Goal: Task Accomplishment & Management: Manage account settings

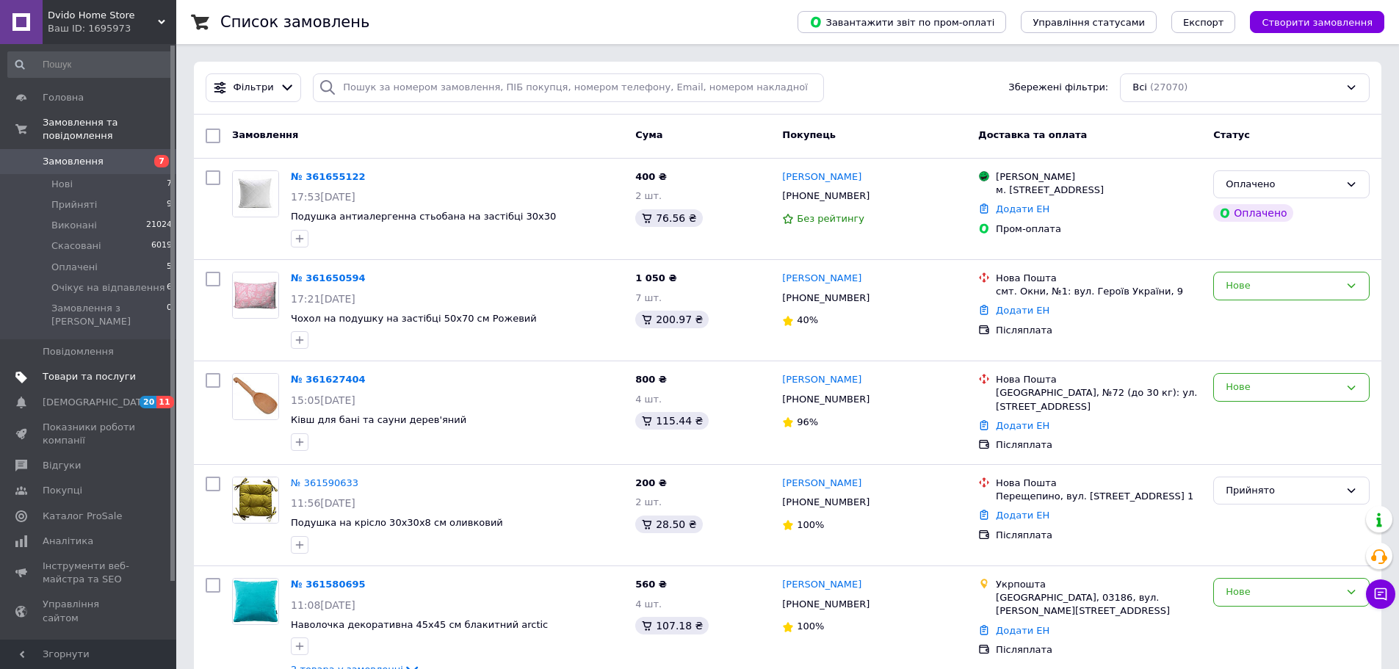
click at [134, 364] on link "Товари та послуги" at bounding box center [90, 376] width 181 height 25
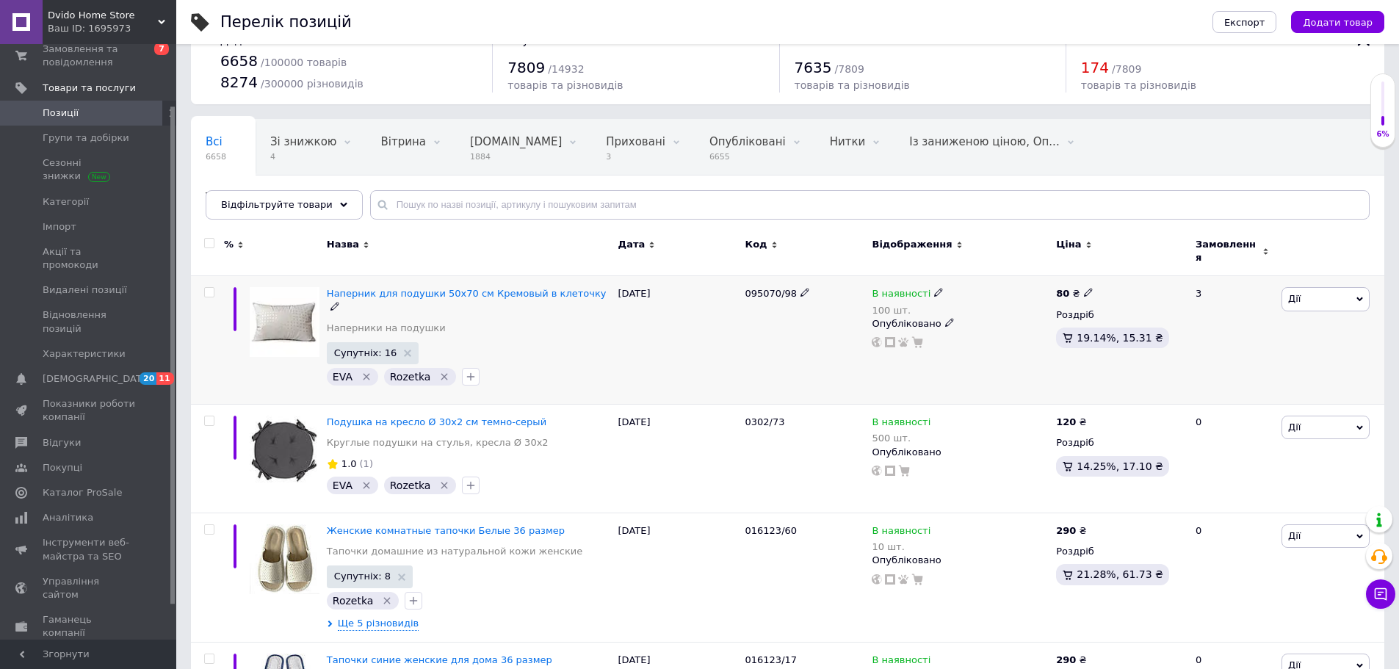
scroll to position [73, 0]
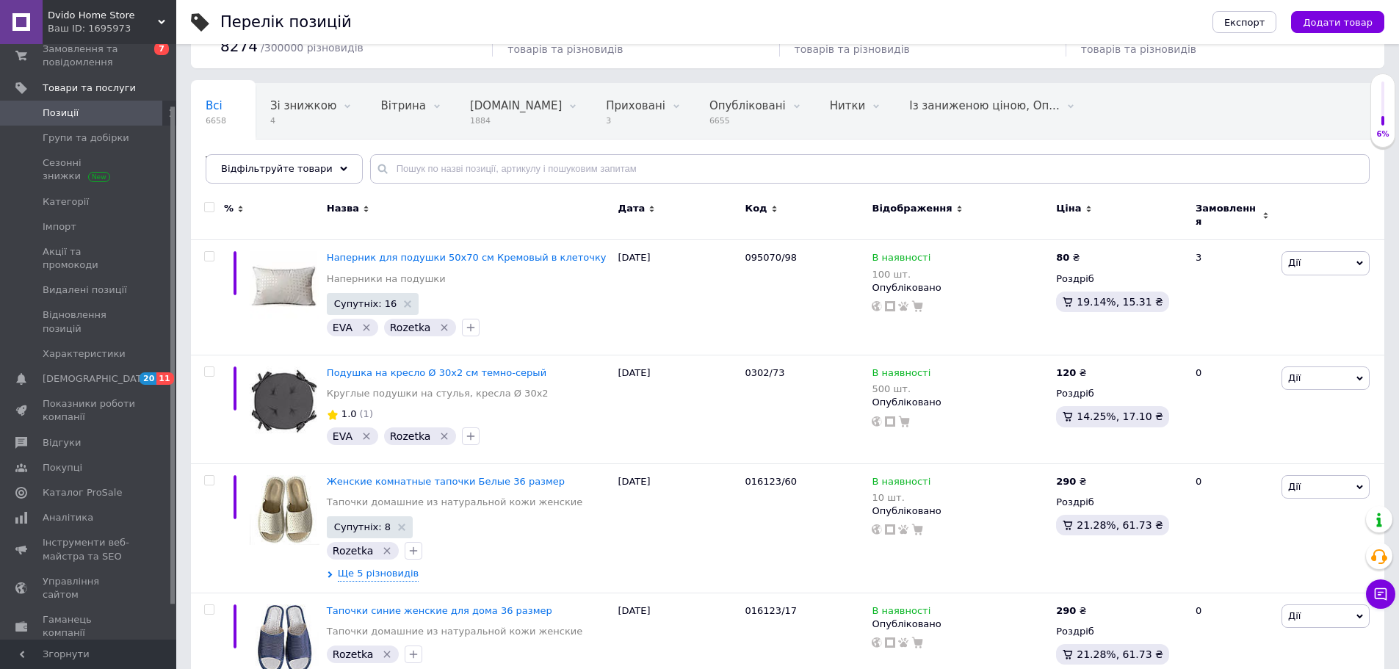
click at [87, 120] on link "Позиції" at bounding box center [90, 113] width 181 height 25
click at [80, 132] on span "Групи та добірки" at bounding box center [86, 137] width 87 height 13
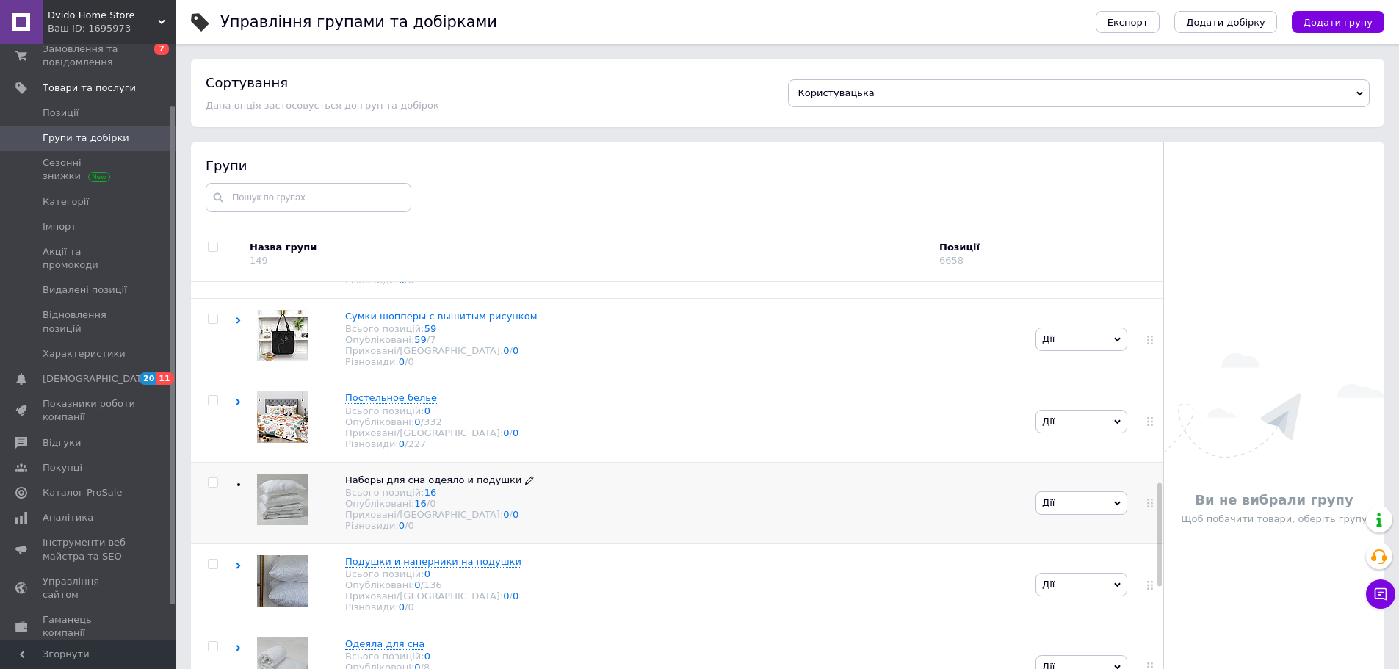
scroll to position [1028, 0]
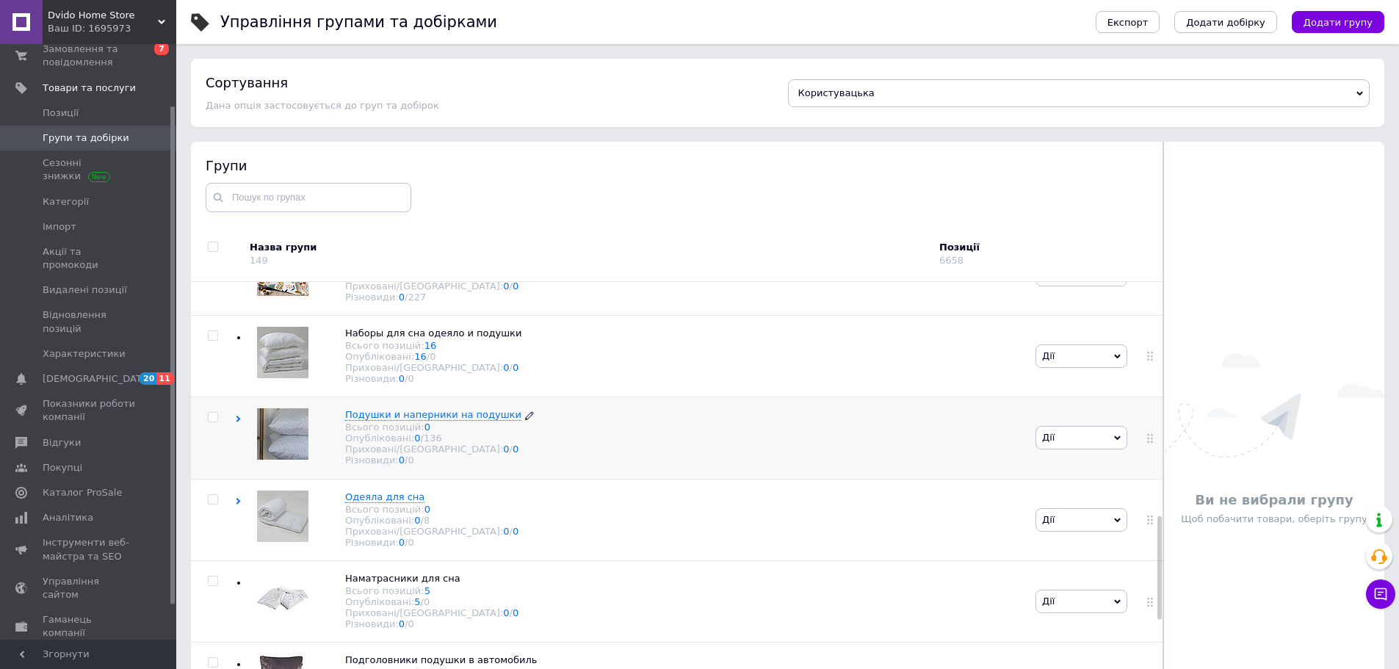
click at [386, 433] on div "Всього позицій: 0" at bounding box center [439, 427] width 189 height 11
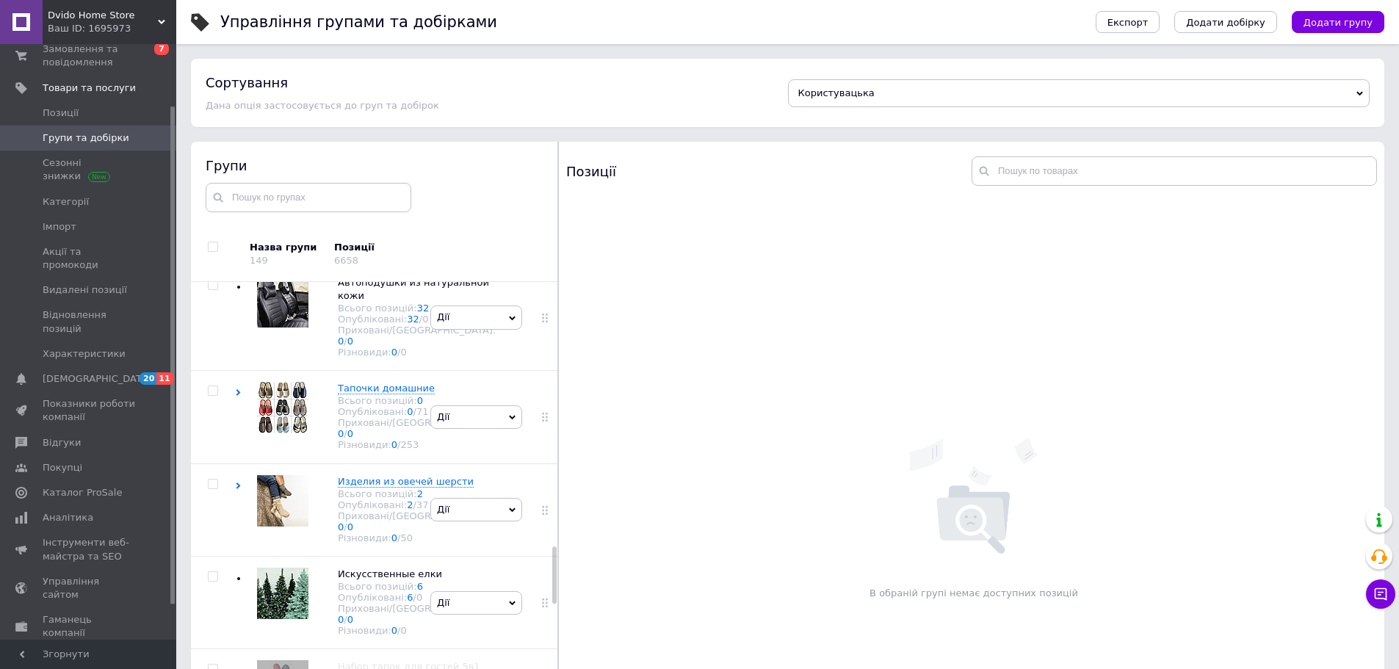
scroll to position [2242, 0]
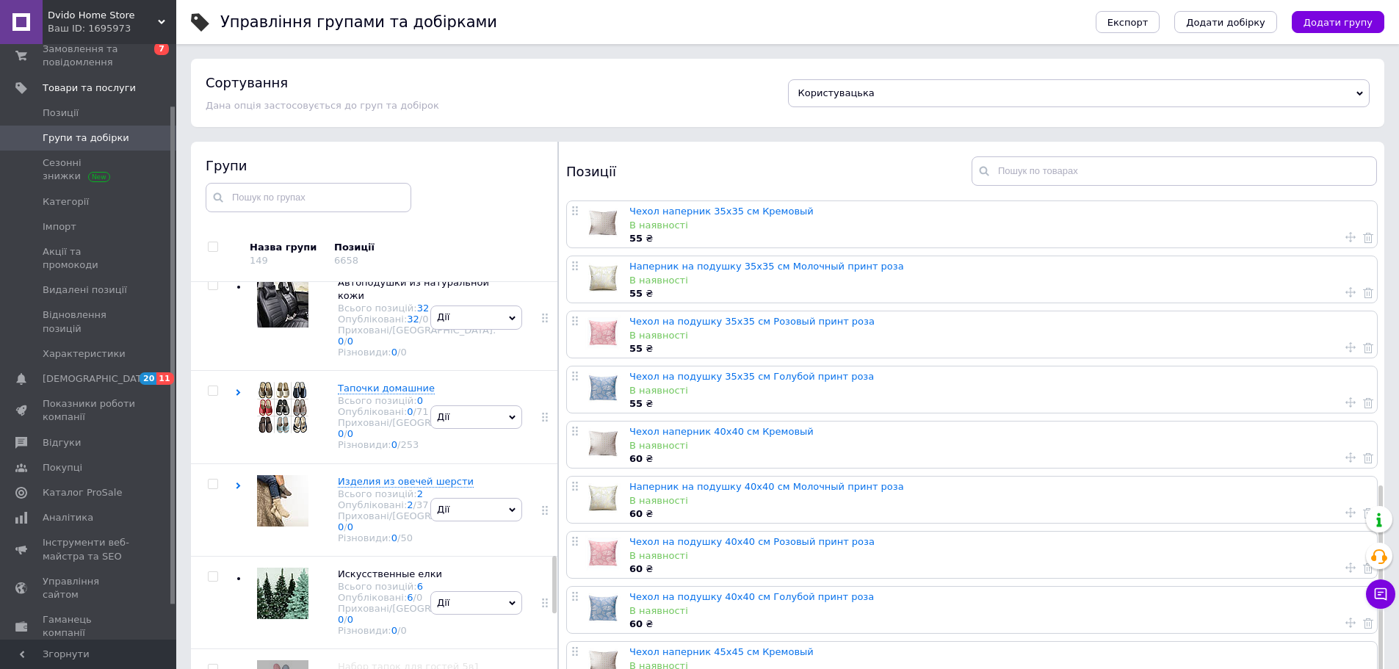
scroll to position [2168, 0]
click at [747, 208] on link "Чехол наперник 35х35 см Кремовый" at bounding box center [722, 211] width 184 height 11
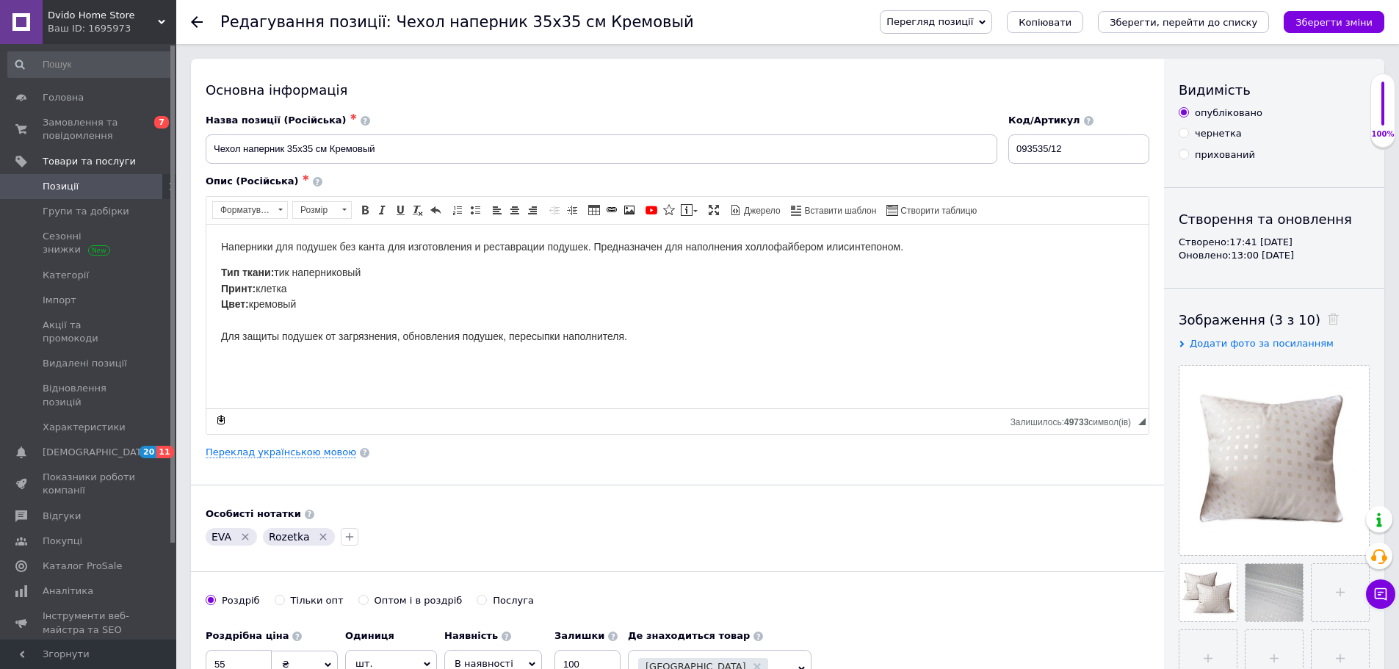
click at [956, 32] on span "Перегляд позиції" at bounding box center [936, 22] width 112 height 24
click at [864, 81] on div "Основна інформація Назва позиції (Російська) ✱ Чехол наперник 35х35 см Кремовый…" at bounding box center [677, 469] width 973 height 820
click at [86, 215] on span "Групи та добірки" at bounding box center [86, 211] width 87 height 13
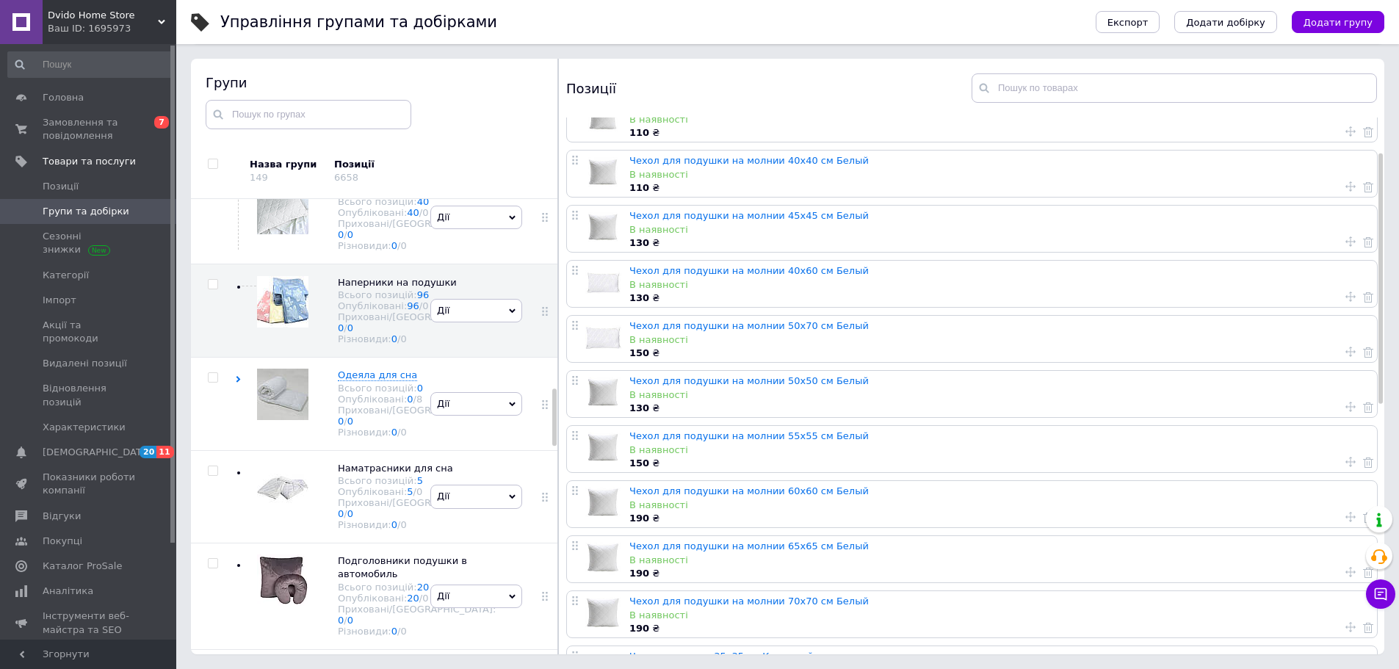
scroll to position [73, 0]
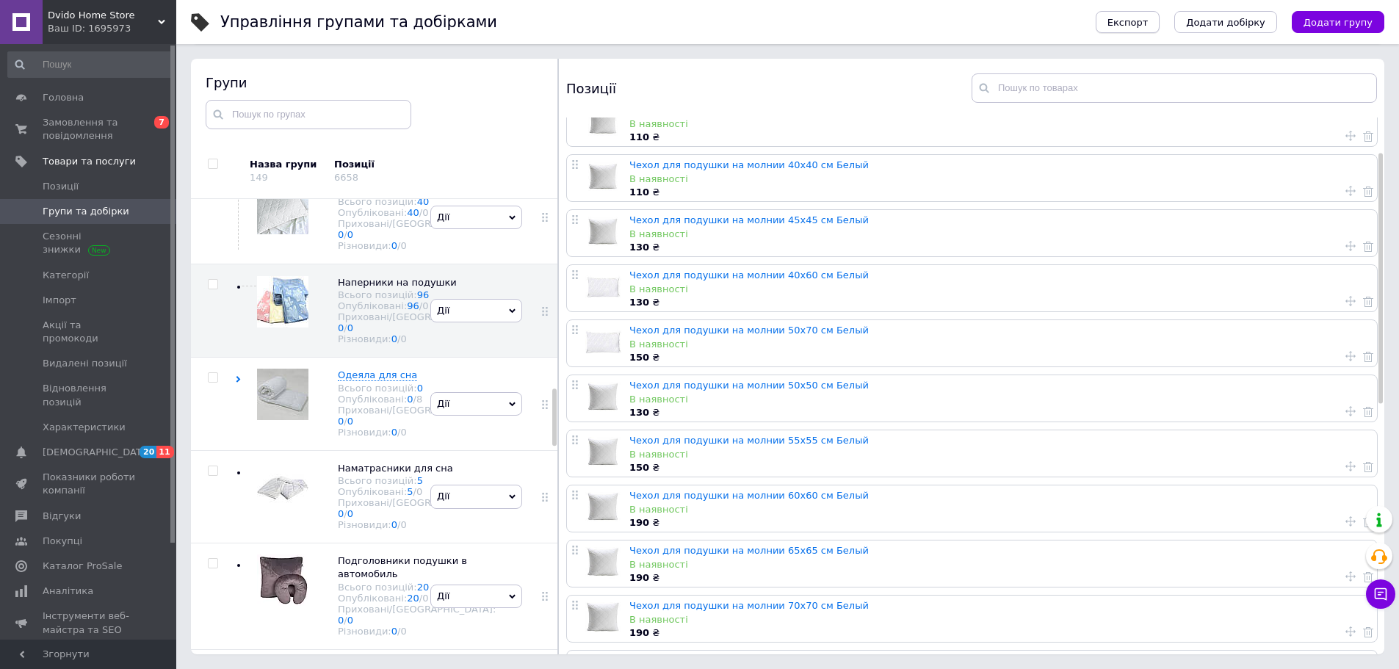
click at [1131, 26] on button "Експорт" at bounding box center [1128, 22] width 65 height 22
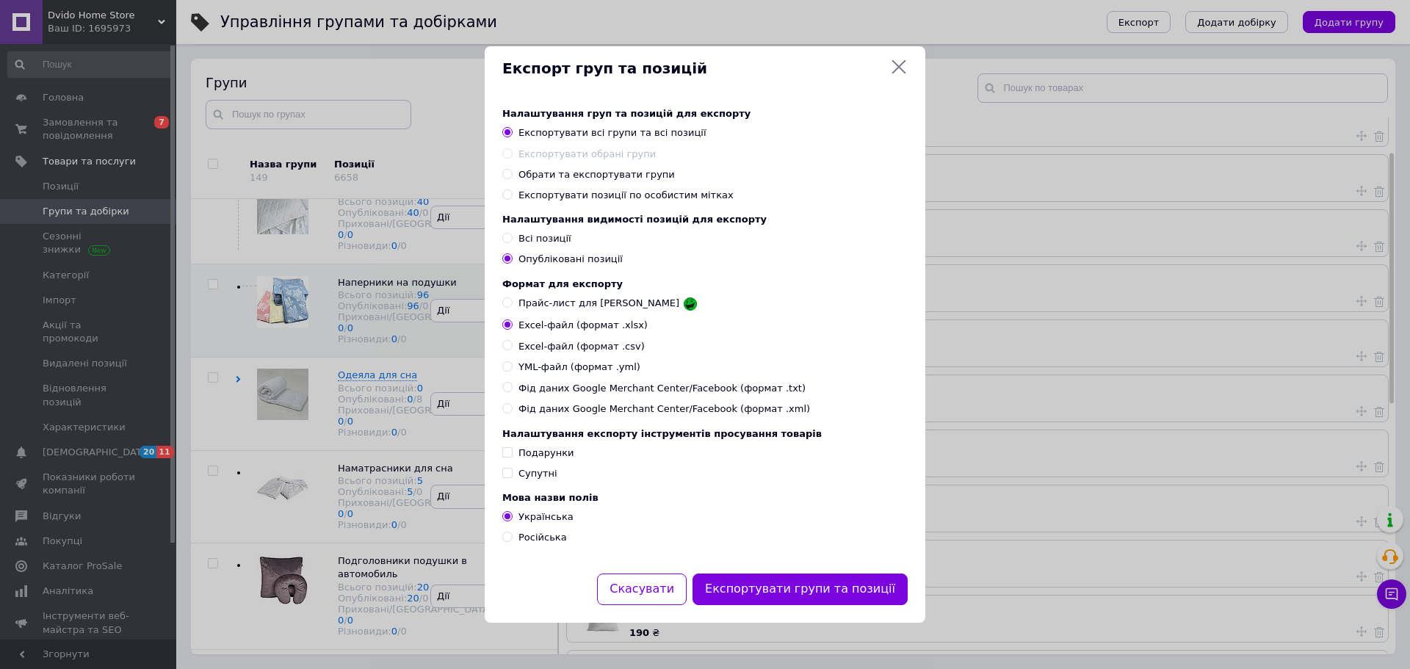
click at [902, 64] on icon at bounding box center [899, 67] width 14 height 14
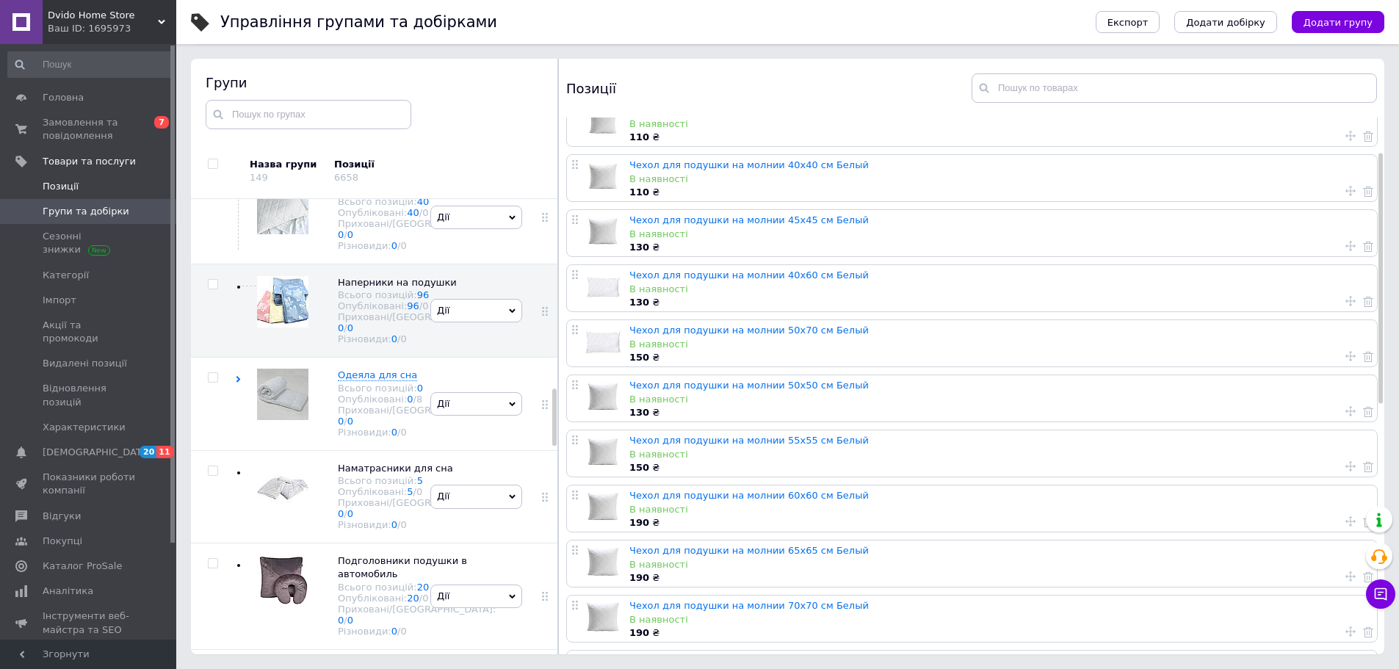
click at [111, 190] on span "Позиції" at bounding box center [89, 186] width 93 height 13
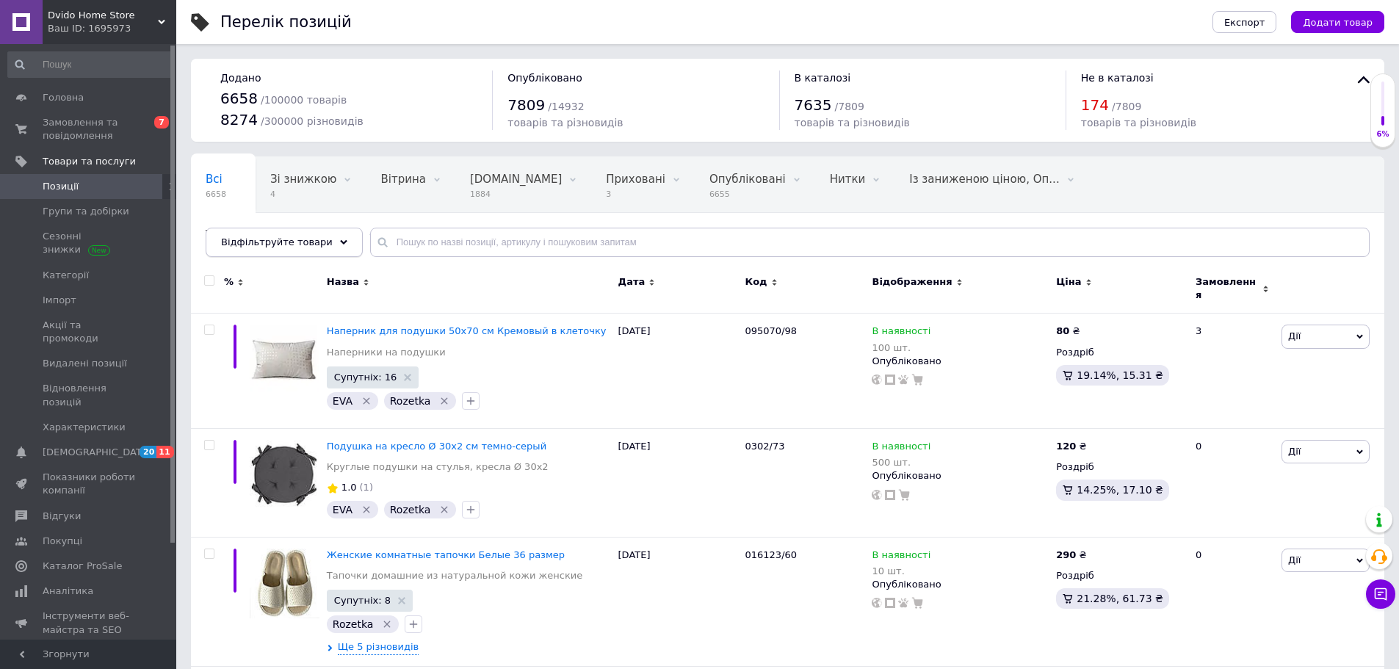
click at [294, 251] on div "Відфільтруйте товари" at bounding box center [284, 242] width 157 height 29
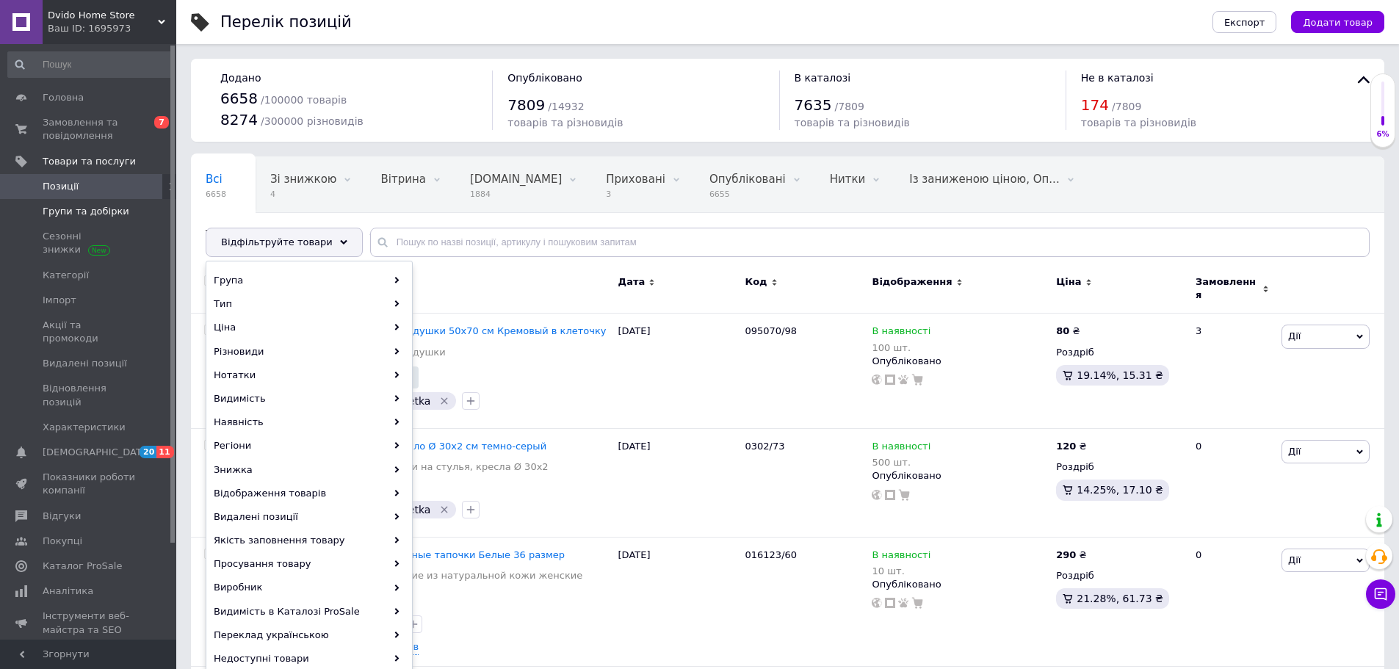
click at [77, 212] on span "Групи та добірки" at bounding box center [86, 211] width 87 height 13
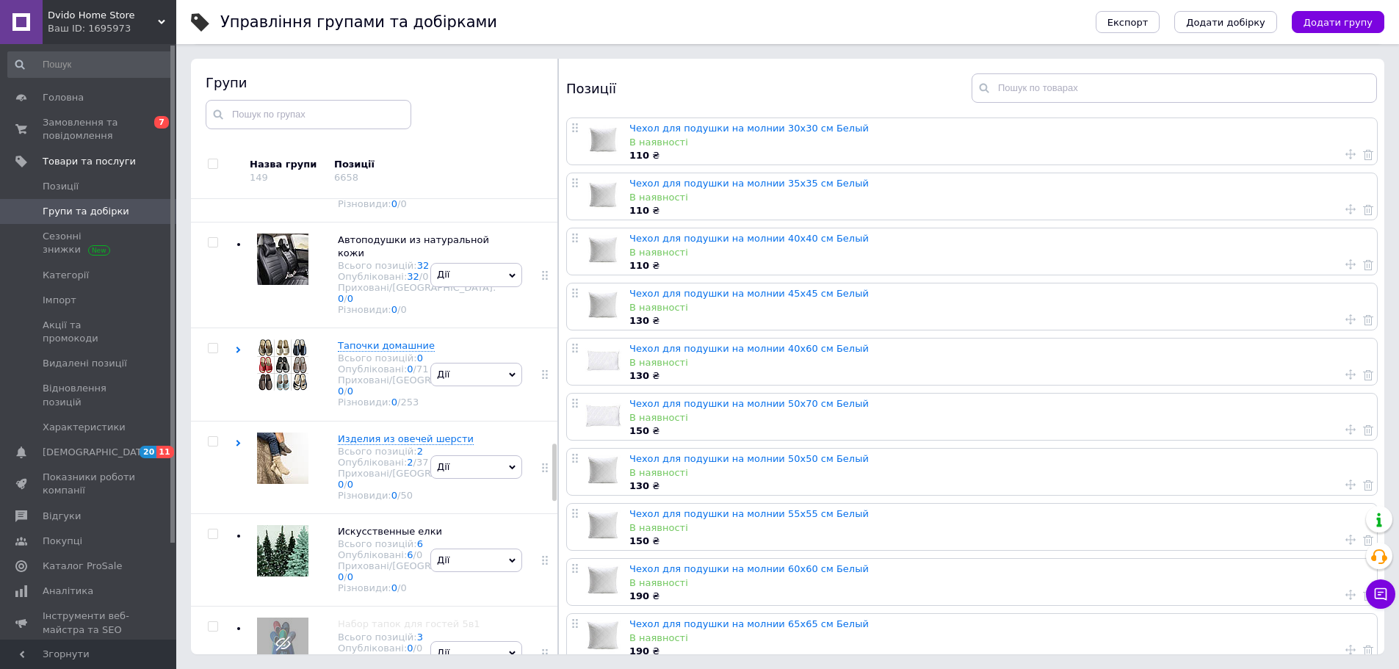
scroll to position [2074, 0]
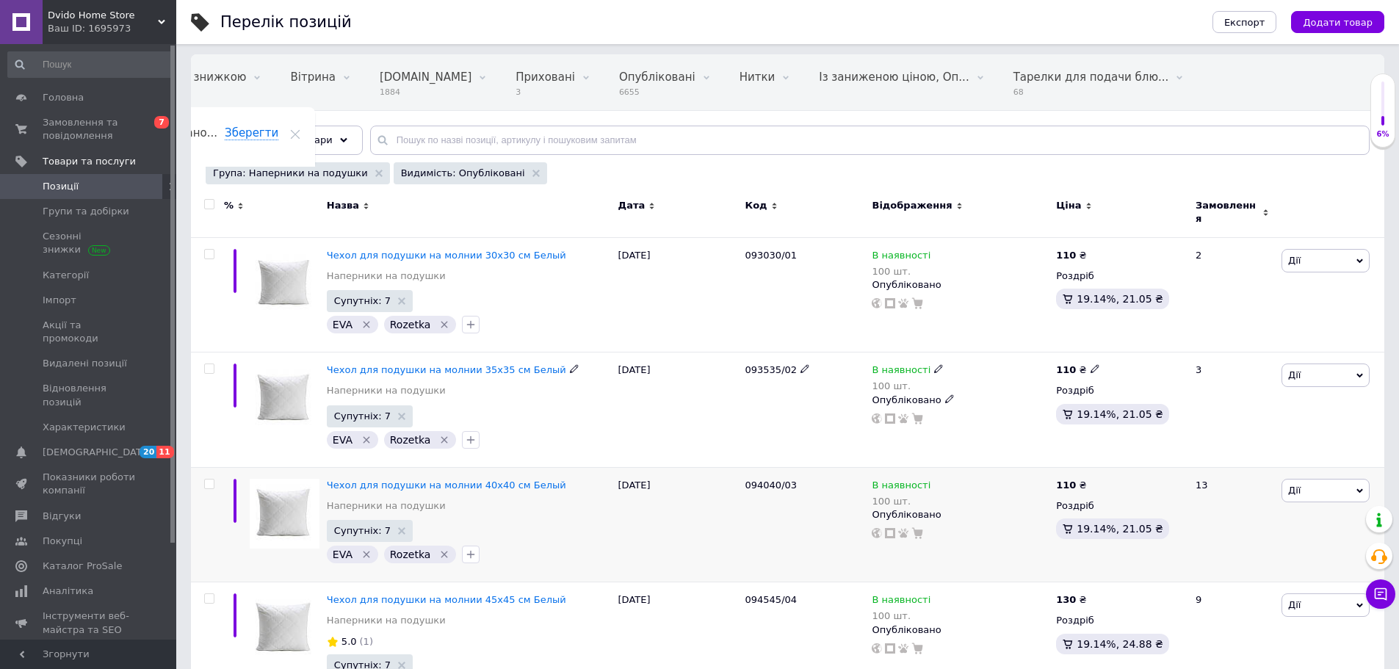
scroll to position [147, 0]
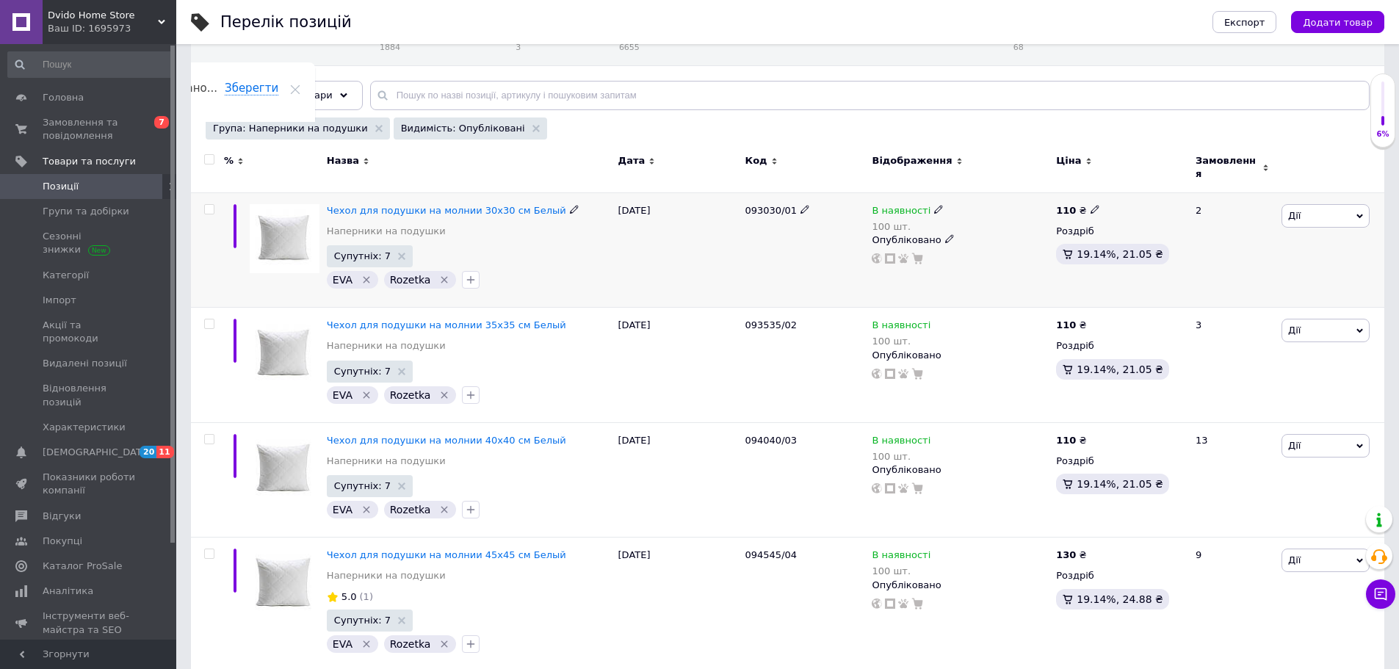
click at [207, 205] on input "checkbox" at bounding box center [209, 210] width 10 height 10
checkbox input "true"
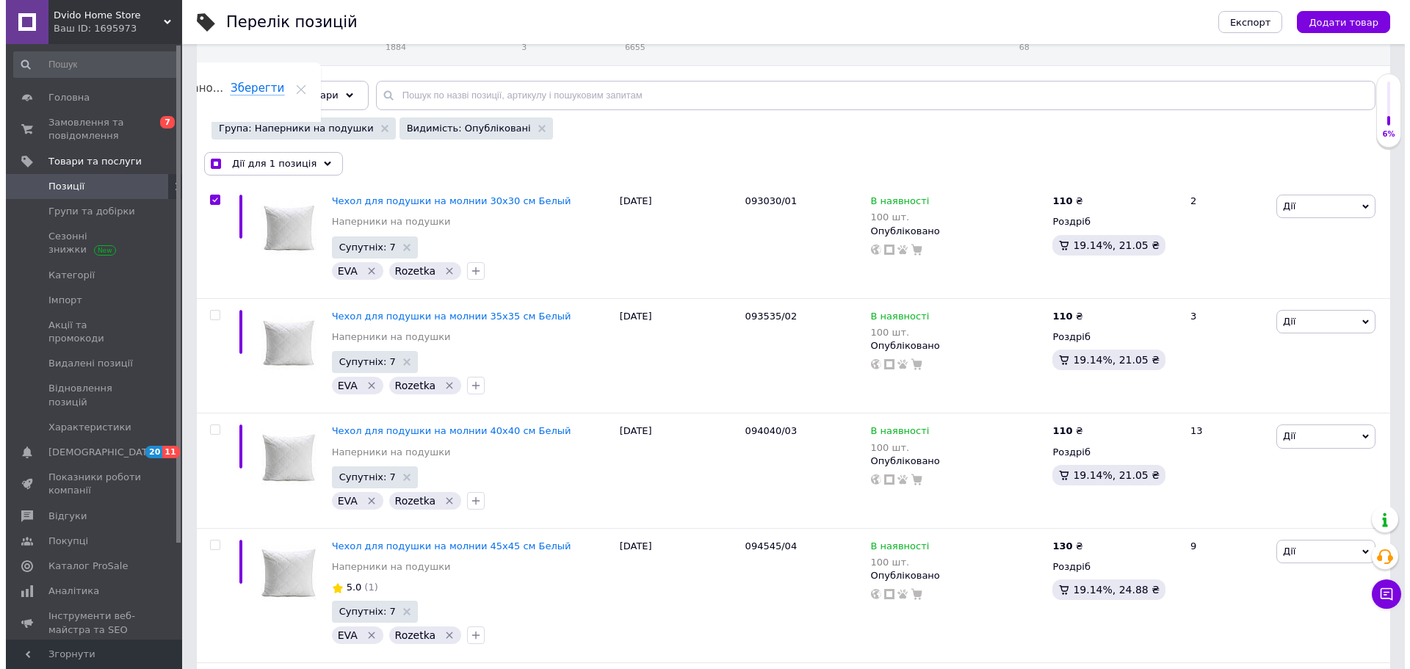
scroll to position [0, 0]
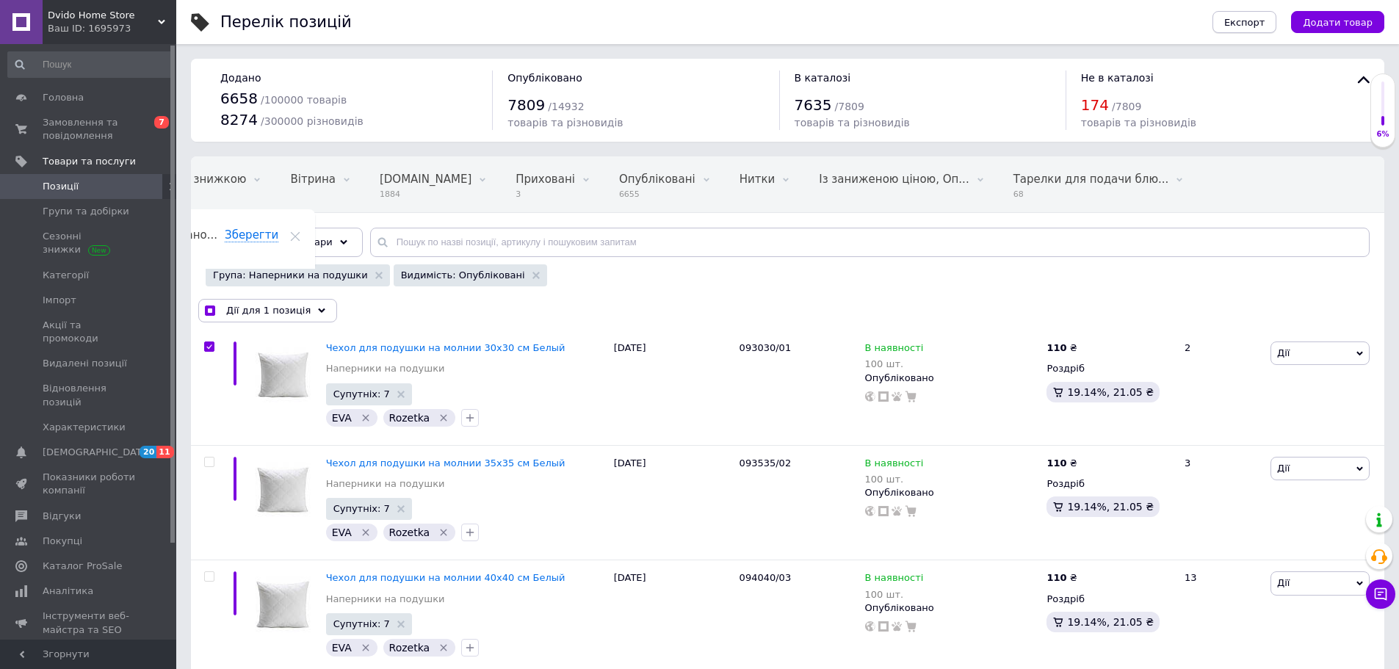
click at [1259, 32] on div "Експорт Додати товар" at bounding box center [1283, 22] width 201 height 44
click at [1259, 23] on span "Експорт" at bounding box center [1244, 22] width 41 height 11
checkbox input "true"
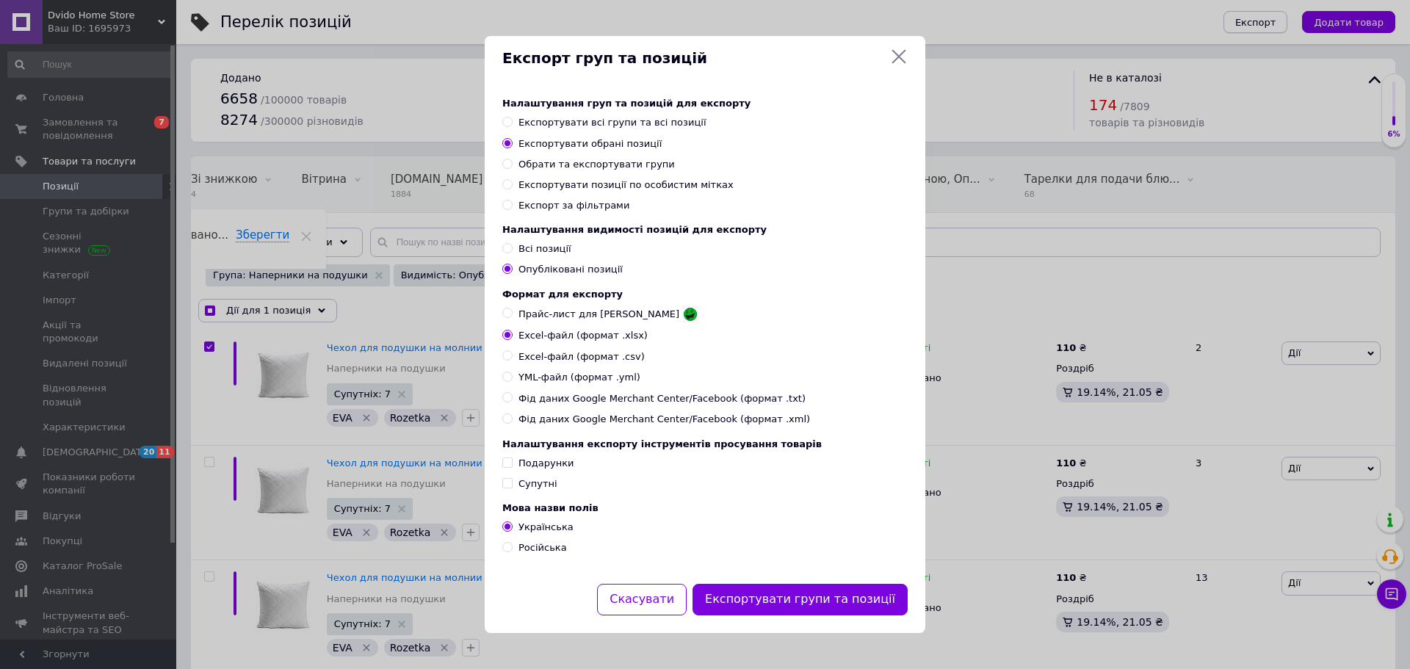
scroll to position [0, 79]
click at [598, 317] on span "Прайс-лист для [PERSON_NAME]" at bounding box center [599, 314] width 161 height 13
click at [512, 317] on input "Прайс-лист для [PERSON_NAME]" at bounding box center [507, 313] width 10 height 10
radio input "true"
checkbox input "true"
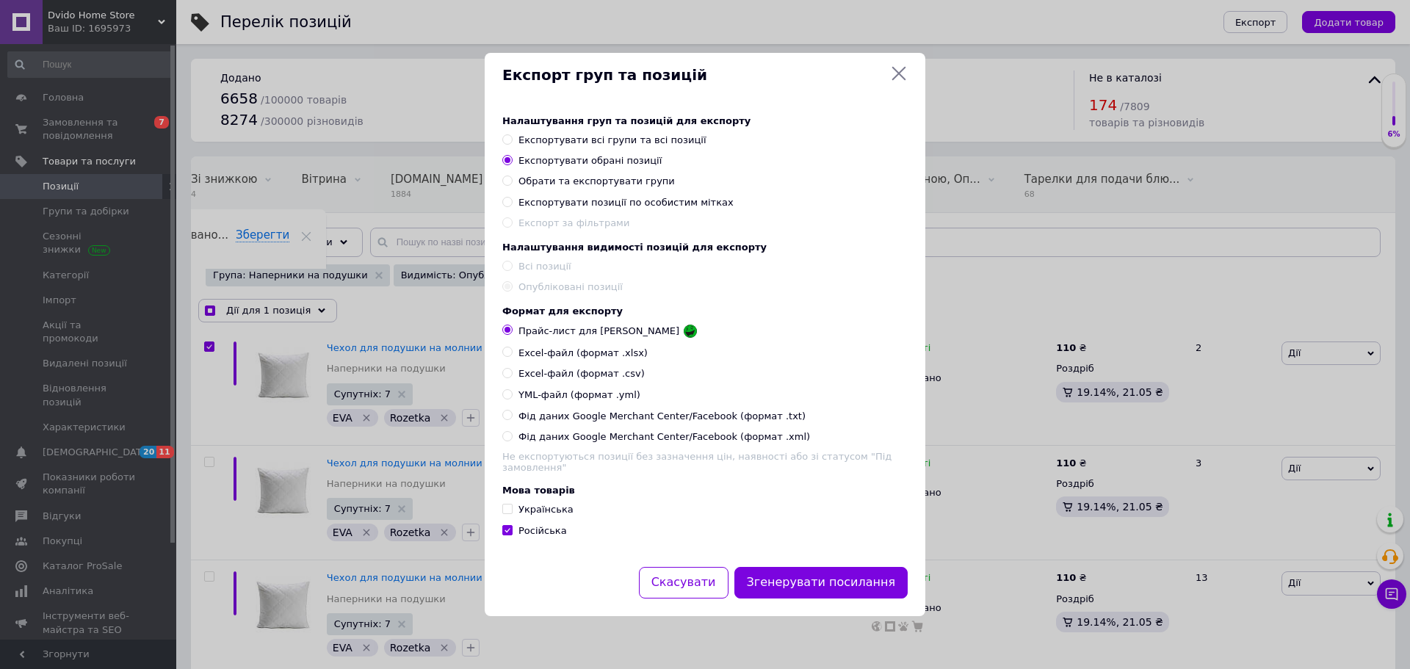
click at [512, 399] on span at bounding box center [507, 394] width 10 height 10
click at [512, 399] on input "YML-файл (формат .yml)" at bounding box center [507, 394] width 10 height 10
radio input "true"
checkbox input "true"
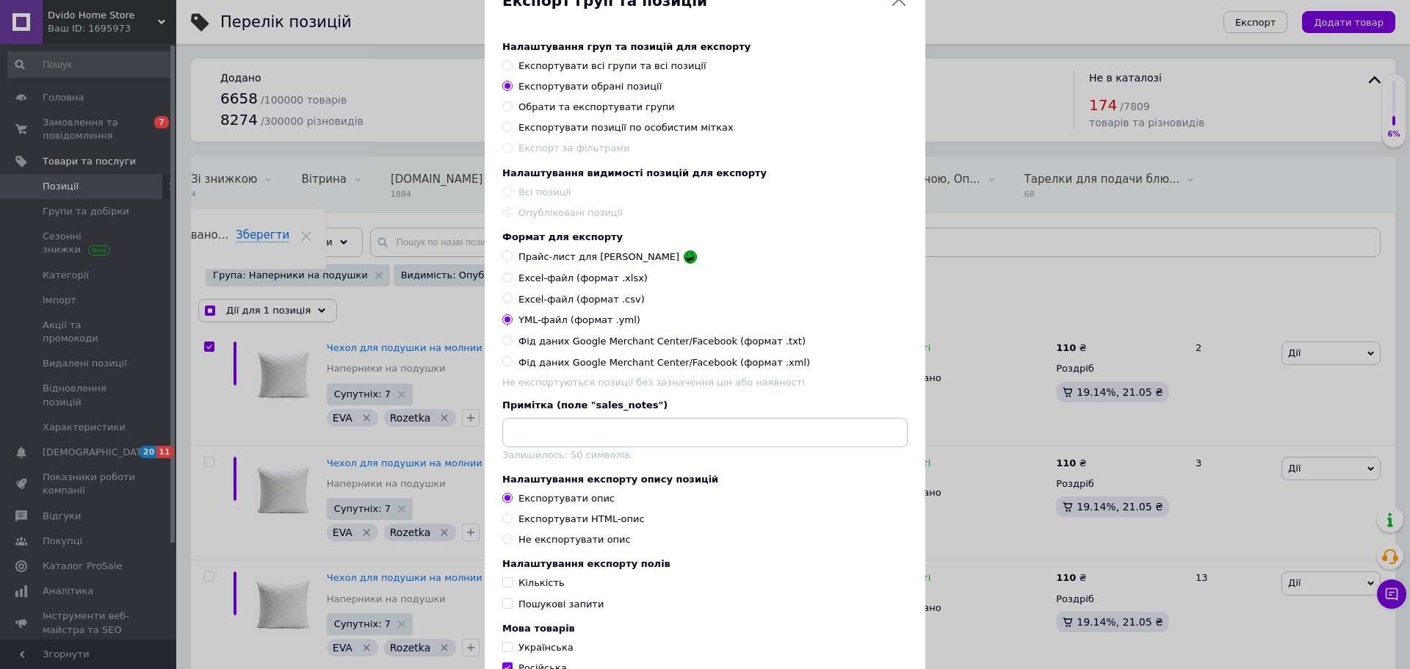
scroll to position [73, 0]
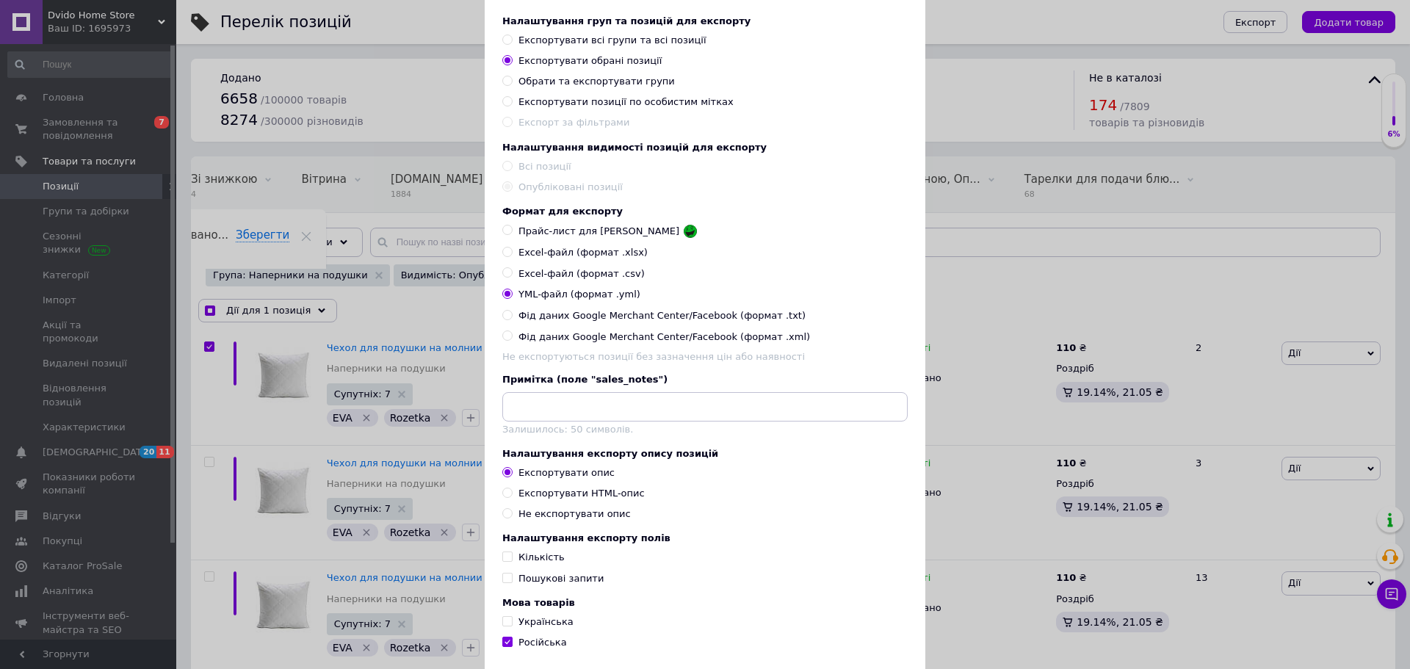
click at [504, 239] on label "Прайс-лист для [PERSON_NAME]" at bounding box center [599, 231] width 195 height 15
click at [504, 234] on input "Прайс-лист для [PERSON_NAME]" at bounding box center [507, 230] width 10 height 10
radio input "true"
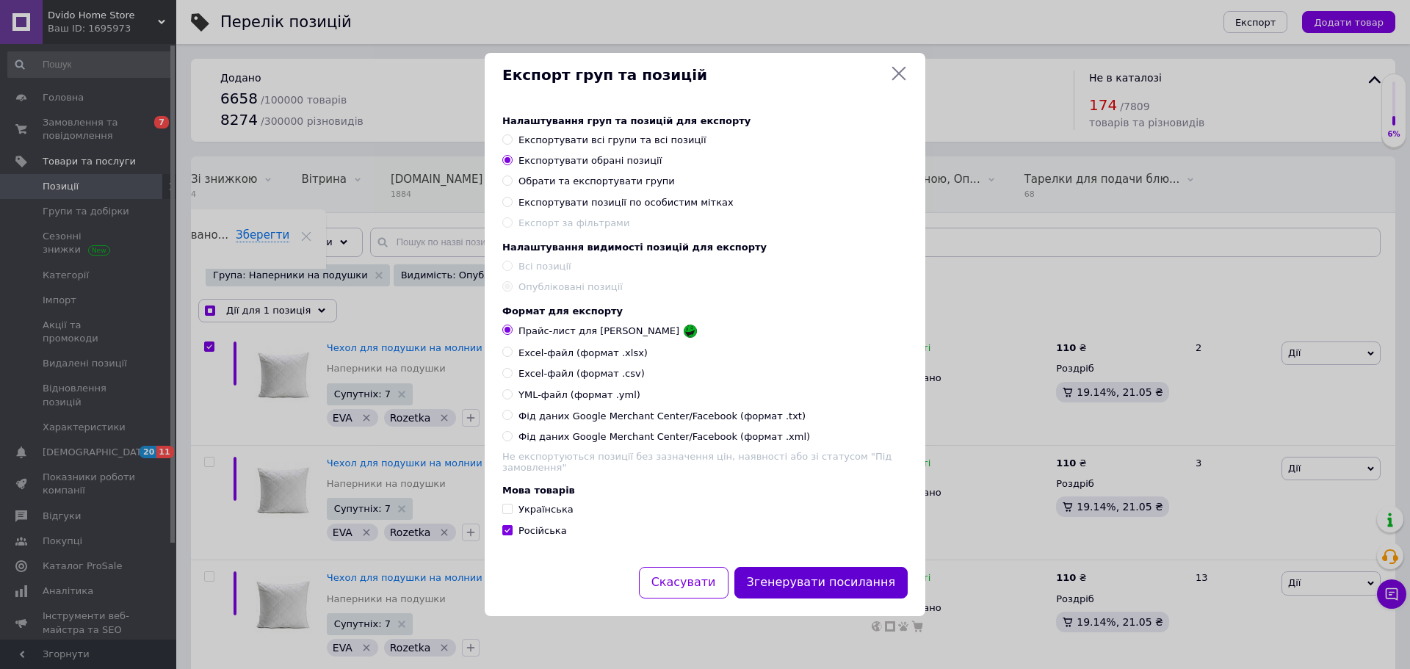
click at [834, 582] on button "Згенерувати посилання" at bounding box center [822, 583] width 174 height 32
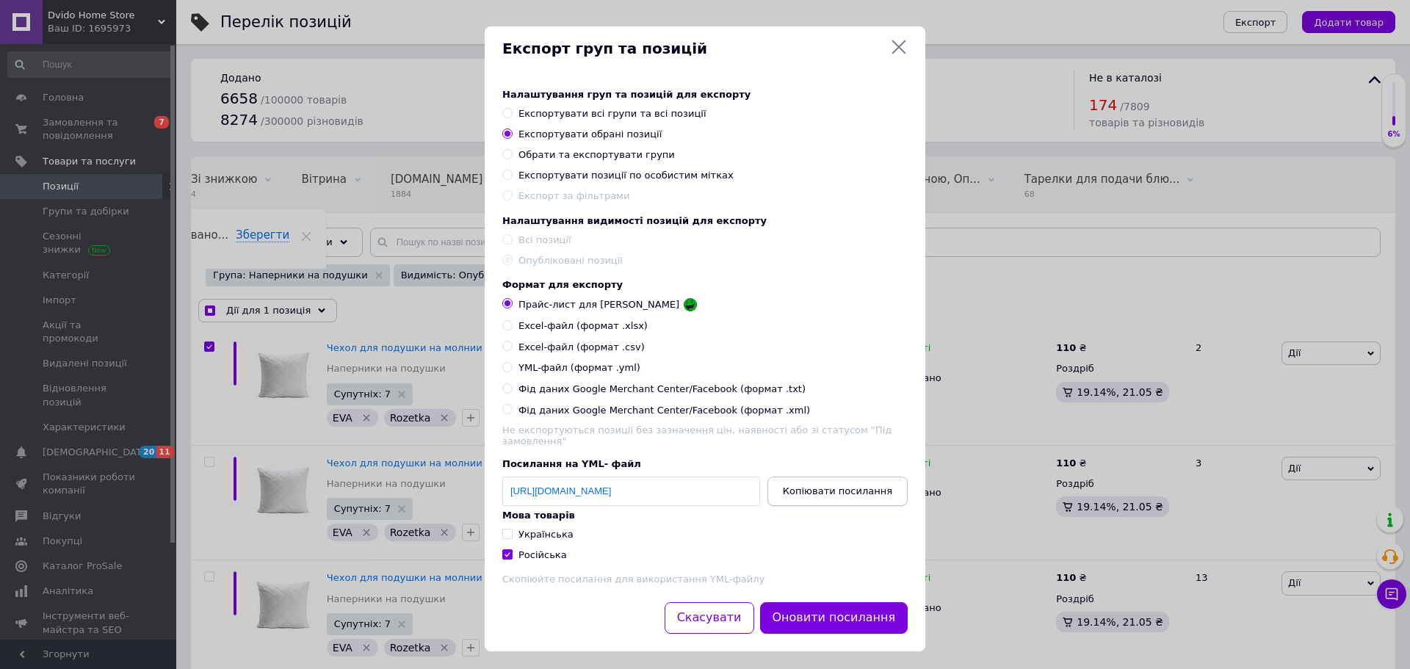
click at [837, 491] on span "Копіювати посилання" at bounding box center [837, 491] width 109 height 11
checkbox input "true"
click at [511, 375] on label "YML-файл (формат .yml)" at bounding box center [573, 368] width 142 height 14
click at [511, 372] on input "YML-файл (формат .yml)" at bounding box center [507, 367] width 10 height 10
radio input "true"
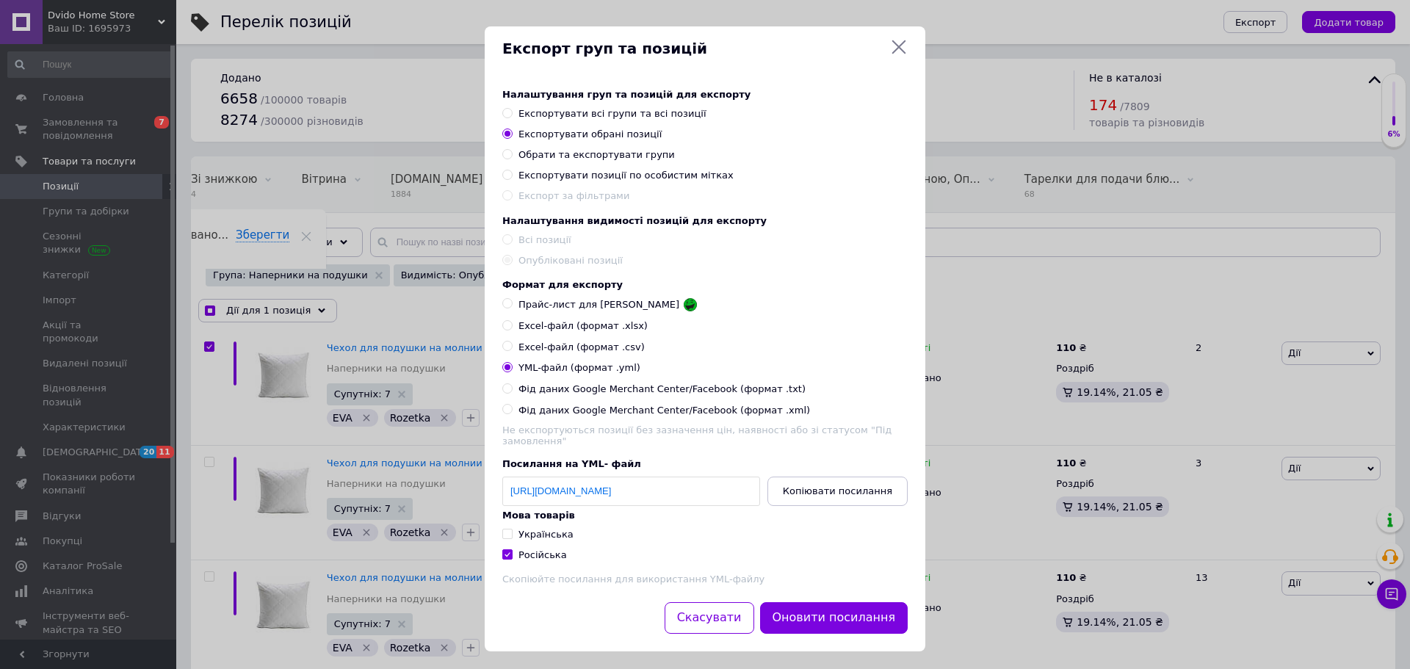
checkbox input "true"
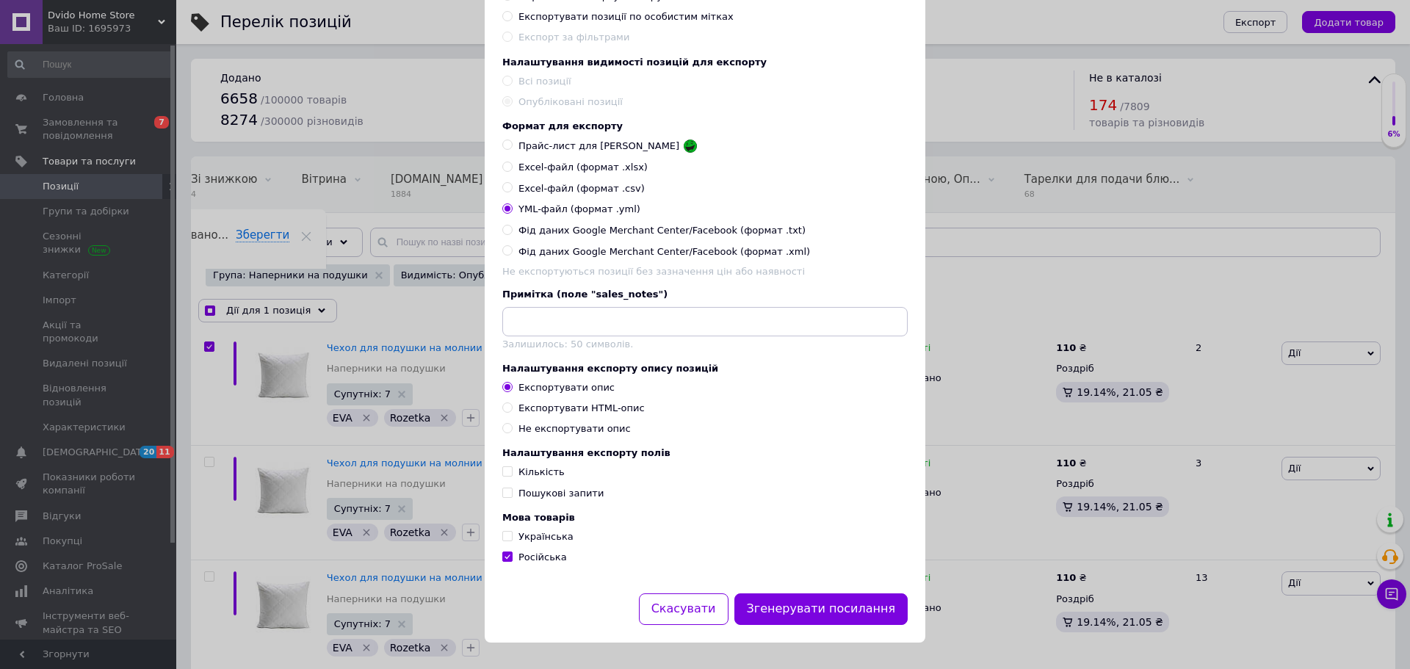
scroll to position [176, 0]
click at [588, 403] on div "Експортувати HTML-опис" at bounding box center [582, 408] width 126 height 13
click at [512, 403] on input "Експортувати HTML-опис" at bounding box center [507, 408] width 10 height 10
radio input "true"
checkbox input "true"
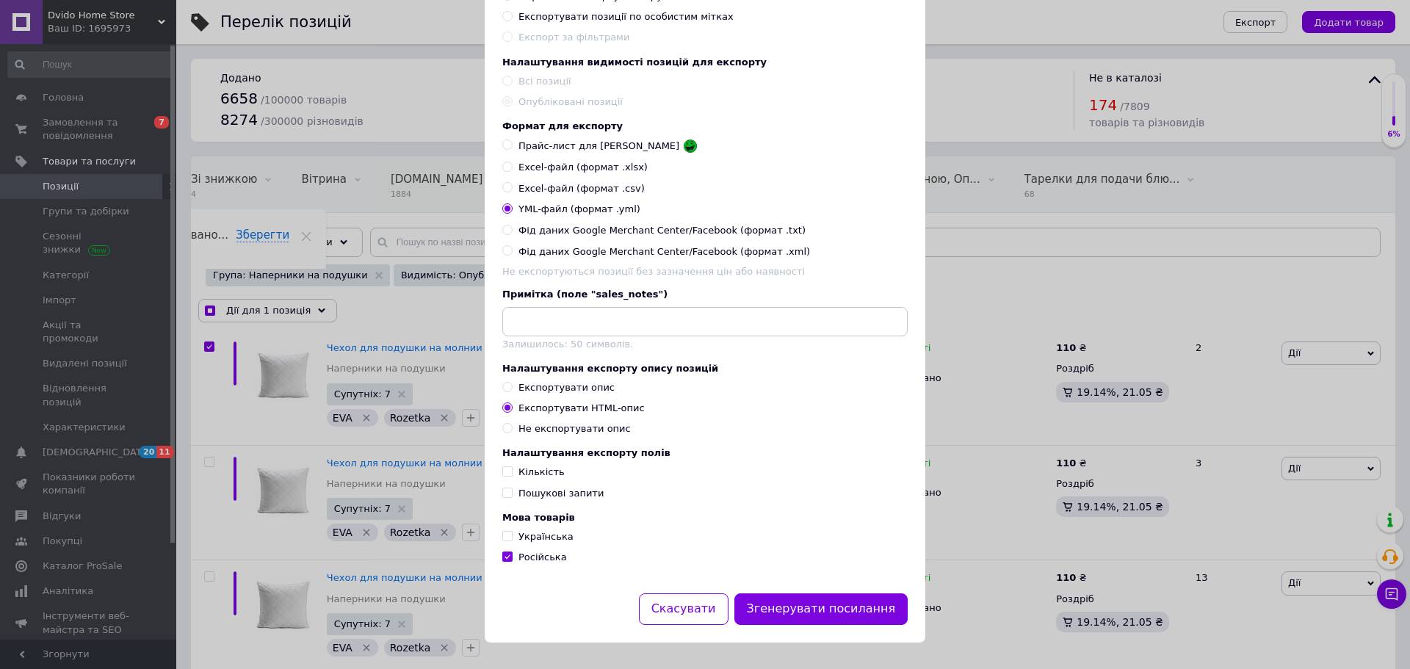
click at [533, 470] on span "Кількість" at bounding box center [542, 471] width 46 height 11
click at [512, 470] on input "Кількість" at bounding box center [507, 471] width 10 height 10
checkbox input "true"
click at [537, 494] on span "Пошукові запити" at bounding box center [561, 493] width 85 height 11
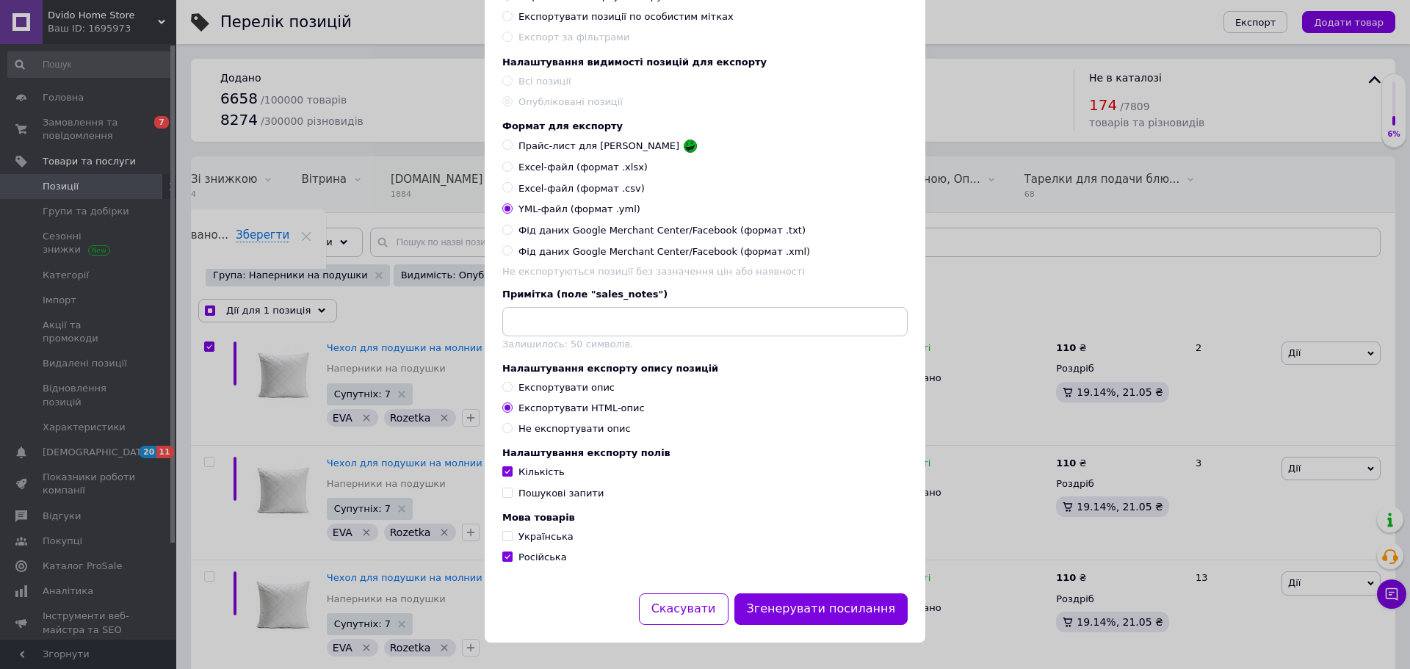
click at [512, 494] on input "Пошукові запити" at bounding box center [507, 493] width 10 height 10
checkbox input "true"
click at [539, 535] on span "Українська" at bounding box center [546, 536] width 55 height 11
click at [512, 535] on input "Українська" at bounding box center [507, 536] width 10 height 10
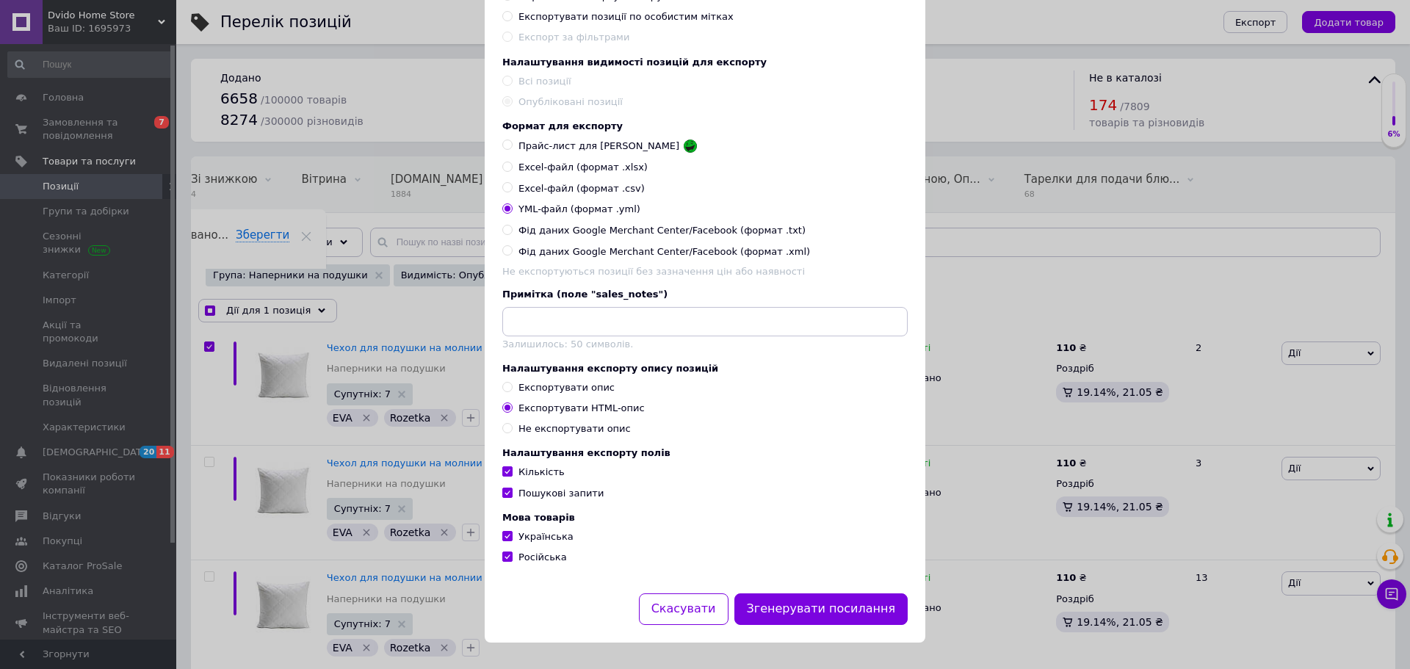
checkbox input "true"
click at [799, 609] on button "Згенерувати посилання" at bounding box center [822, 610] width 174 height 32
checkbox input "true"
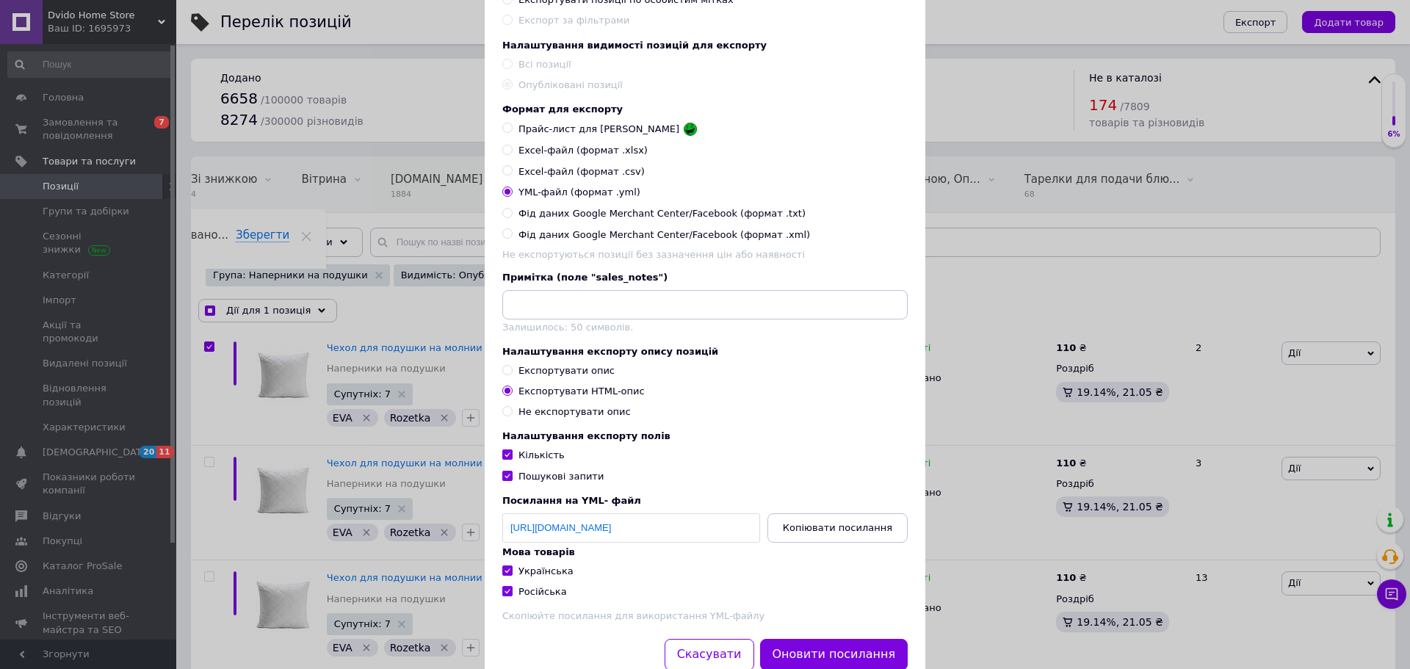
click at [505, 136] on label "Прайс-лист для [PERSON_NAME]" at bounding box center [599, 129] width 195 height 15
click at [505, 132] on input "Прайс-лист для [PERSON_NAME]" at bounding box center [507, 128] width 10 height 10
radio input "true"
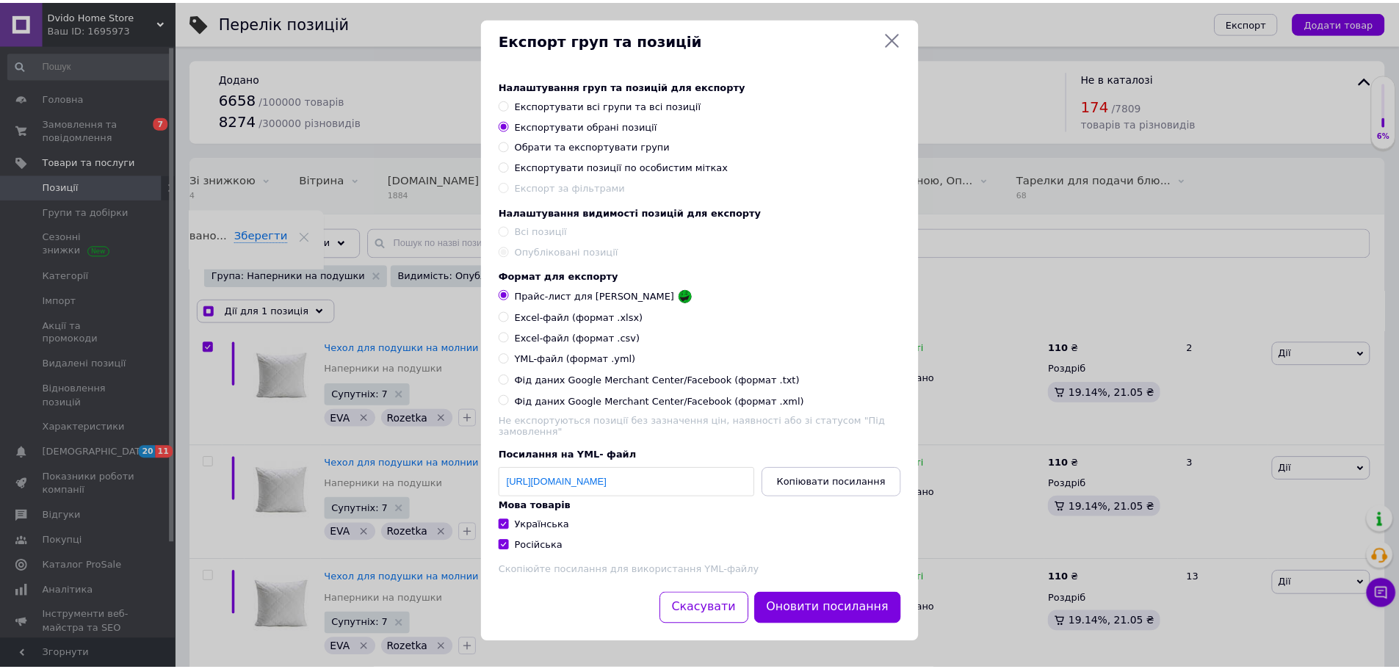
scroll to position [13, 0]
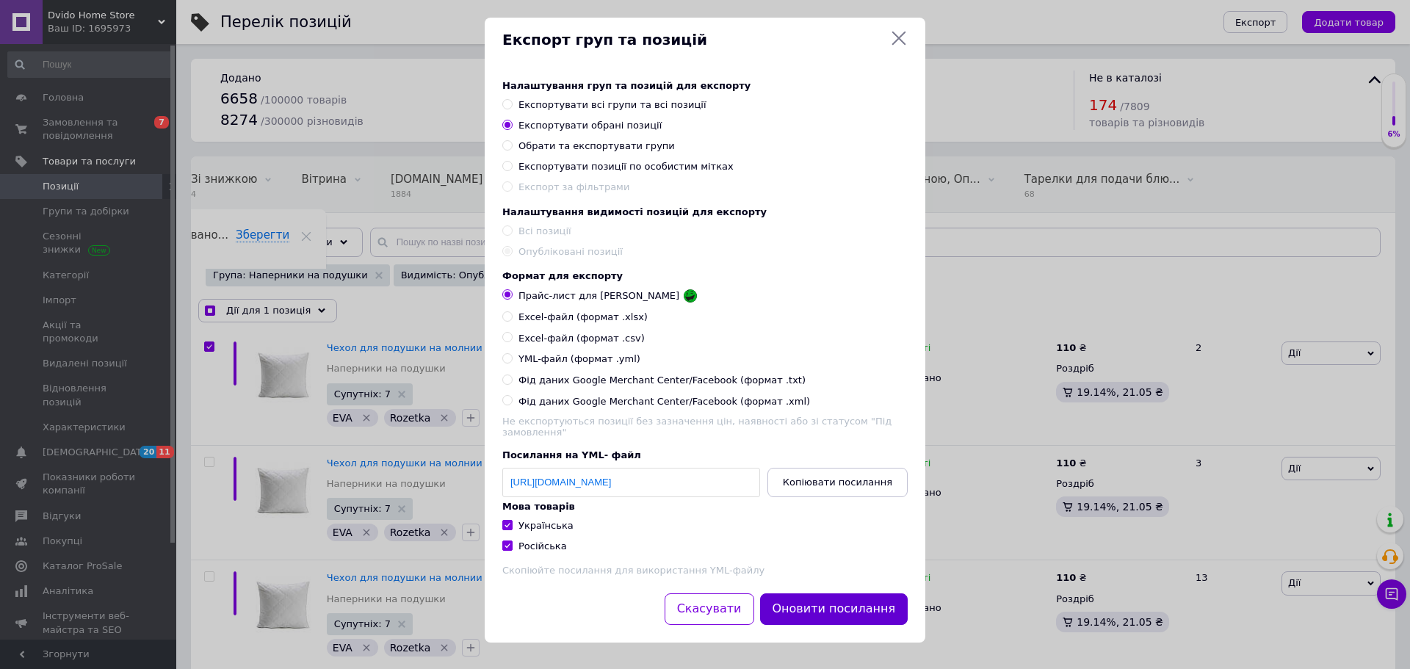
click at [857, 605] on button "Оновити посилання" at bounding box center [834, 610] width 148 height 32
click at [870, 485] on span "Копіювати посилання" at bounding box center [837, 482] width 109 height 11
click at [892, 32] on icon at bounding box center [899, 38] width 18 height 18
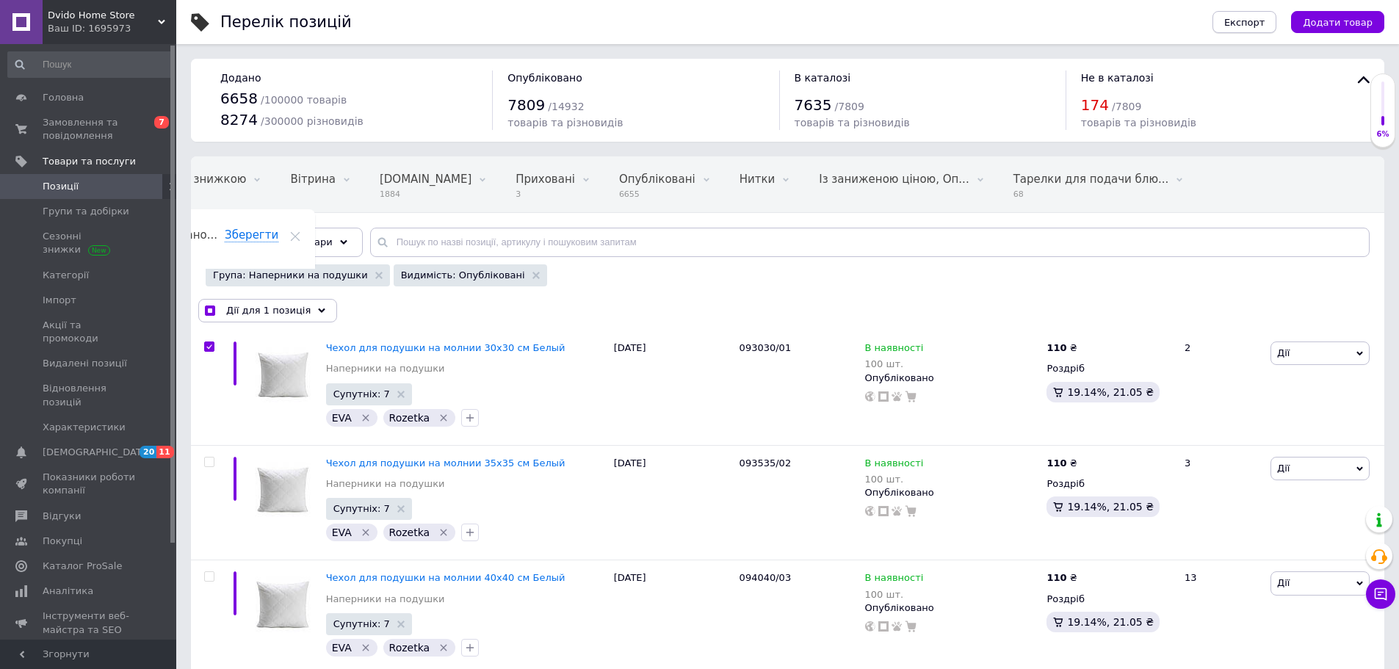
click at [1255, 31] on button "Експорт" at bounding box center [1245, 22] width 65 height 22
checkbox input "true"
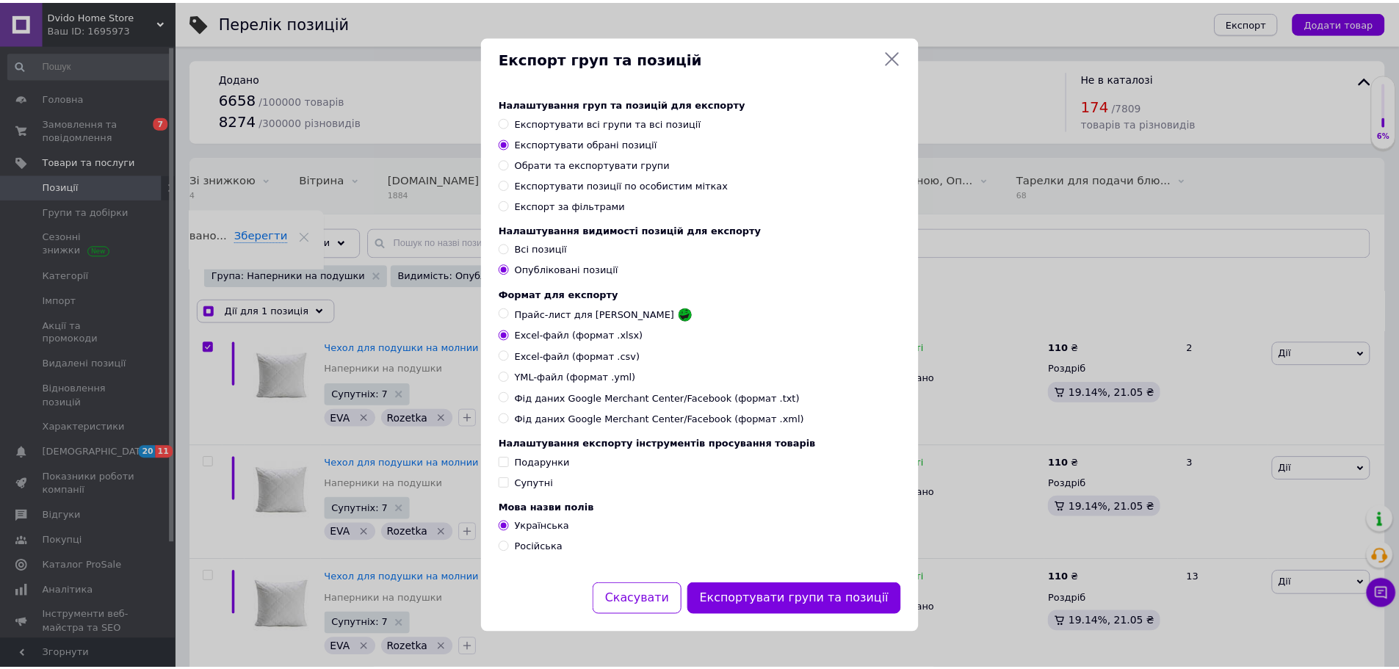
scroll to position [0, 79]
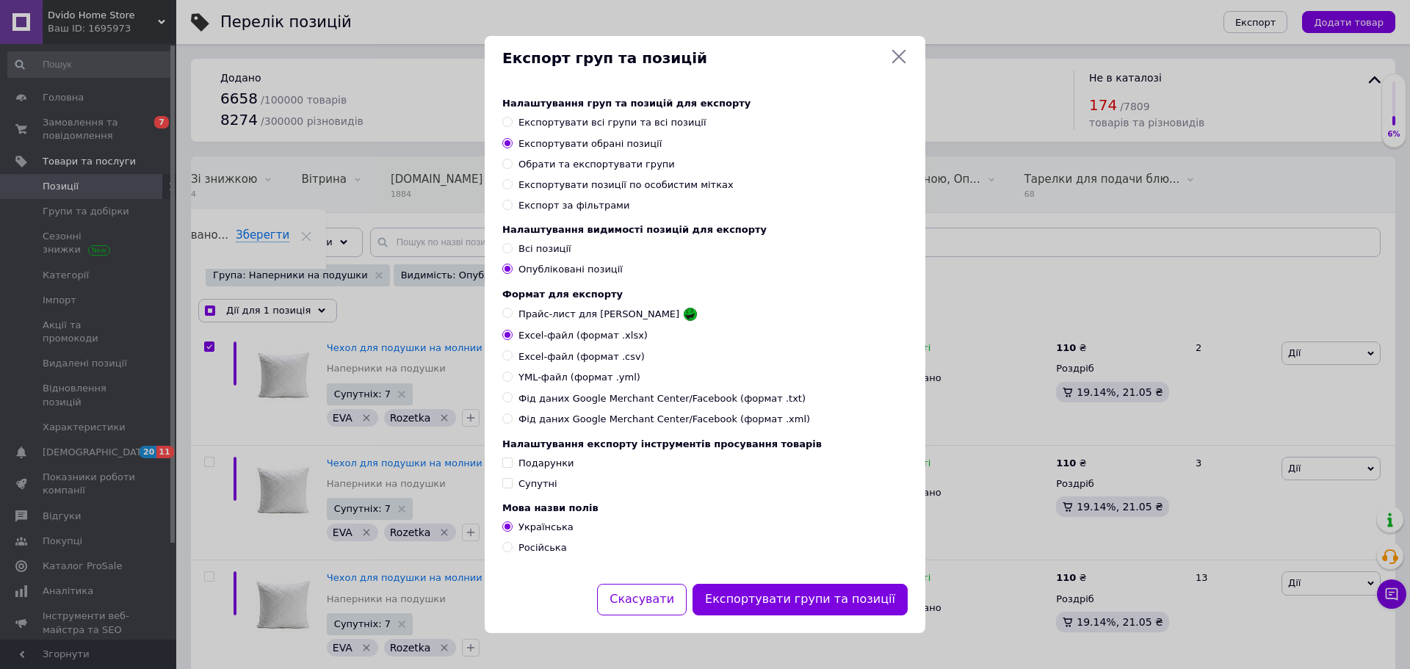
click at [574, 314] on span "Прайс-лист для [PERSON_NAME]" at bounding box center [599, 314] width 161 height 13
click at [512, 314] on input "Прайс-лист для [PERSON_NAME]" at bounding box center [507, 313] width 10 height 10
radio input "true"
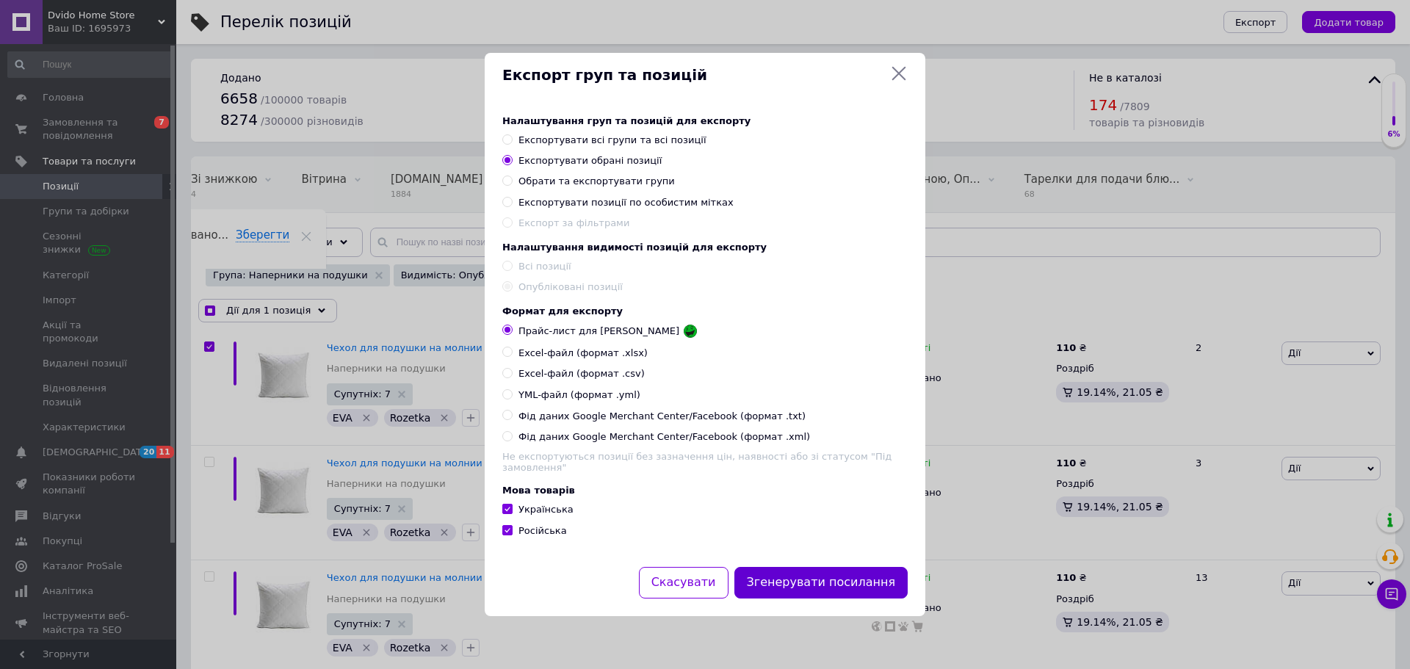
click at [843, 577] on button "Згенерувати посилання" at bounding box center [822, 583] width 174 height 32
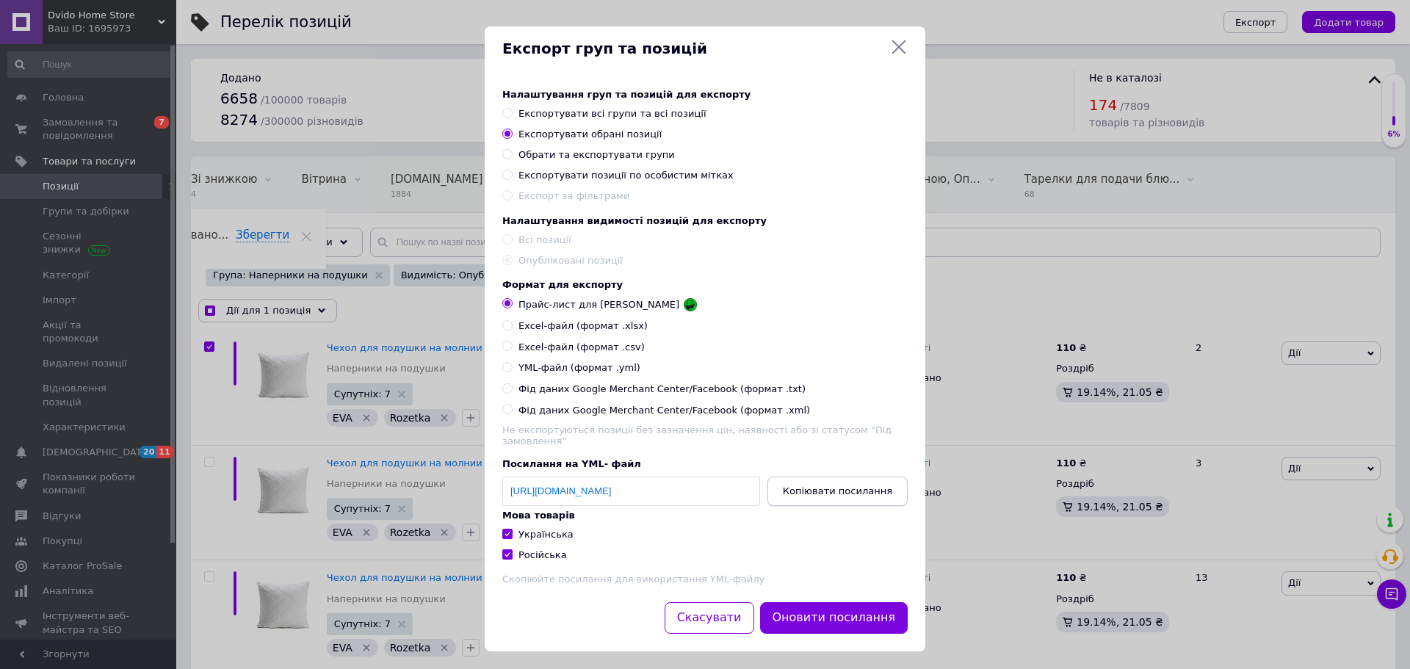
click at [828, 493] on span "Копіювати посилання" at bounding box center [837, 491] width 109 height 11
click at [890, 40] on icon at bounding box center [899, 47] width 18 height 18
checkbox input "true"
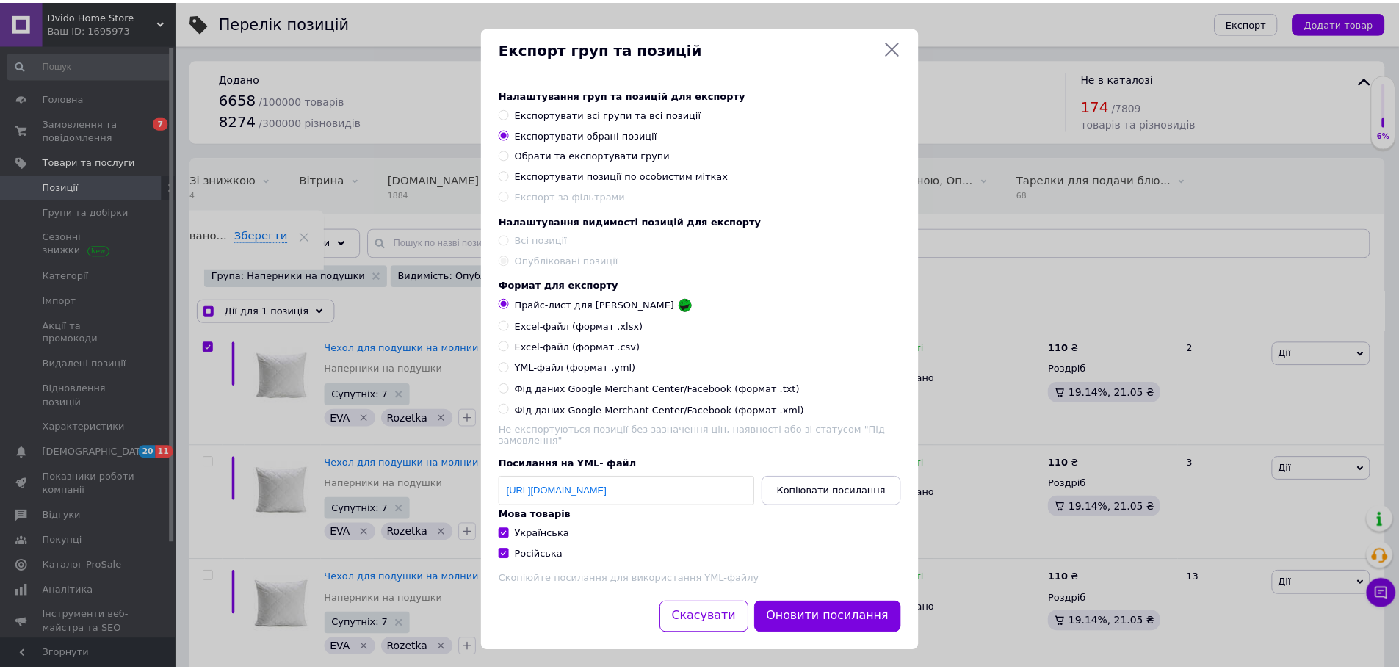
scroll to position [0, 90]
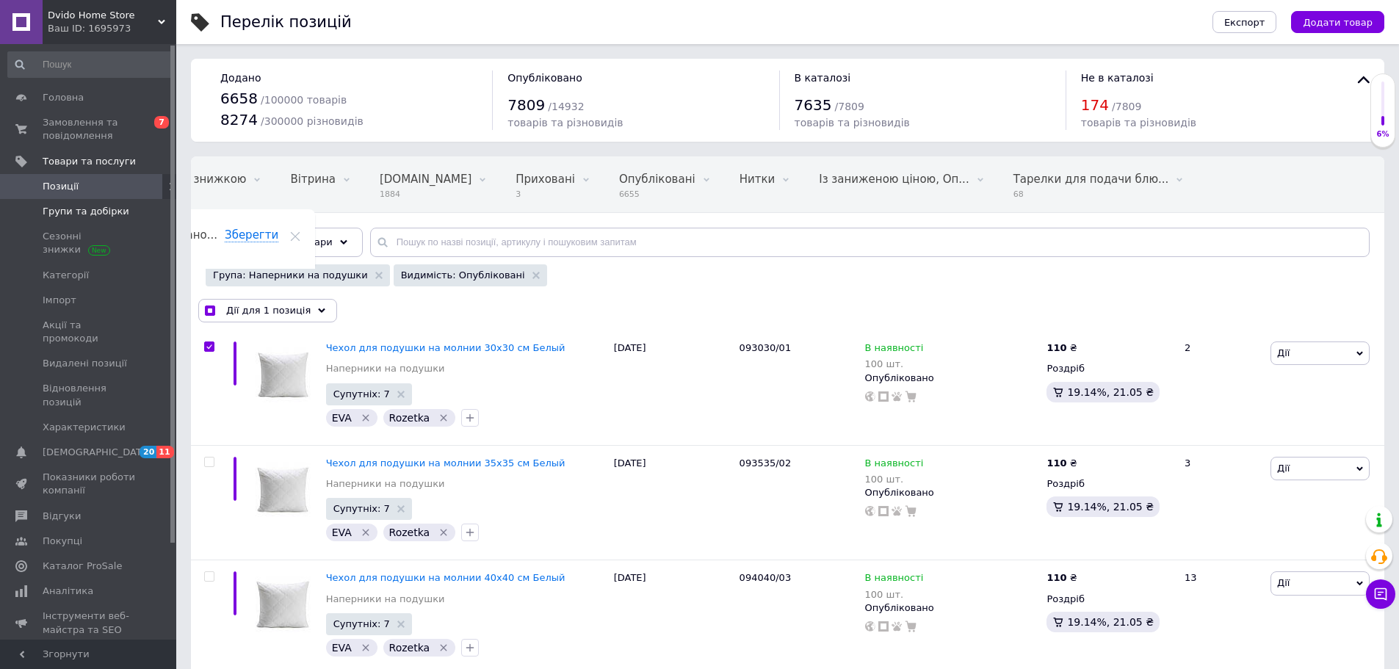
click at [74, 213] on span "Групи та добірки" at bounding box center [86, 211] width 87 height 13
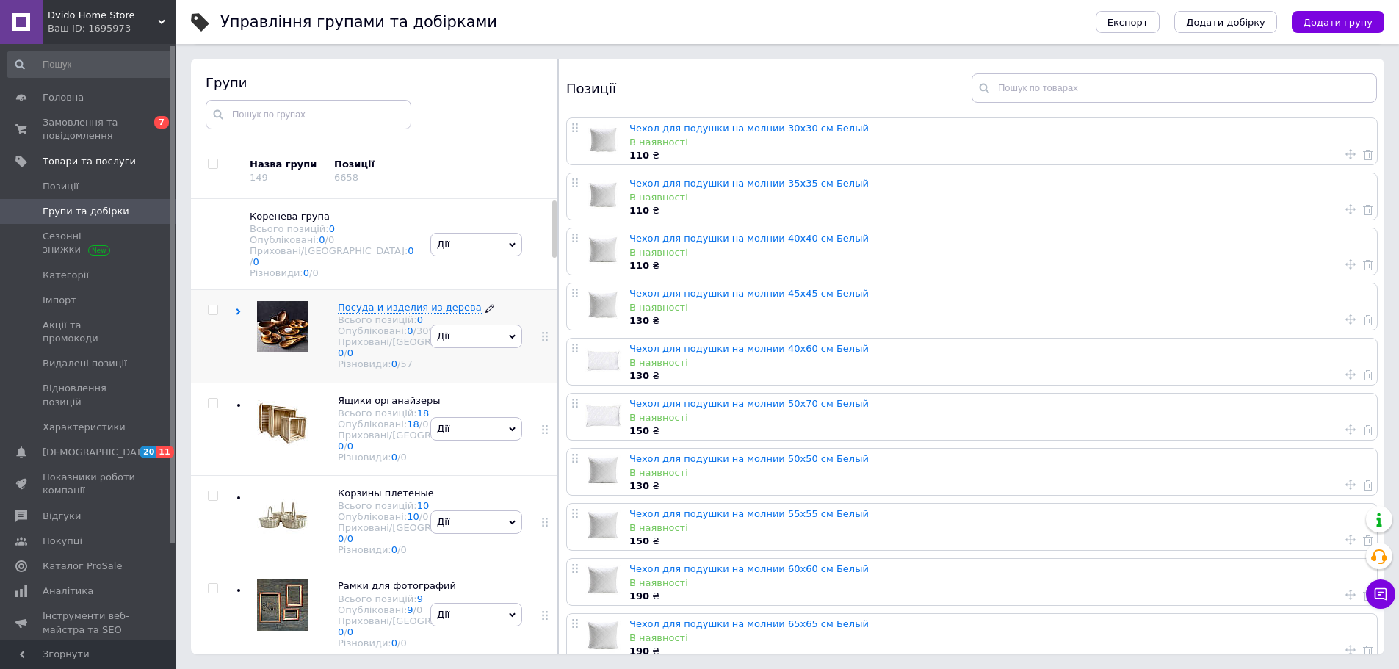
click at [352, 313] on span "Посуда и изделия из дерева" at bounding box center [410, 307] width 144 height 11
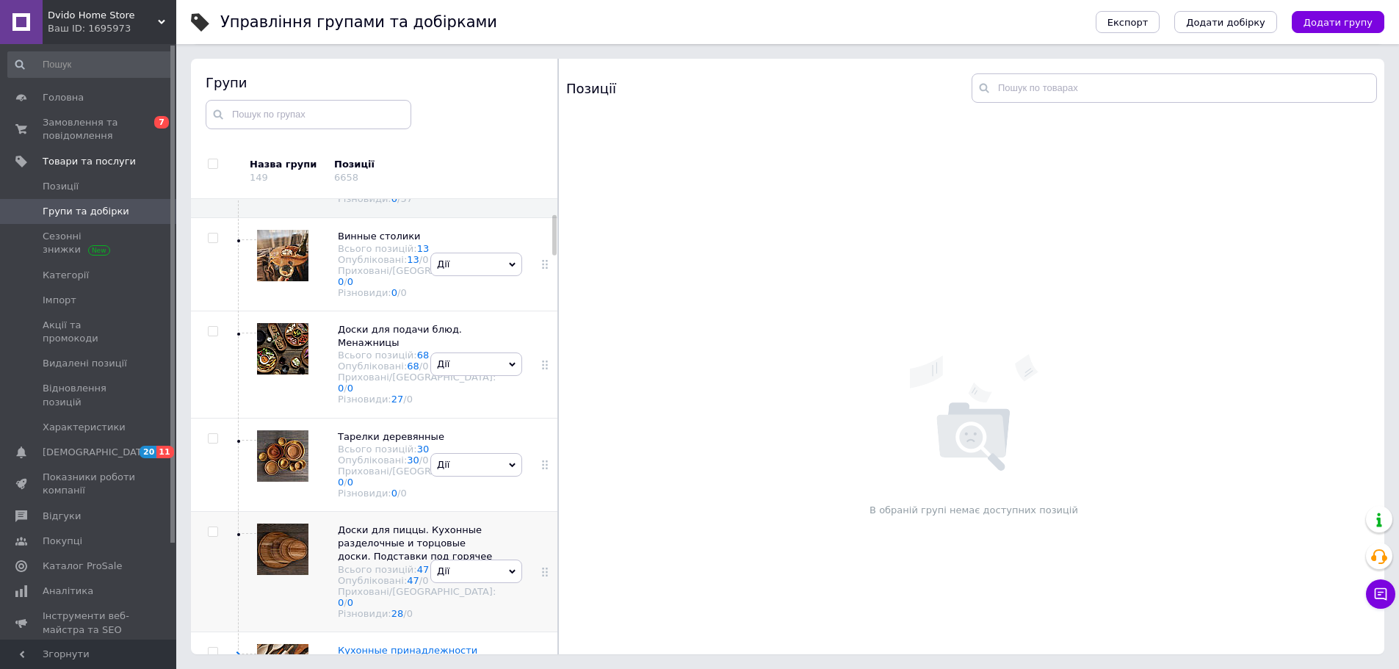
scroll to position [367, 0]
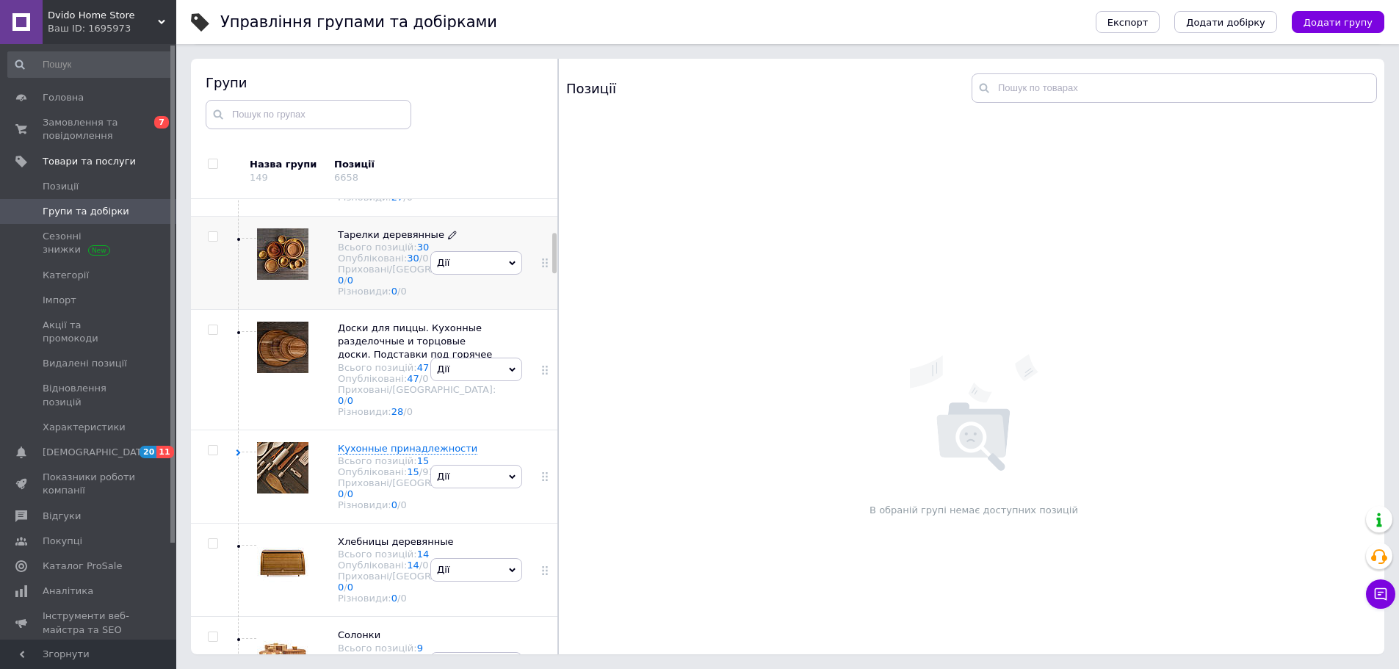
click at [380, 264] on div "Опубліковані: 30 / 0" at bounding box center [417, 258] width 158 height 11
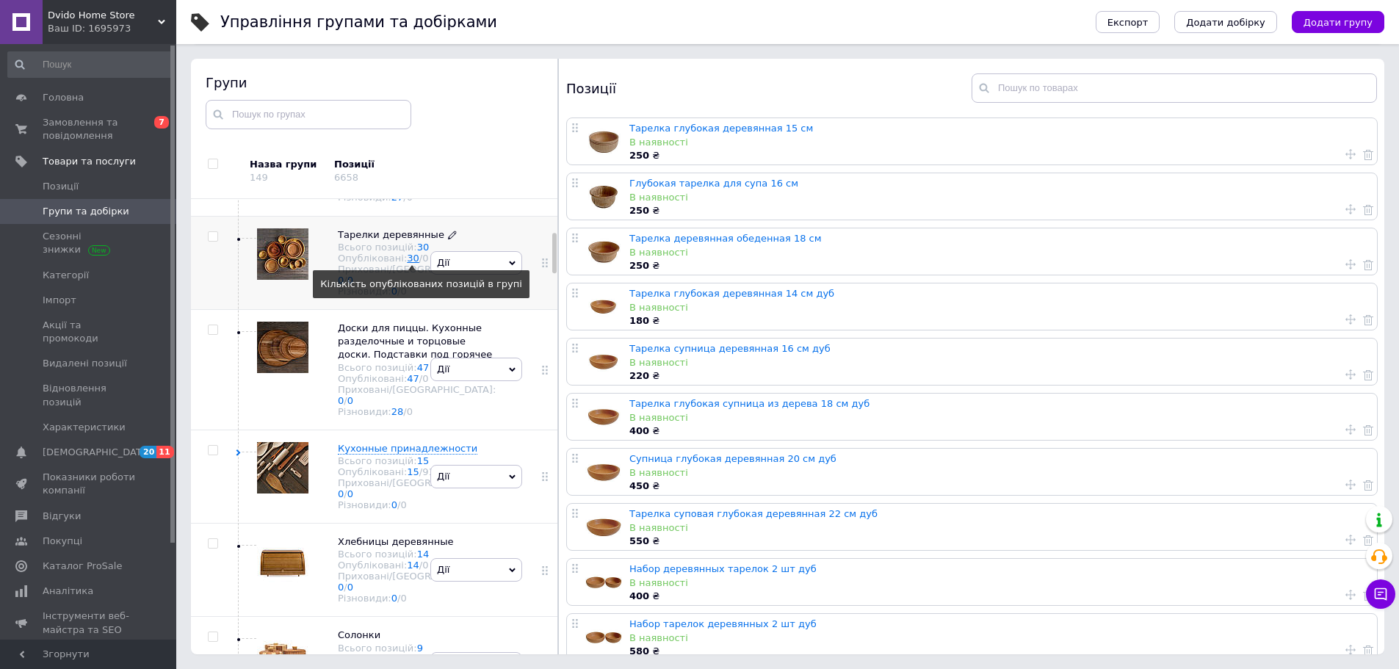
click at [407, 264] on link "30" at bounding box center [413, 258] width 12 height 11
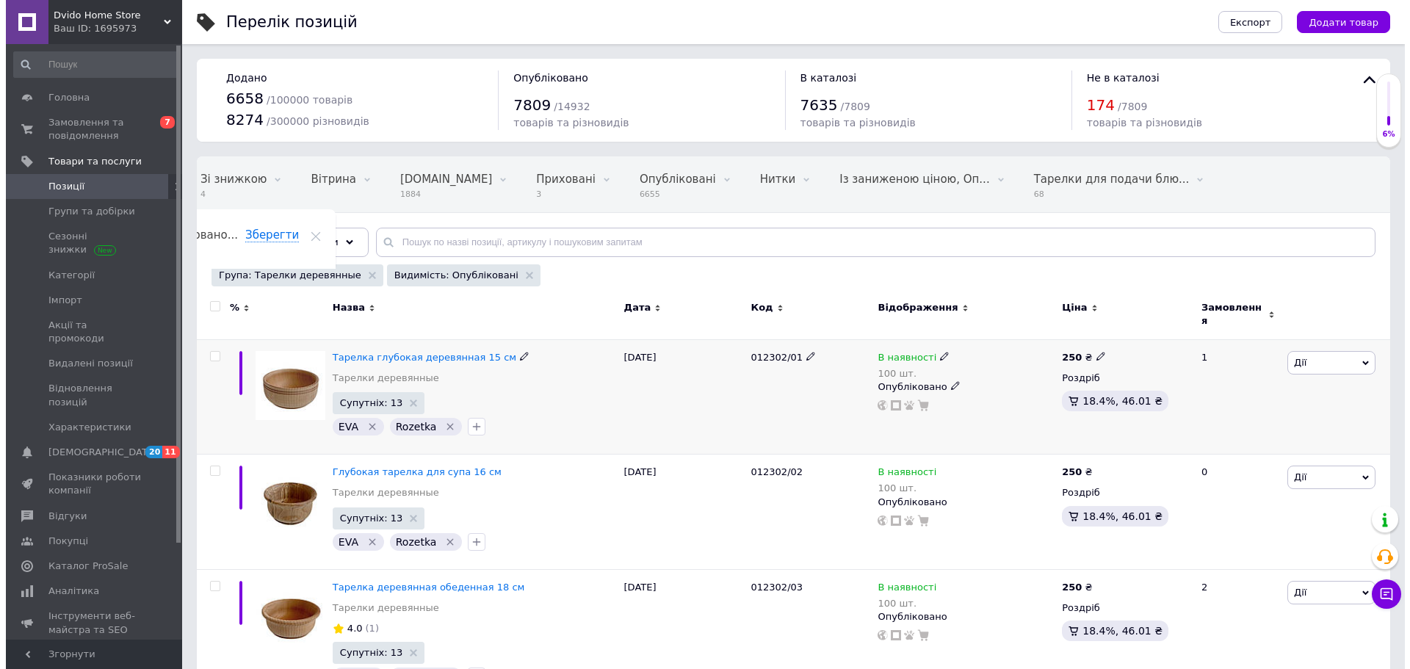
scroll to position [0, 90]
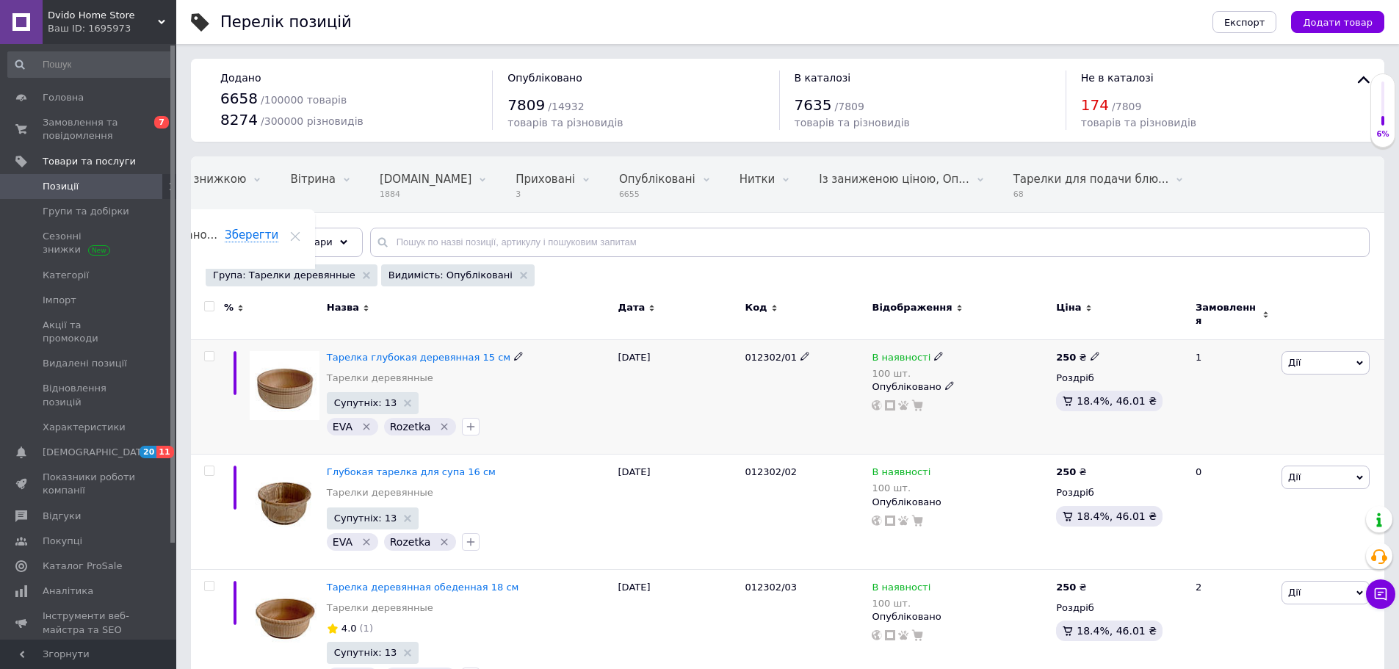
click at [210, 352] on input "checkbox" at bounding box center [209, 357] width 10 height 10
checkbox input "true"
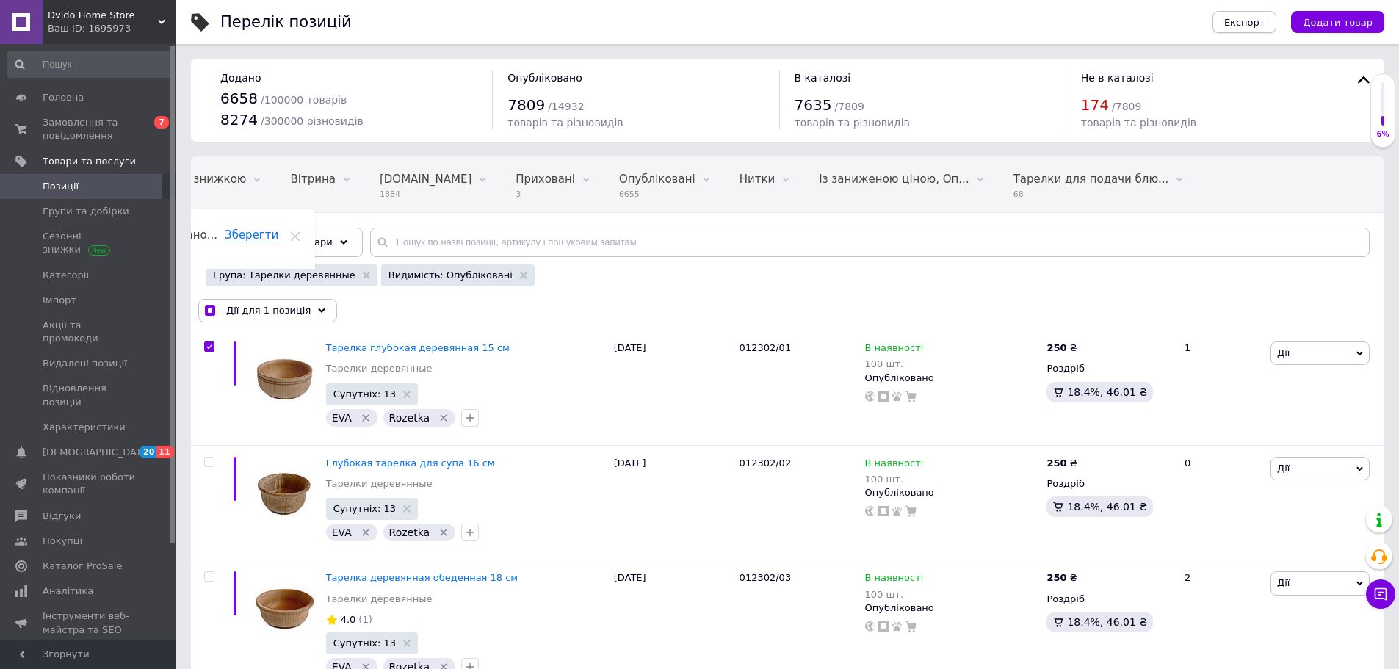
click at [1247, 29] on button "Експорт" at bounding box center [1245, 22] width 65 height 22
checkbox input "true"
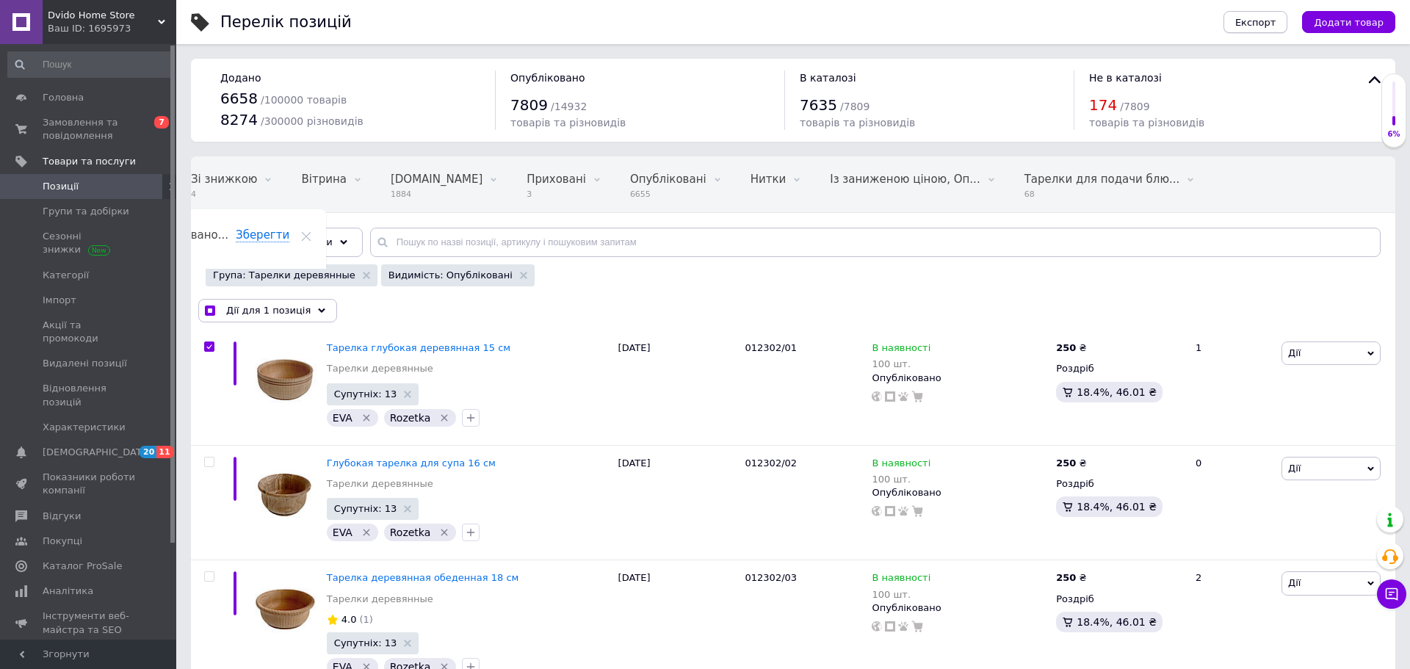
scroll to position [0, 79]
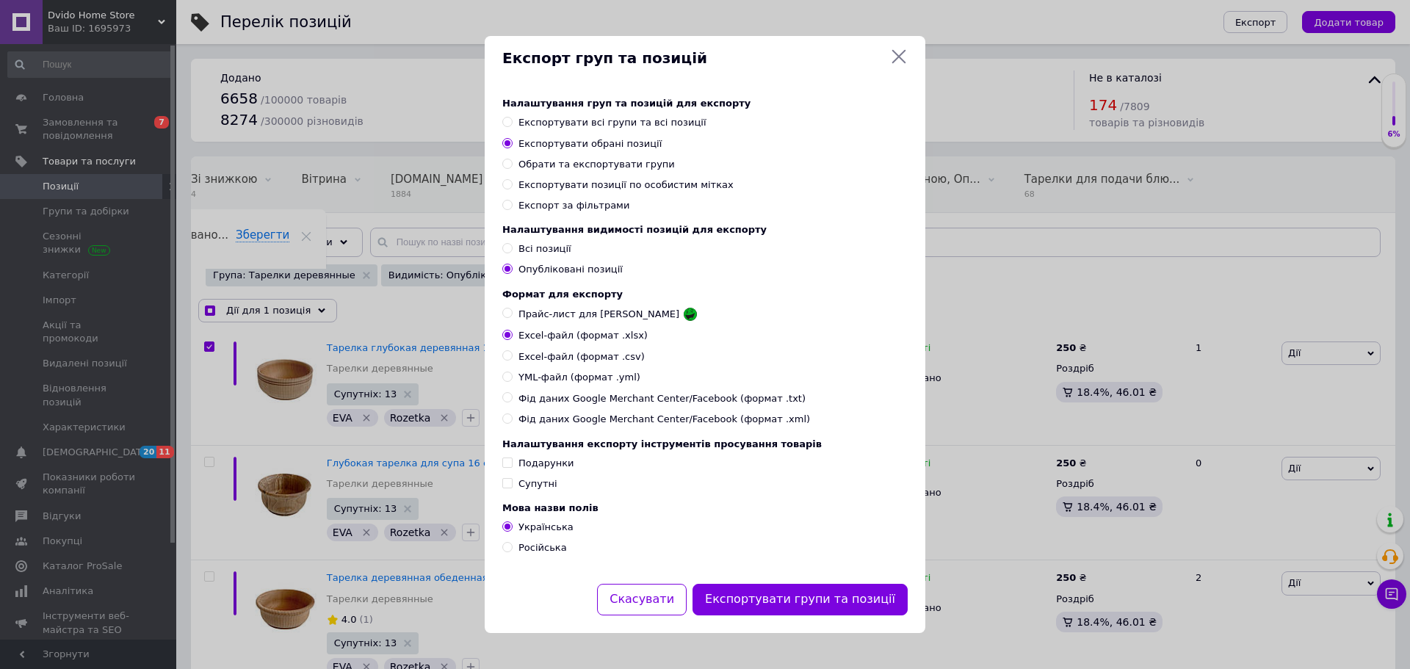
click at [593, 316] on span "Прайс-лист для [PERSON_NAME]" at bounding box center [599, 314] width 161 height 13
click at [512, 316] on input "Прайс-лист для [PERSON_NAME]" at bounding box center [507, 313] width 10 height 10
radio input "true"
checkbox input "true"
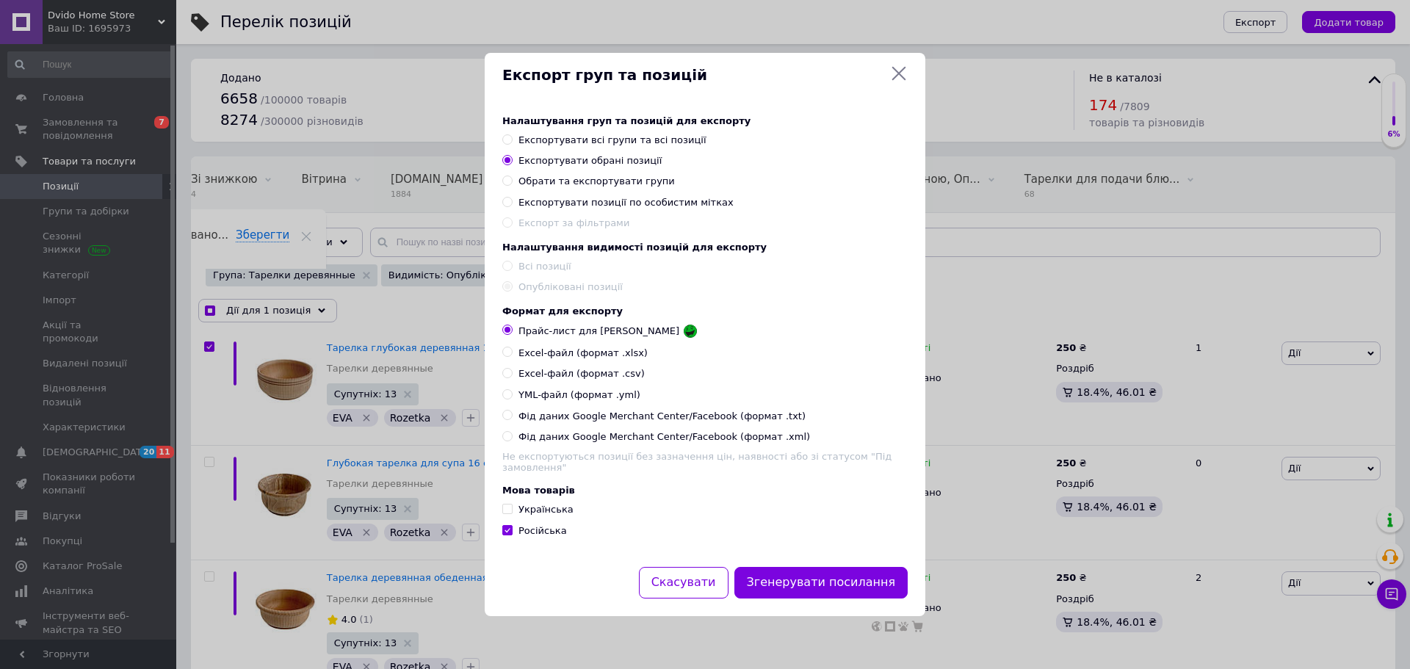
click at [550, 508] on span "Українська" at bounding box center [546, 509] width 55 height 11
click at [512, 508] on input "Українська" at bounding box center [507, 509] width 10 height 10
checkbox input "true"
click at [549, 538] on div "Налаштування груп та позицій для експорту Експортувати всі групи та всі позиції…" at bounding box center [705, 332] width 441 height 469
checkbox input "true"
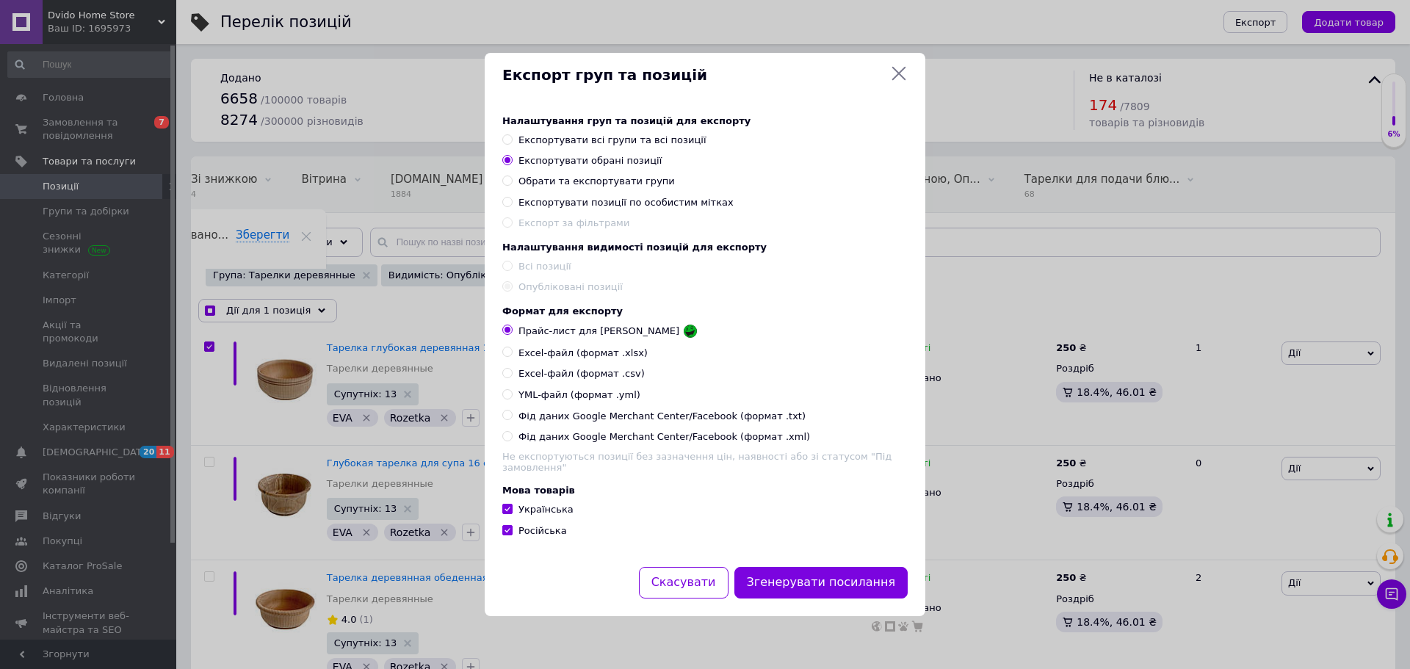
click at [546, 535] on span "Російська" at bounding box center [543, 530] width 48 height 11
click at [512, 535] on input "Російська" at bounding box center [507, 530] width 10 height 10
checkbox input "false"
click at [802, 581] on button "Згенерувати посилання" at bounding box center [822, 583] width 174 height 32
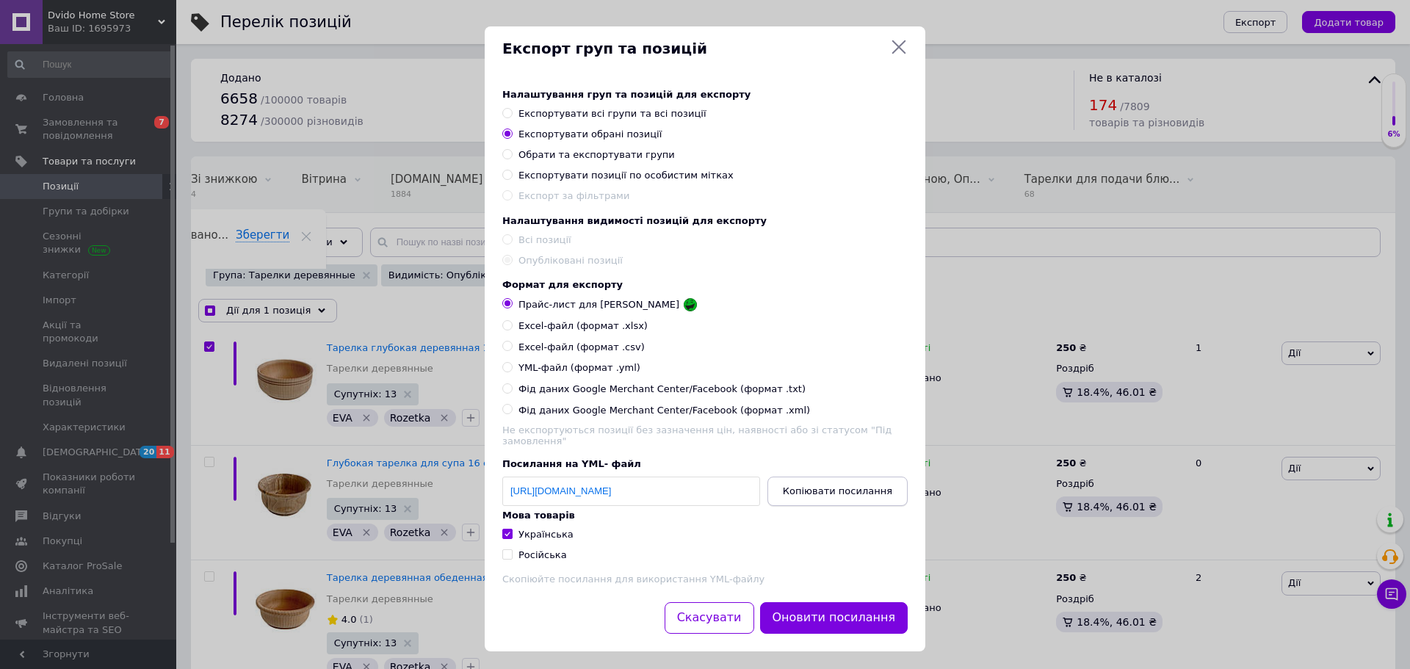
click at [856, 499] on button "Копіювати посилання" at bounding box center [838, 491] width 140 height 29
checkbox input "true"
click at [544, 369] on span "YML-файл (формат .yml)" at bounding box center [580, 367] width 122 height 13
click at [512, 369] on input "YML-файл (формат .yml)" at bounding box center [507, 367] width 10 height 10
radio input "true"
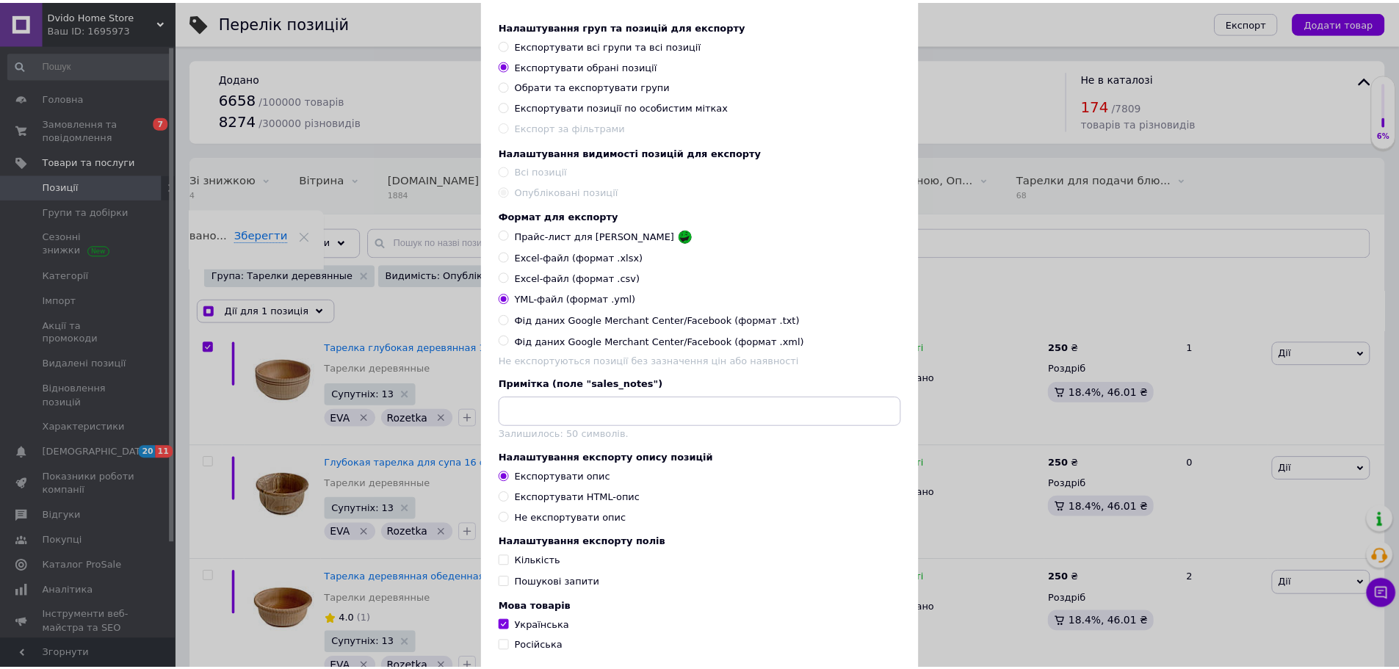
scroll to position [147, 0]
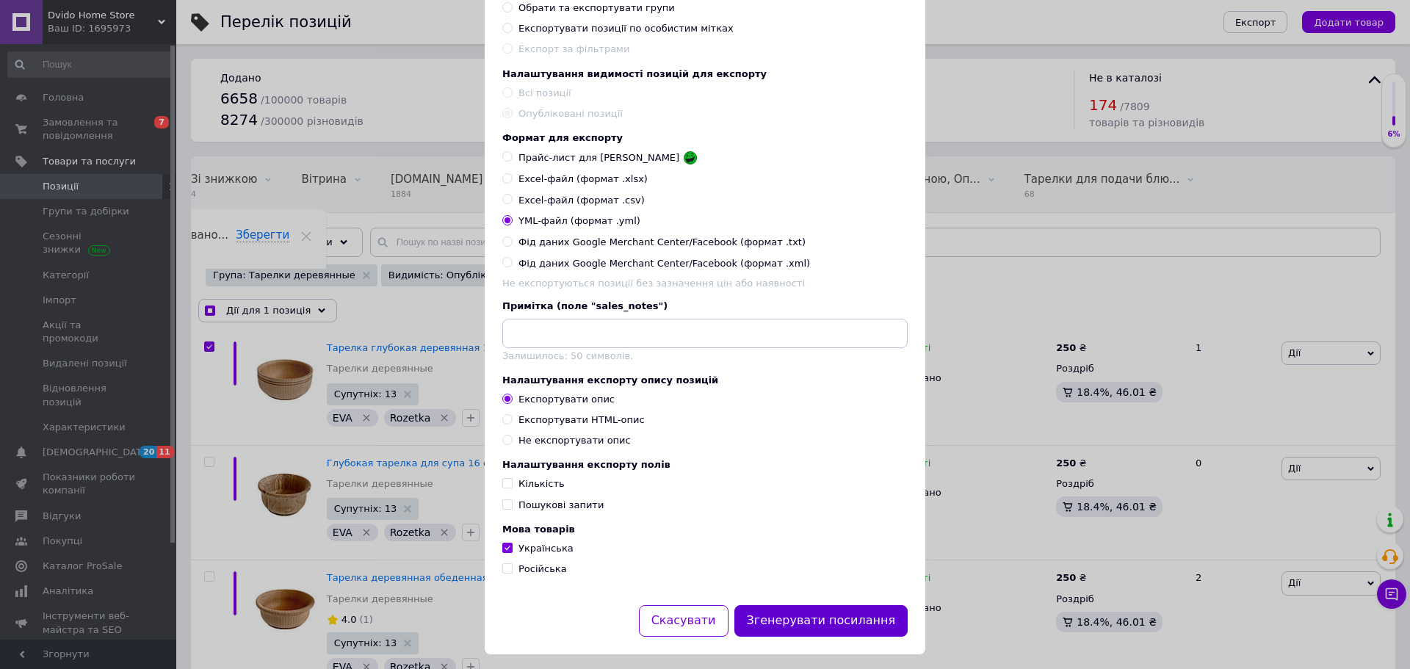
click at [837, 636] on button "Згенерувати посилання" at bounding box center [822, 621] width 174 height 32
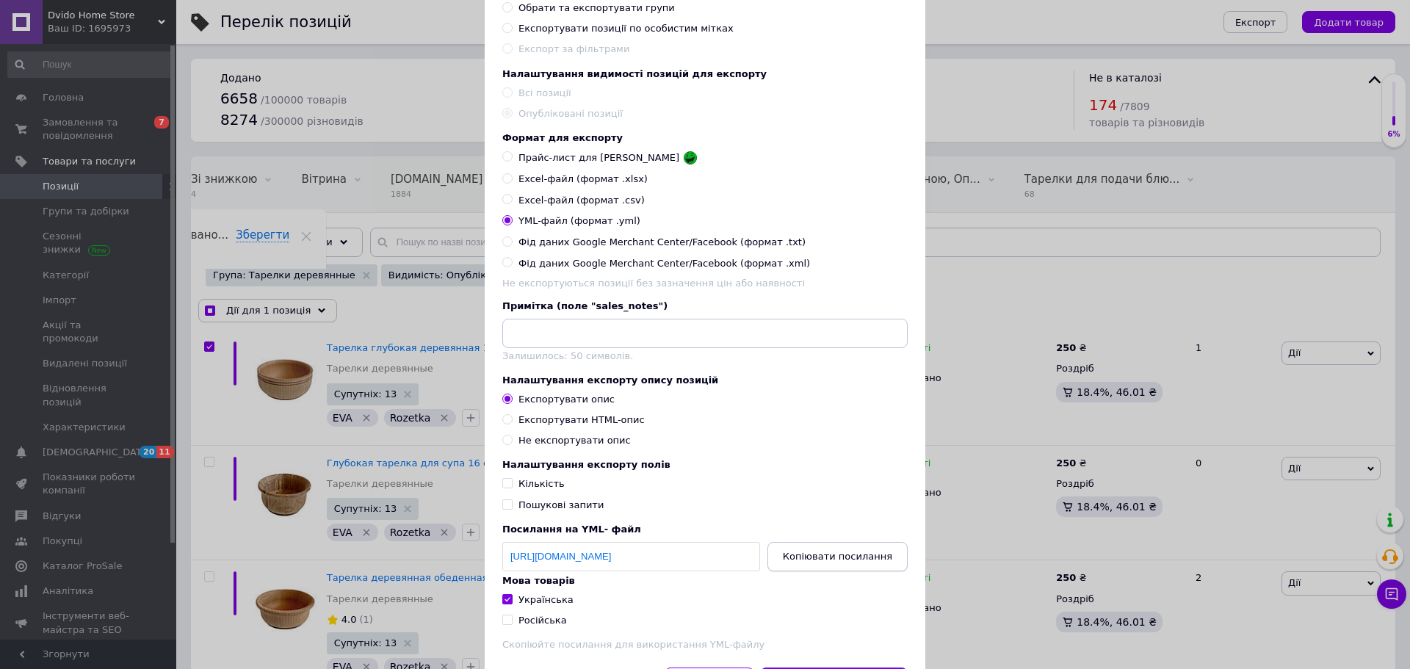
click at [837, 562] on span "Копіювати посилання" at bounding box center [837, 556] width 109 height 11
click at [1027, 187] on div "Експорт груп та позицій Налаштування груп та позицій для експорту Експортувати …" at bounding box center [705, 298] width 1410 height 890
checkbox input "true"
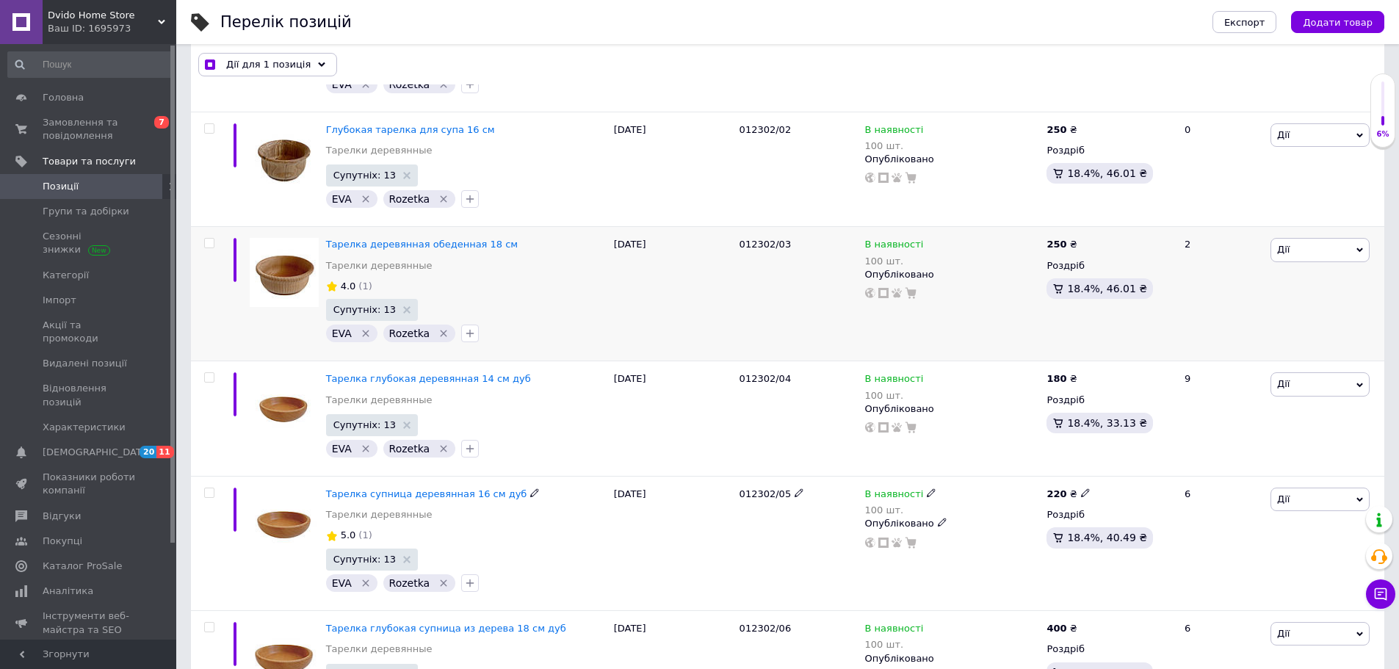
scroll to position [220, 0]
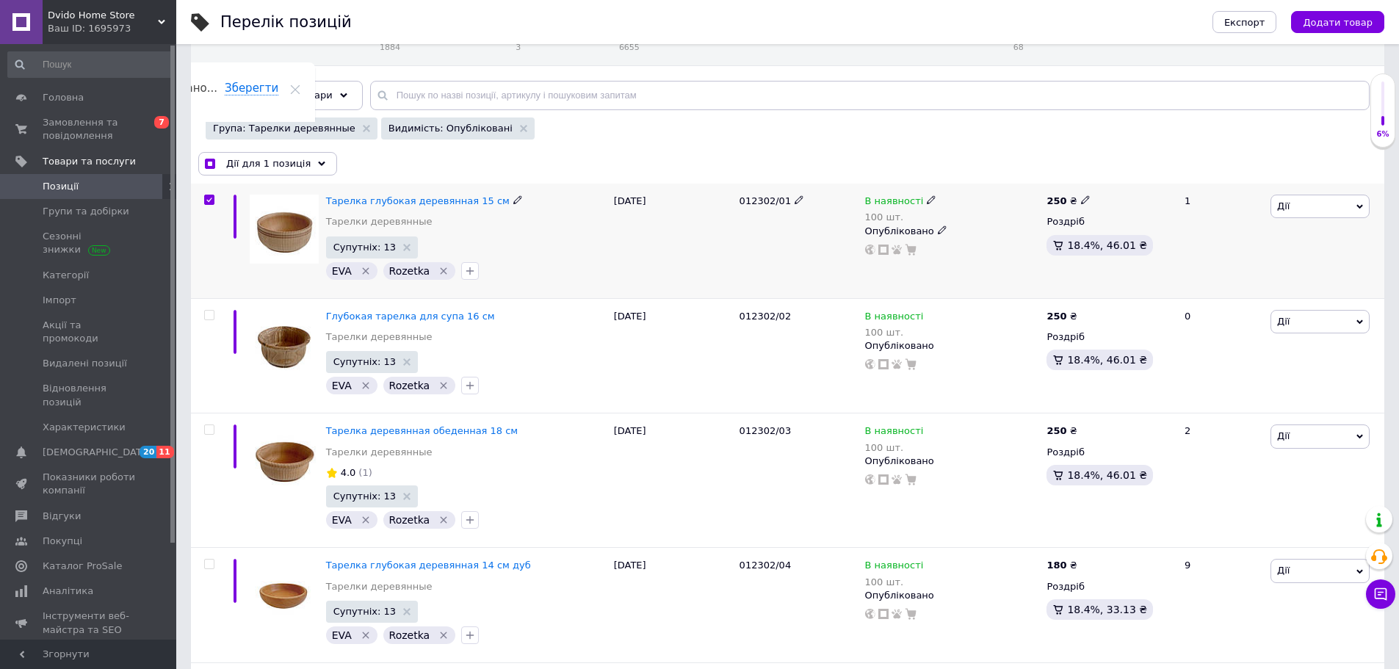
click at [212, 198] on input "checkbox" at bounding box center [209, 200] width 10 height 10
checkbox input "false"
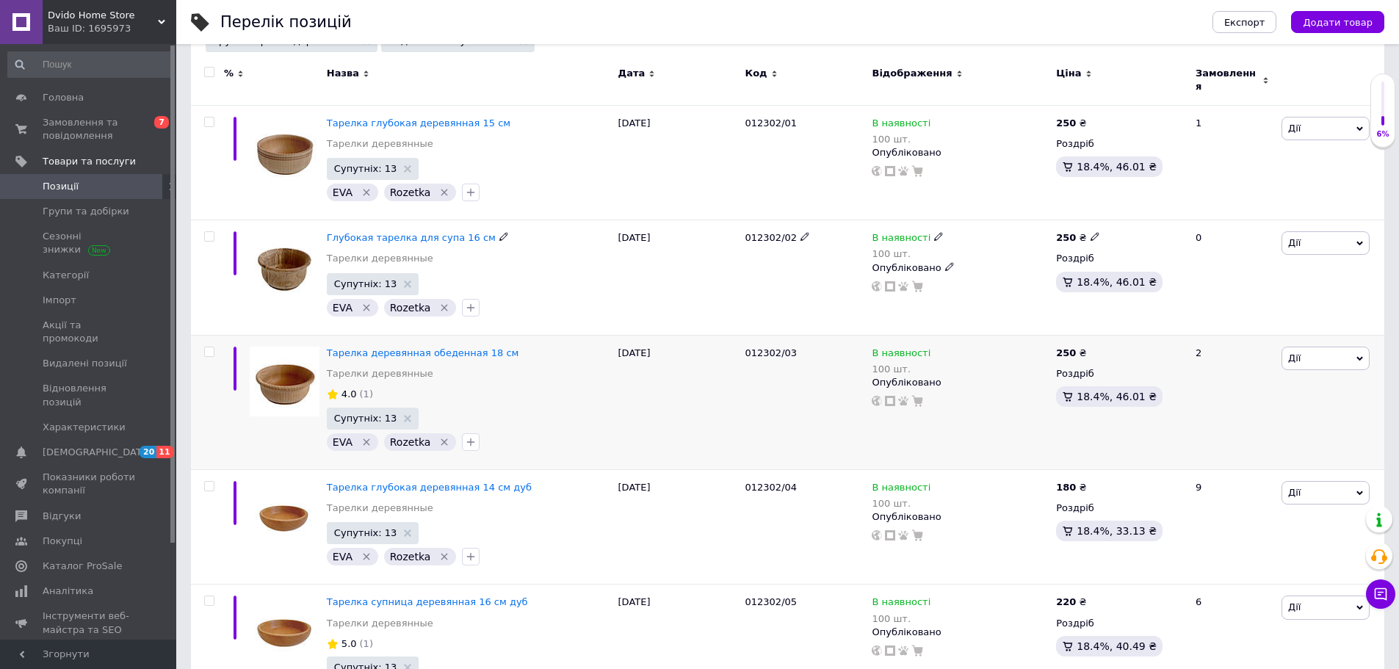
scroll to position [367, 0]
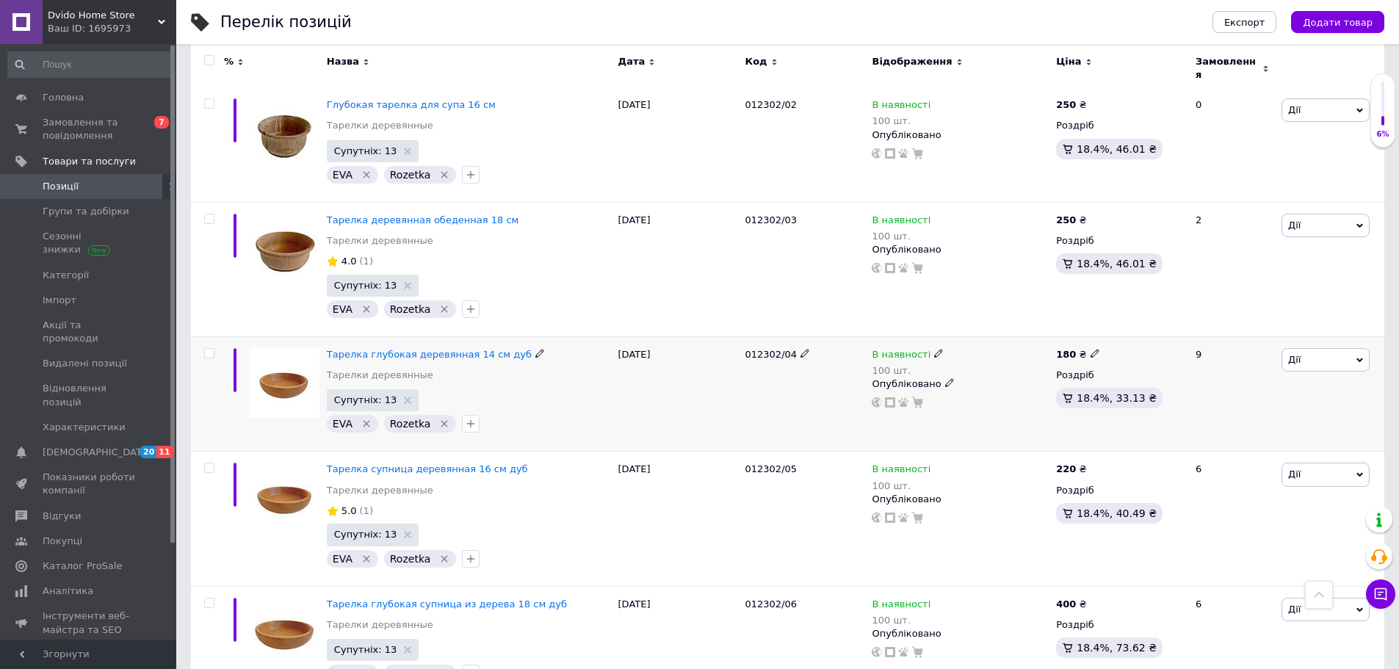
click at [211, 349] on input "checkbox" at bounding box center [209, 354] width 10 height 10
checkbox input "true"
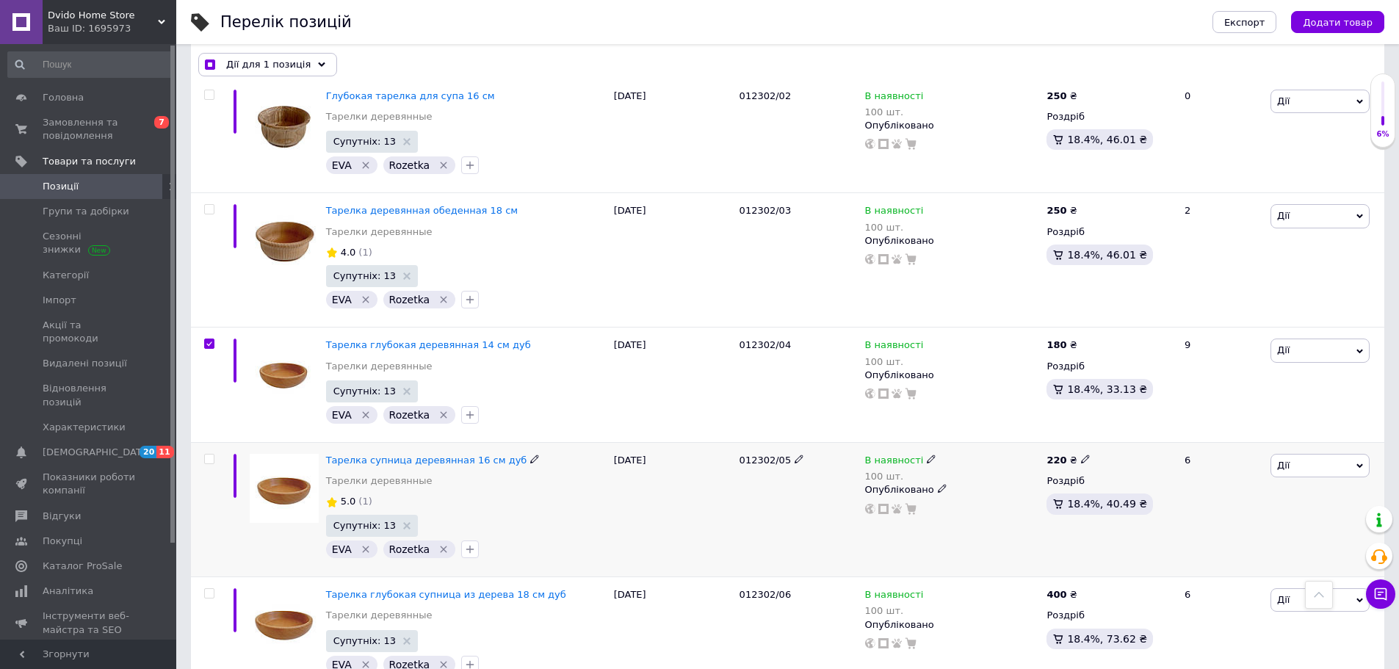
click at [209, 452] on div at bounding box center [207, 510] width 33 height 134
click at [203, 455] on div at bounding box center [209, 459] width 29 height 10
checkbox input "true"
click at [208, 459] on input "checkbox" at bounding box center [209, 460] width 10 height 10
checkbox input "true"
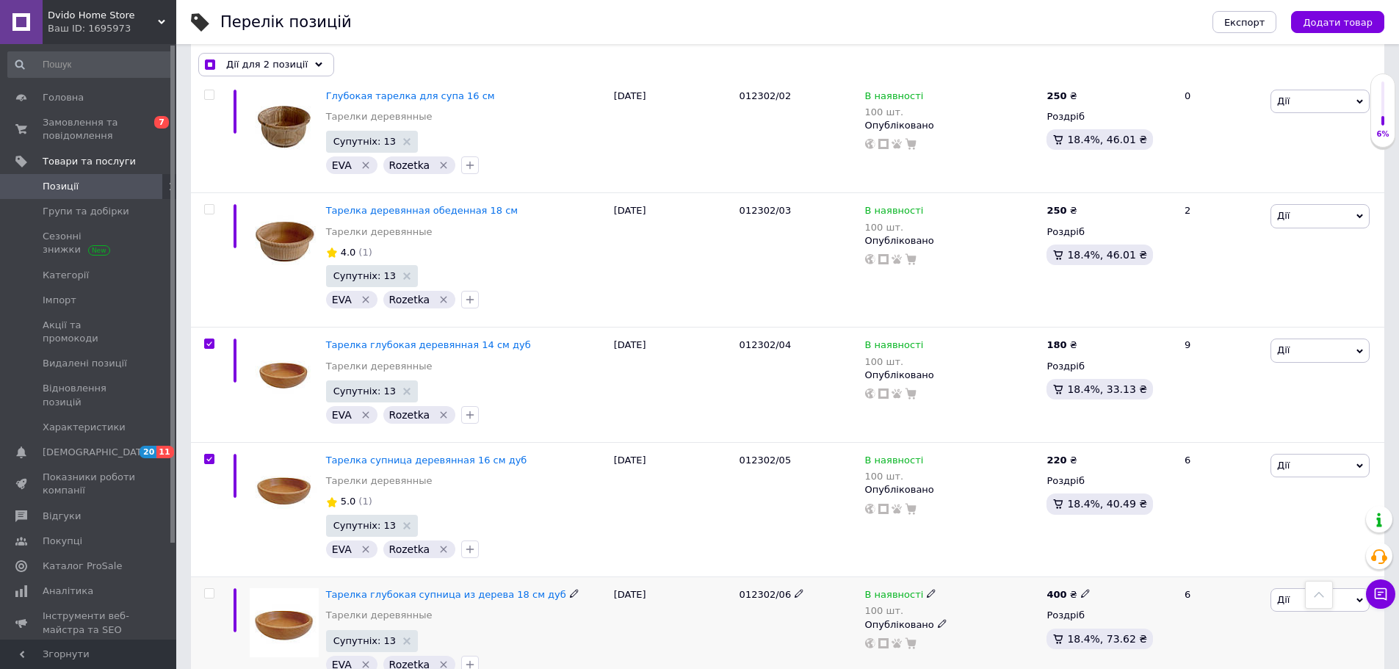
click at [211, 587] on div at bounding box center [207, 634] width 33 height 115
checkbox input "true"
click at [210, 593] on input "checkbox" at bounding box center [209, 594] width 10 height 10
checkbox input "true"
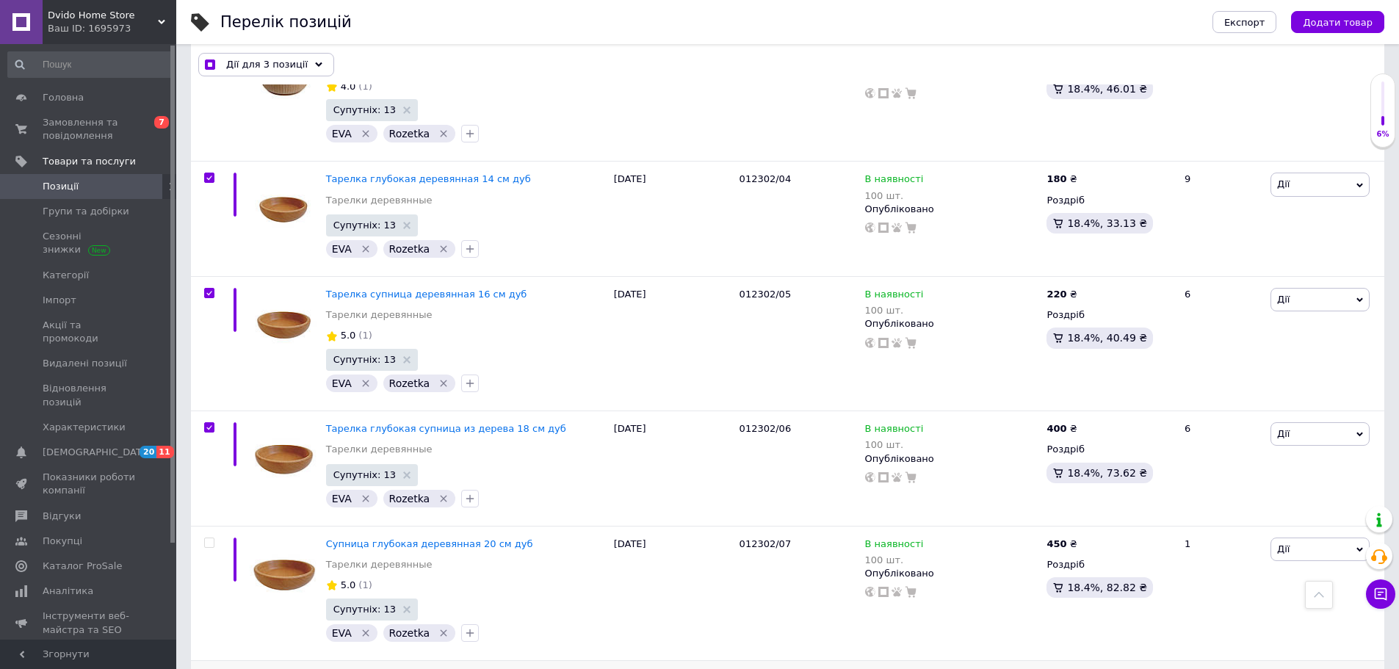
scroll to position [735, 0]
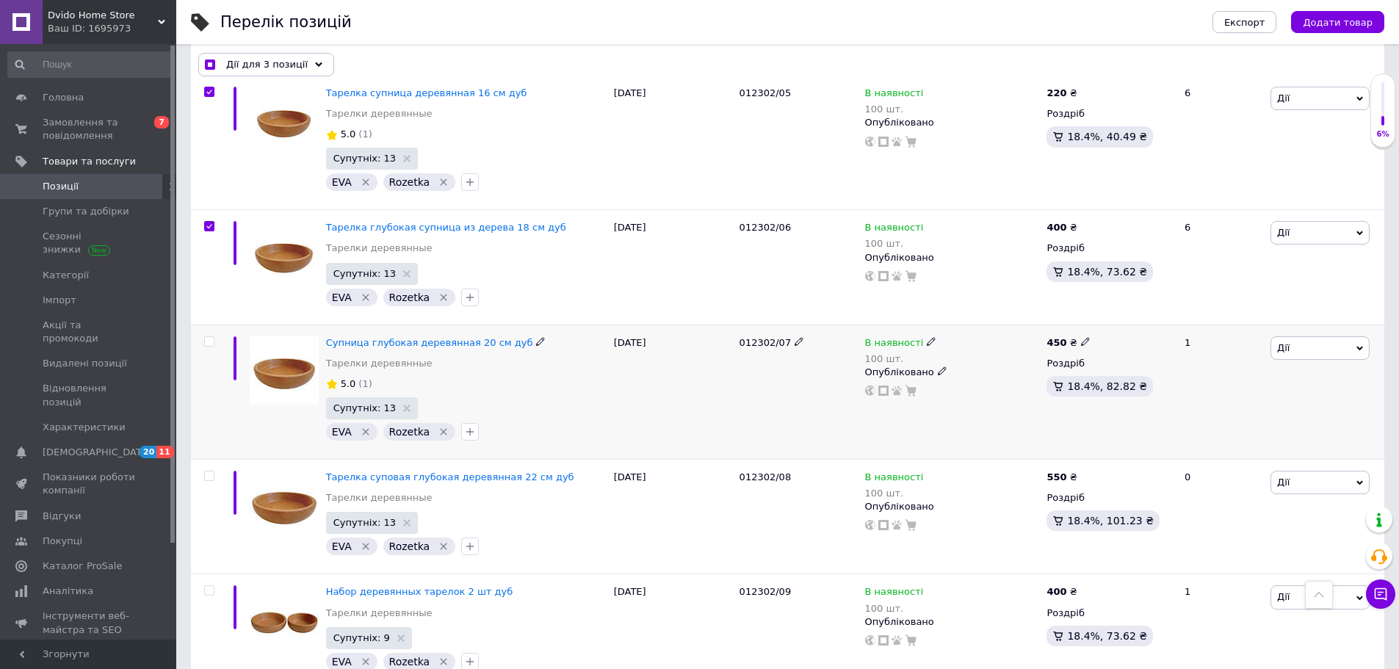
click at [209, 335] on div at bounding box center [207, 392] width 33 height 134
checkbox input "true"
click at [209, 342] on input "checkbox" at bounding box center [209, 342] width 10 height 10
checkbox input "true"
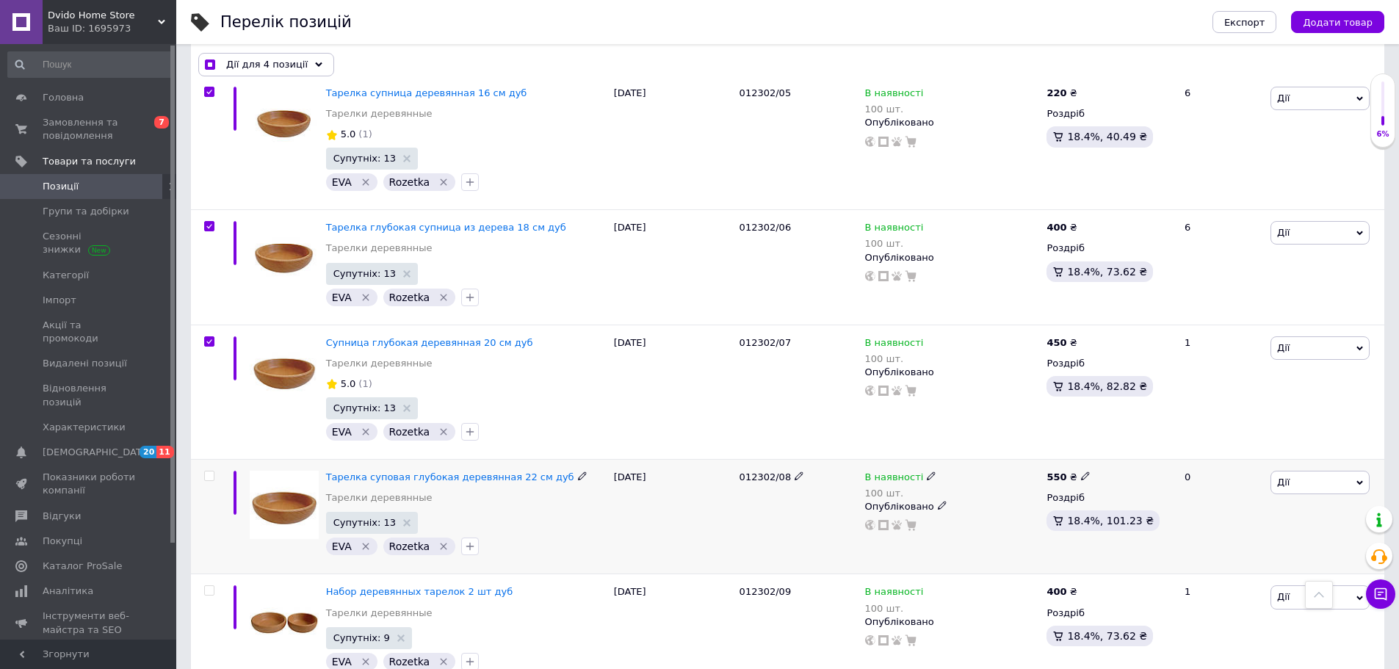
click at [207, 473] on input "checkbox" at bounding box center [209, 477] width 10 height 10
checkbox input "true"
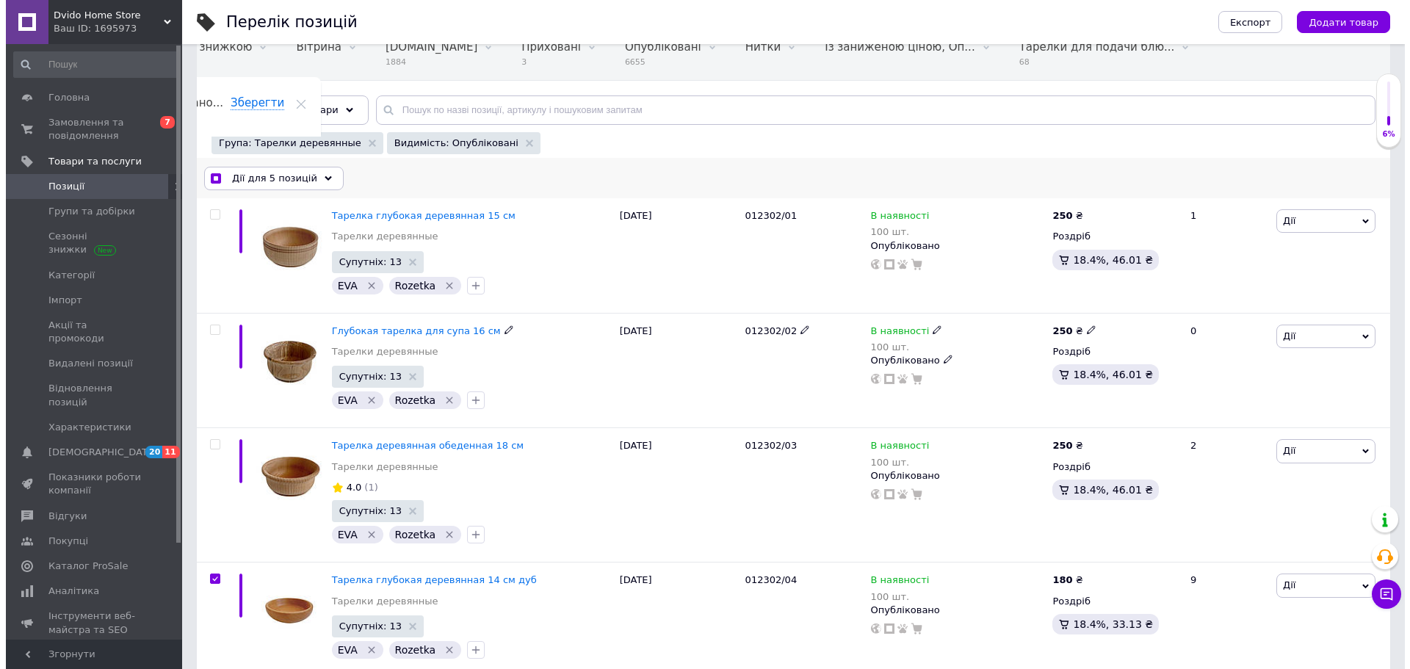
scroll to position [0, 0]
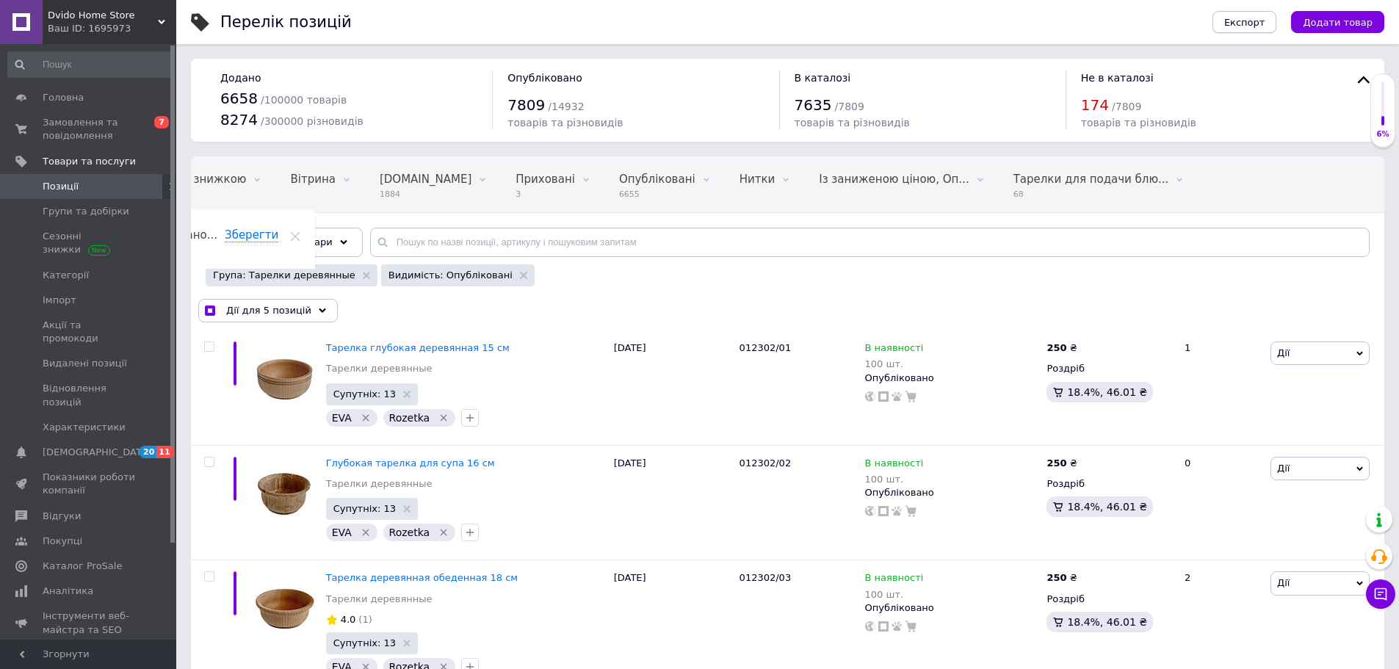
click at [1249, 21] on span "Експорт" at bounding box center [1244, 22] width 41 height 11
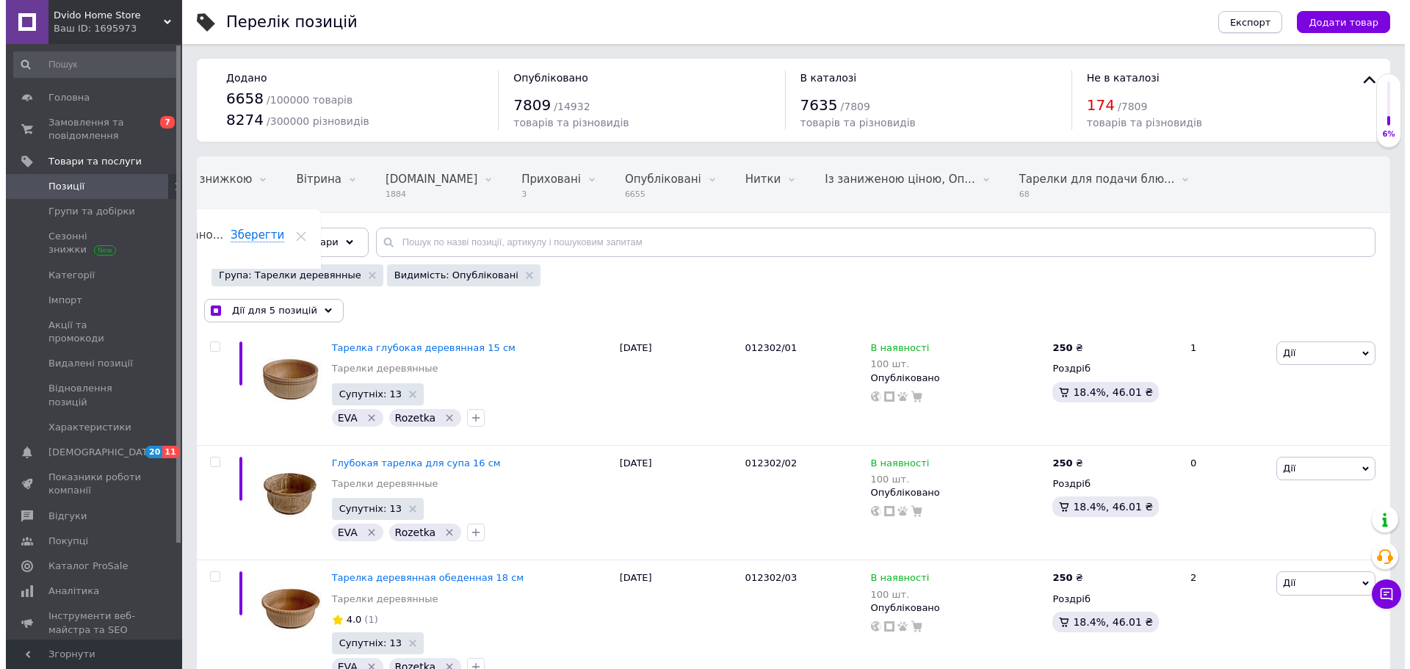
checkbox input "true"
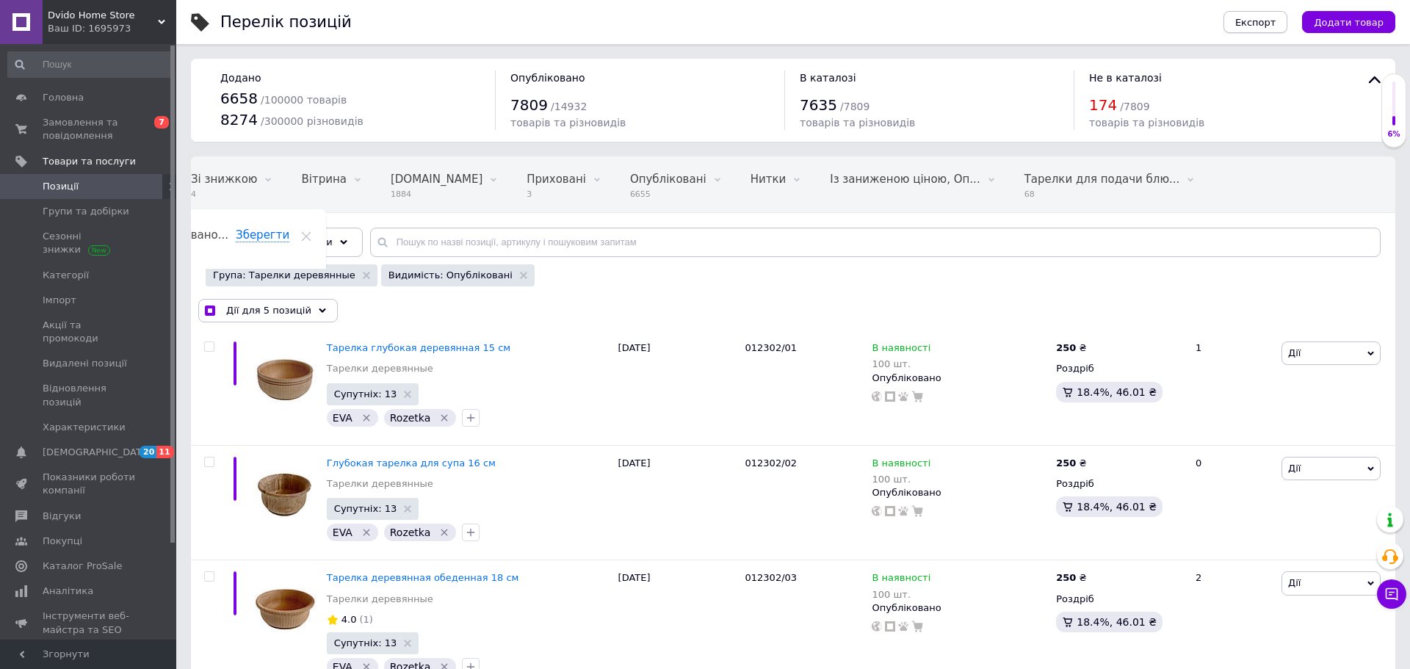
scroll to position [0, 79]
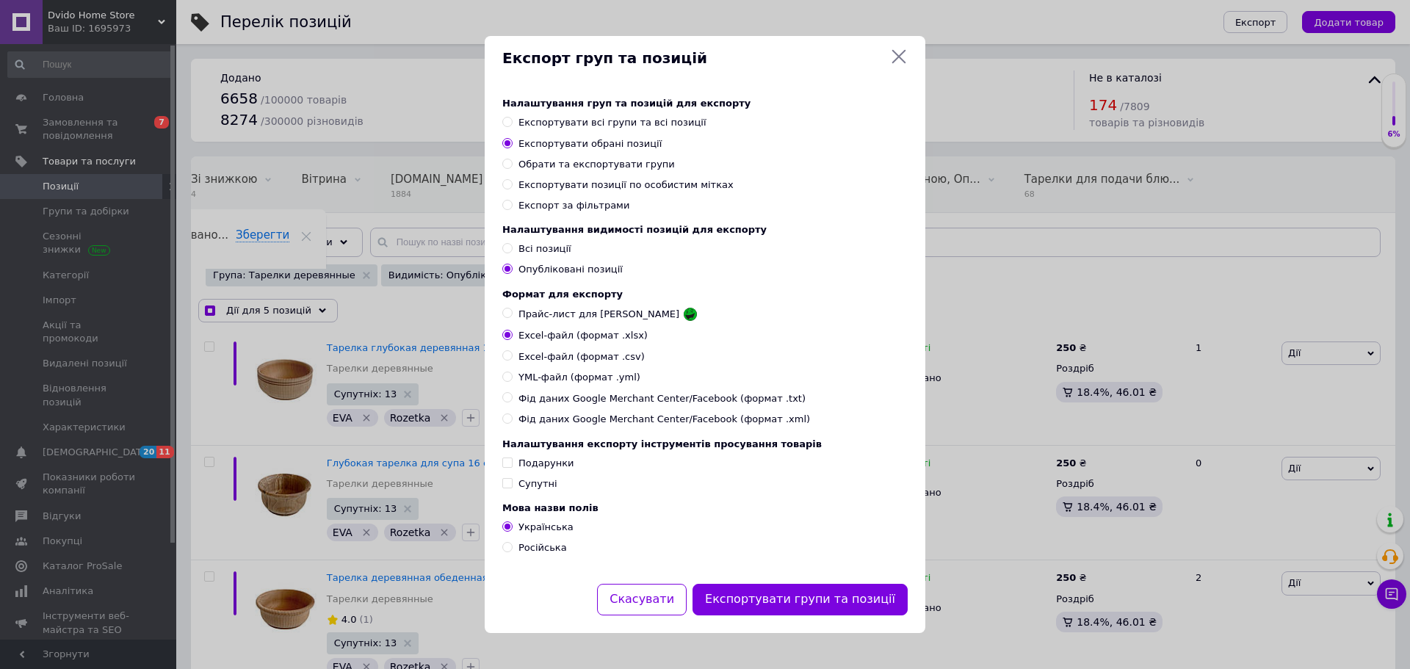
click at [573, 377] on span "YML-файл (формат .yml)" at bounding box center [580, 377] width 122 height 13
click at [512, 377] on input "YML-файл (формат .yml)" at bounding box center [507, 377] width 10 height 10
radio input "true"
checkbox input "true"
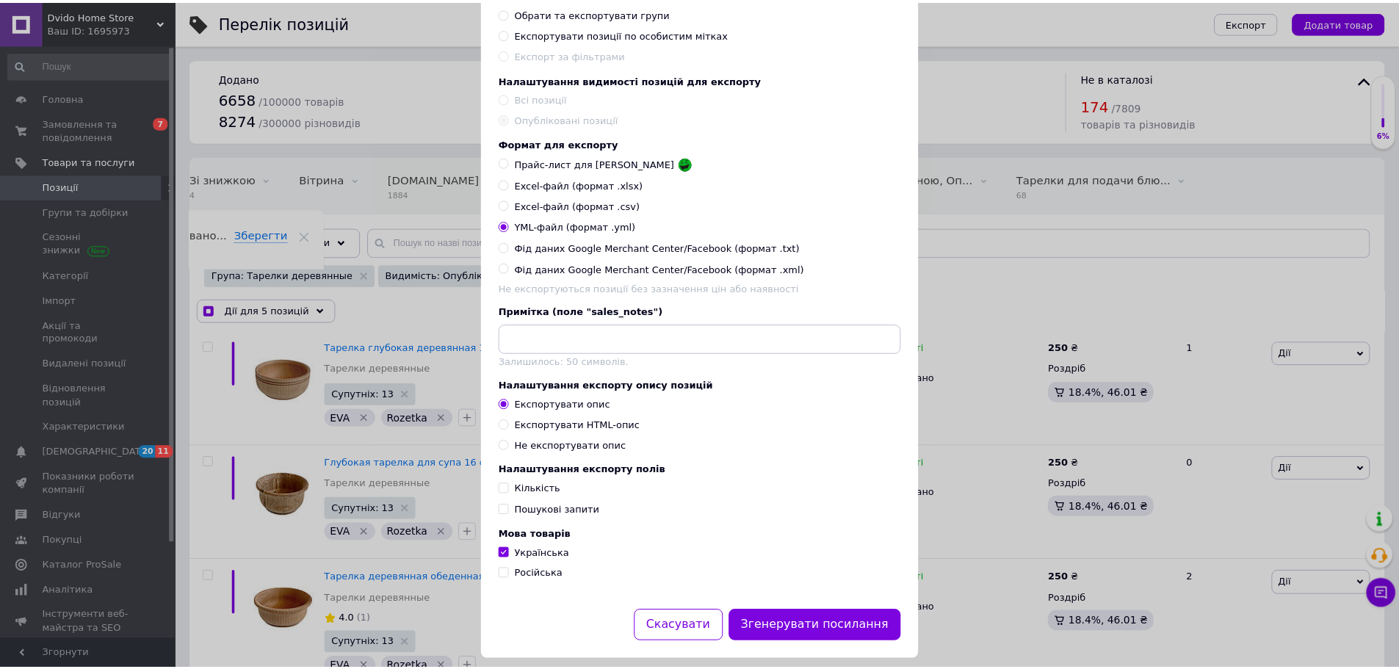
scroll to position [147, 0]
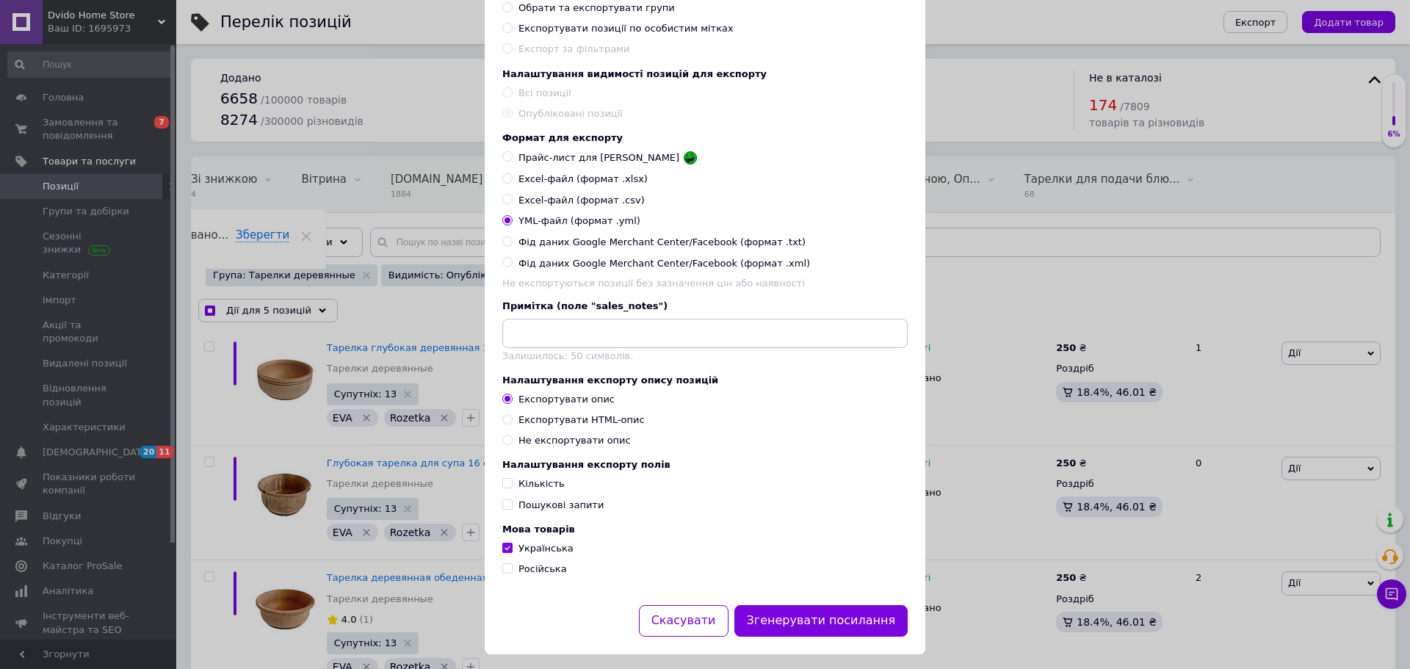
click at [583, 427] on div "Експортувати HTML-опис" at bounding box center [582, 420] width 126 height 13
click at [512, 424] on input "Експортувати HTML-опис" at bounding box center [507, 419] width 10 height 10
radio input "true"
click at [786, 635] on button "Згенерувати посилання" at bounding box center [822, 621] width 174 height 32
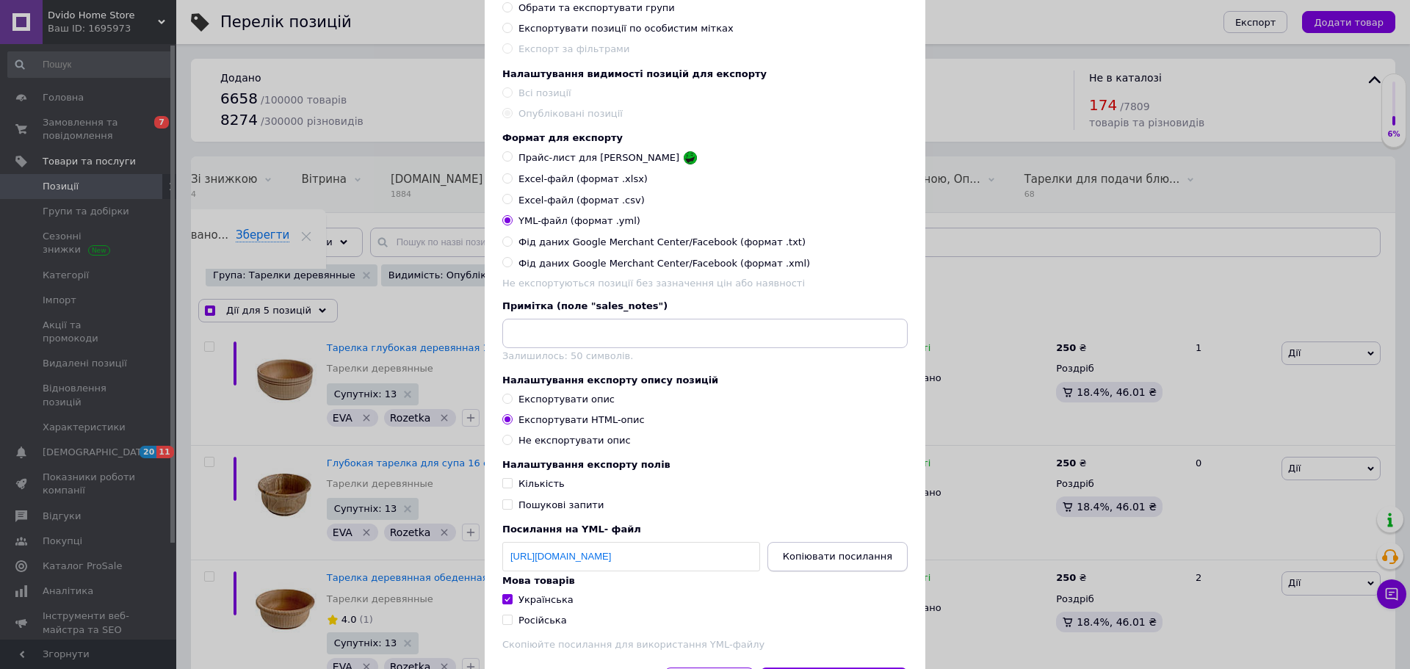
click at [832, 562] on span "Копіювати посилання" at bounding box center [837, 556] width 109 height 11
click at [995, 101] on div "Експорт груп та позицій Налаштування груп та позицій для експорту Експортувати …" at bounding box center [705, 298] width 1410 height 890
checkbox input "true"
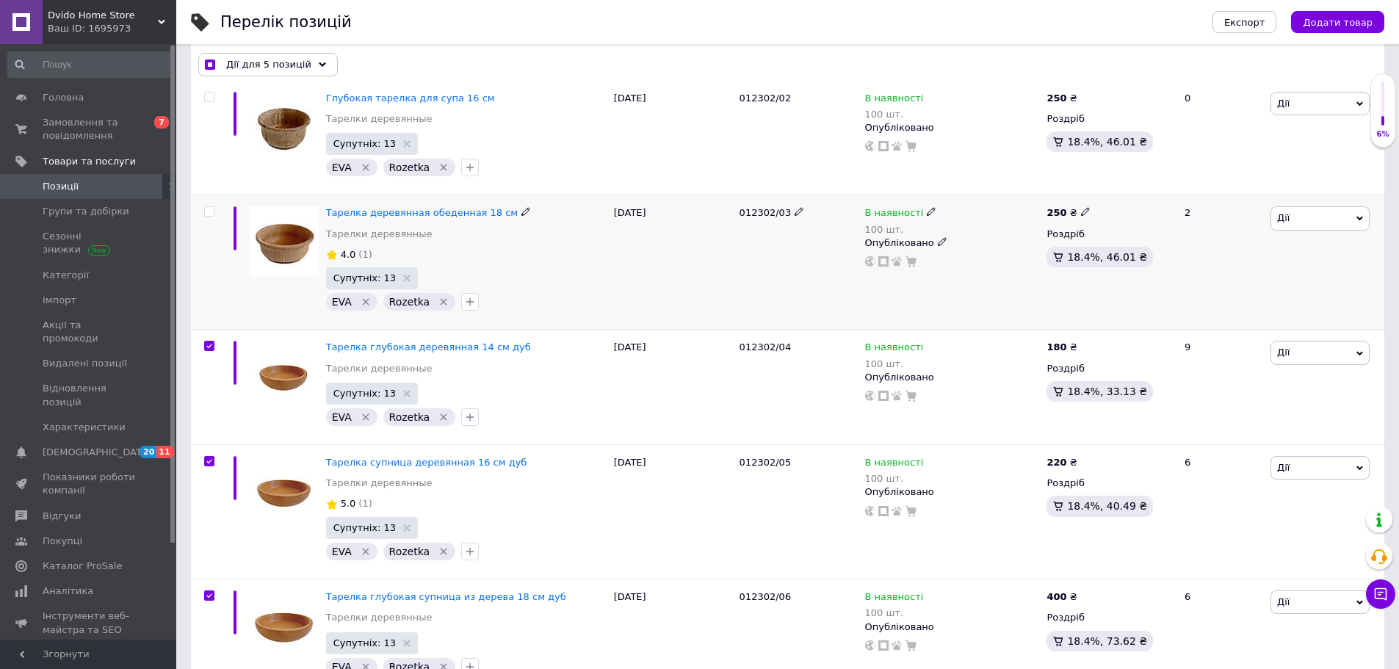
scroll to position [367, 0]
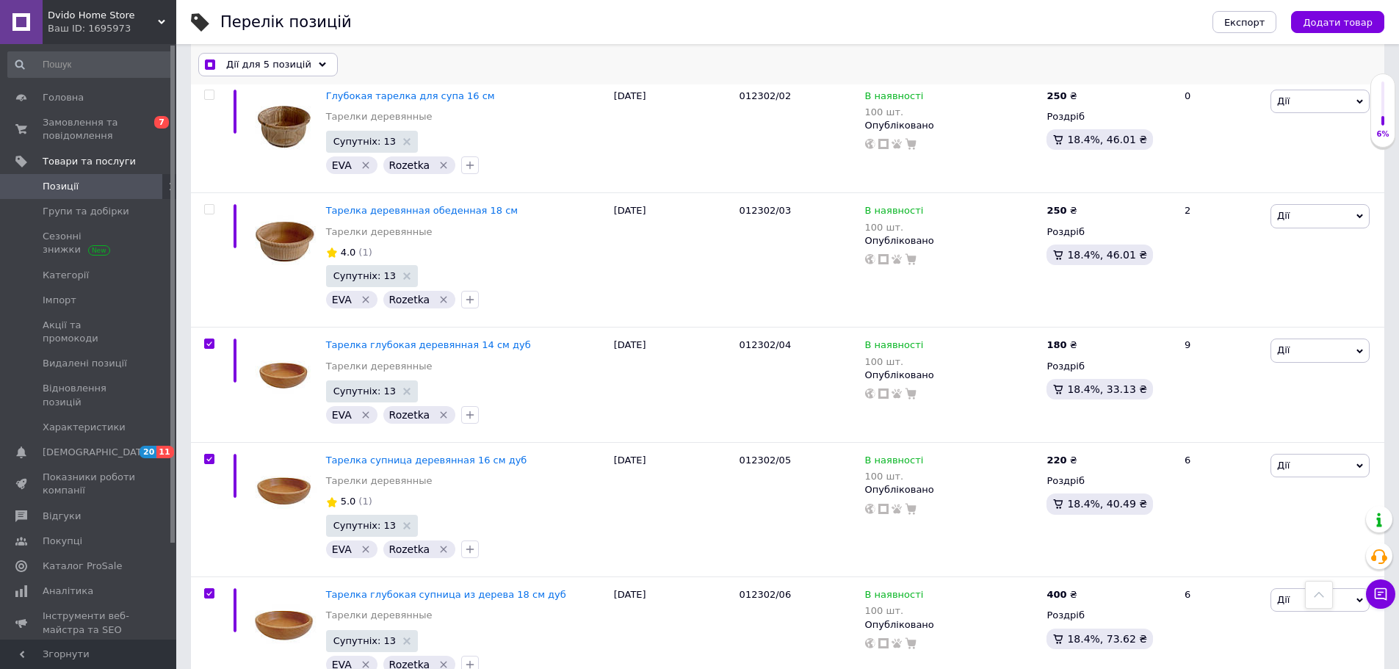
click at [211, 62] on input "checkbox" at bounding box center [210, 65] width 10 height 10
checkbox input "false"
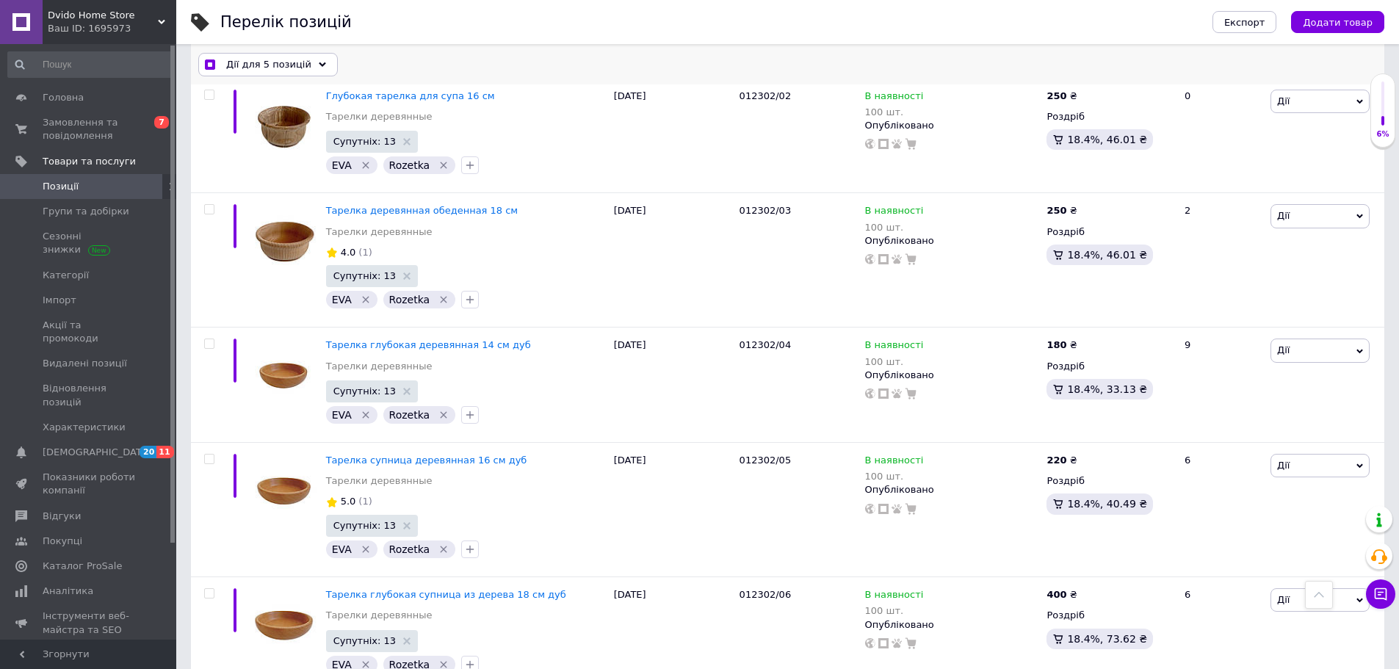
checkbox input "false"
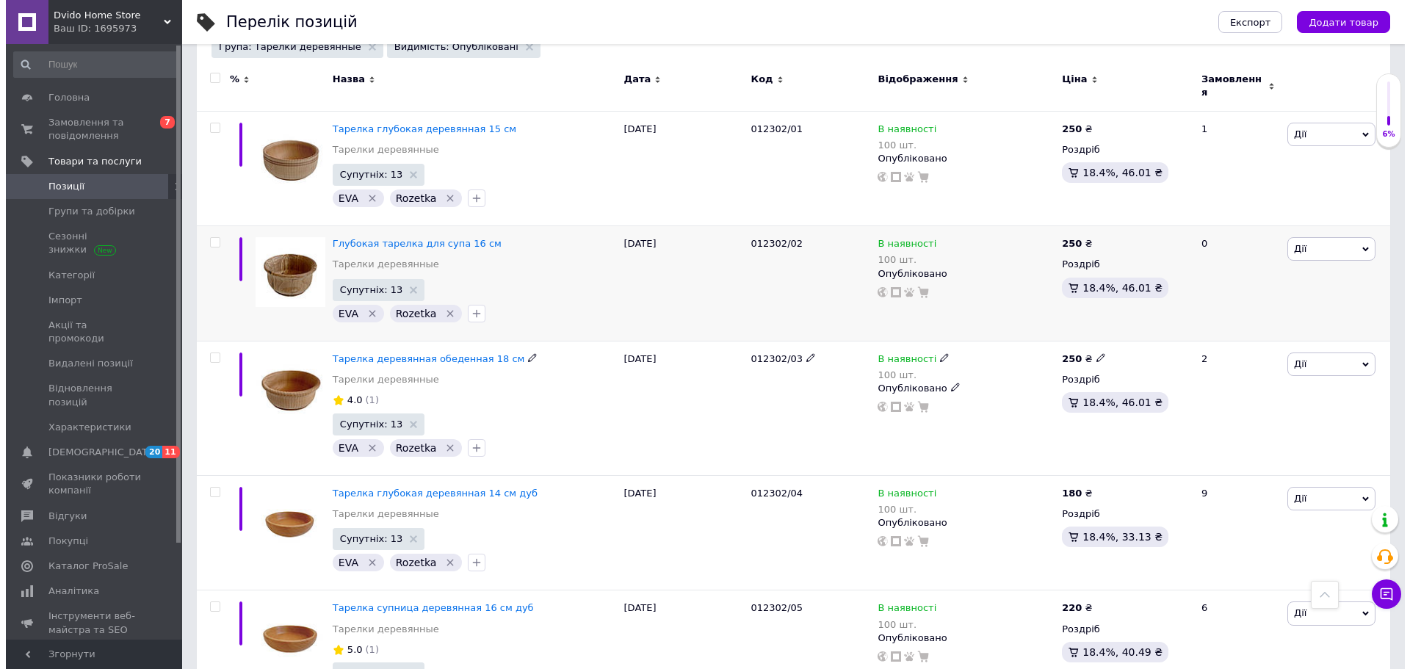
scroll to position [0, 0]
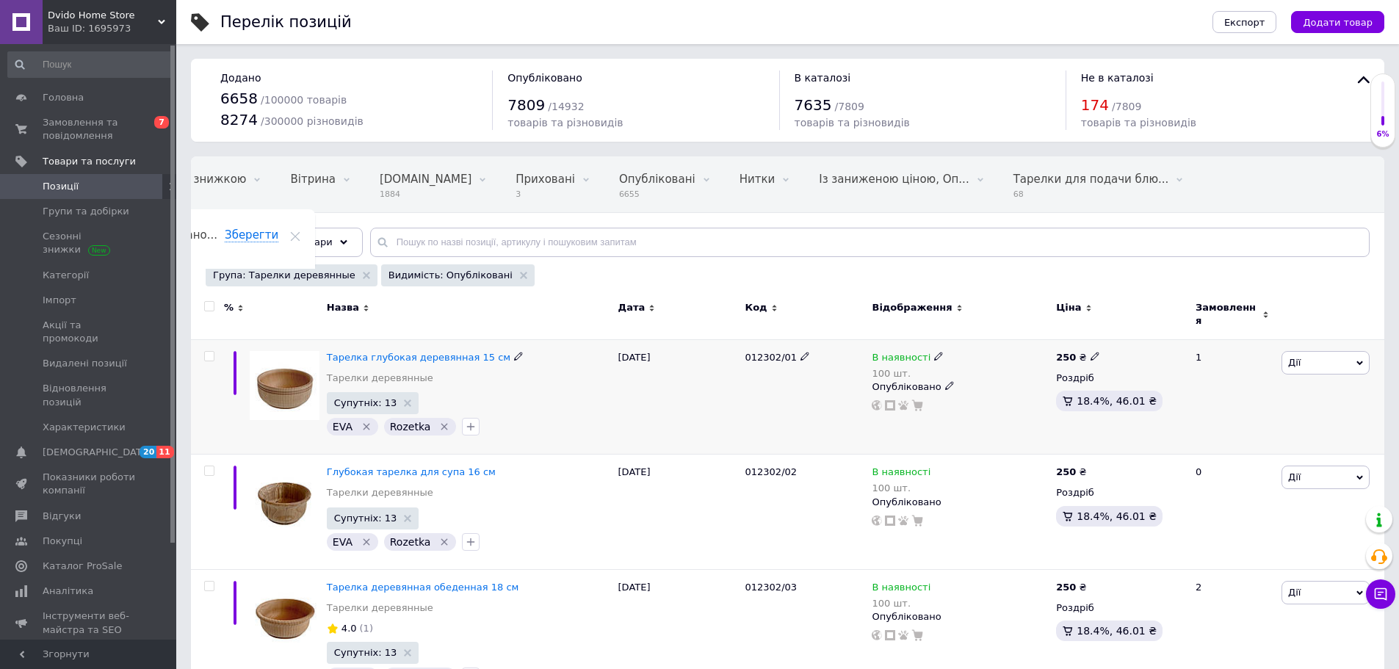
click at [208, 352] on input "checkbox" at bounding box center [209, 357] width 10 height 10
checkbox input "true"
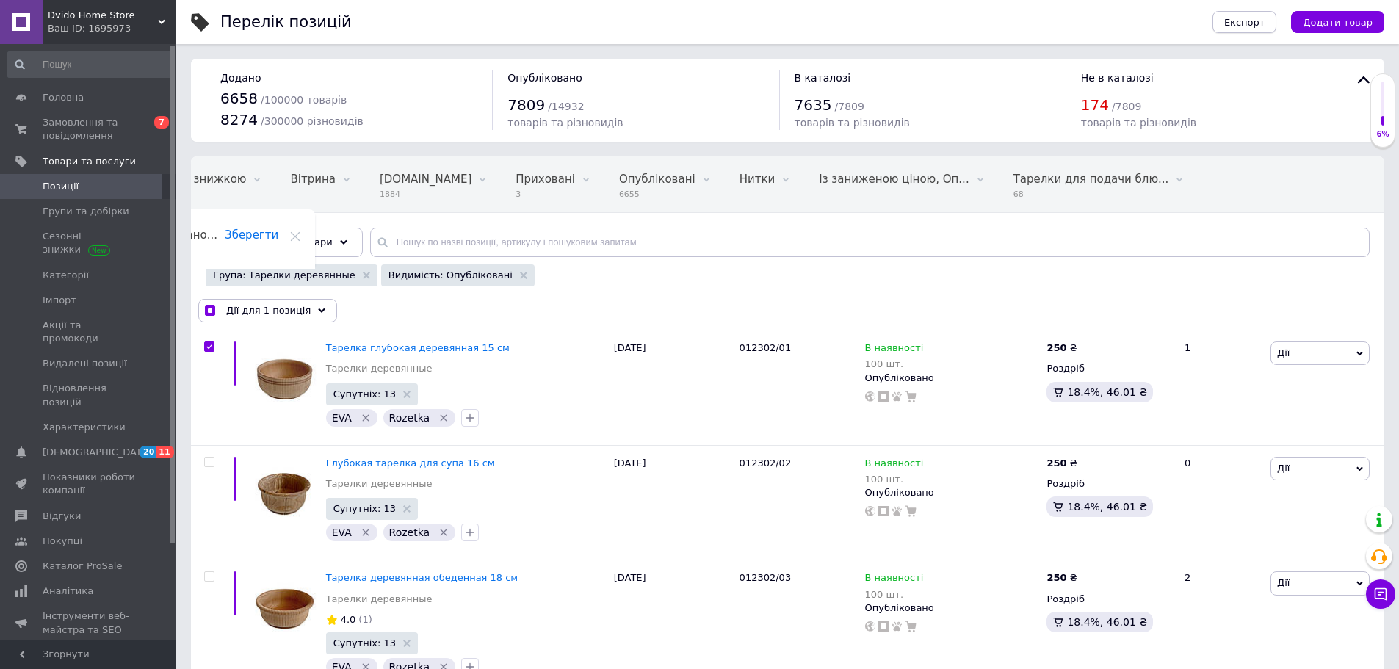
click at [1257, 22] on span "Експорт" at bounding box center [1244, 22] width 41 height 11
checkbox input "true"
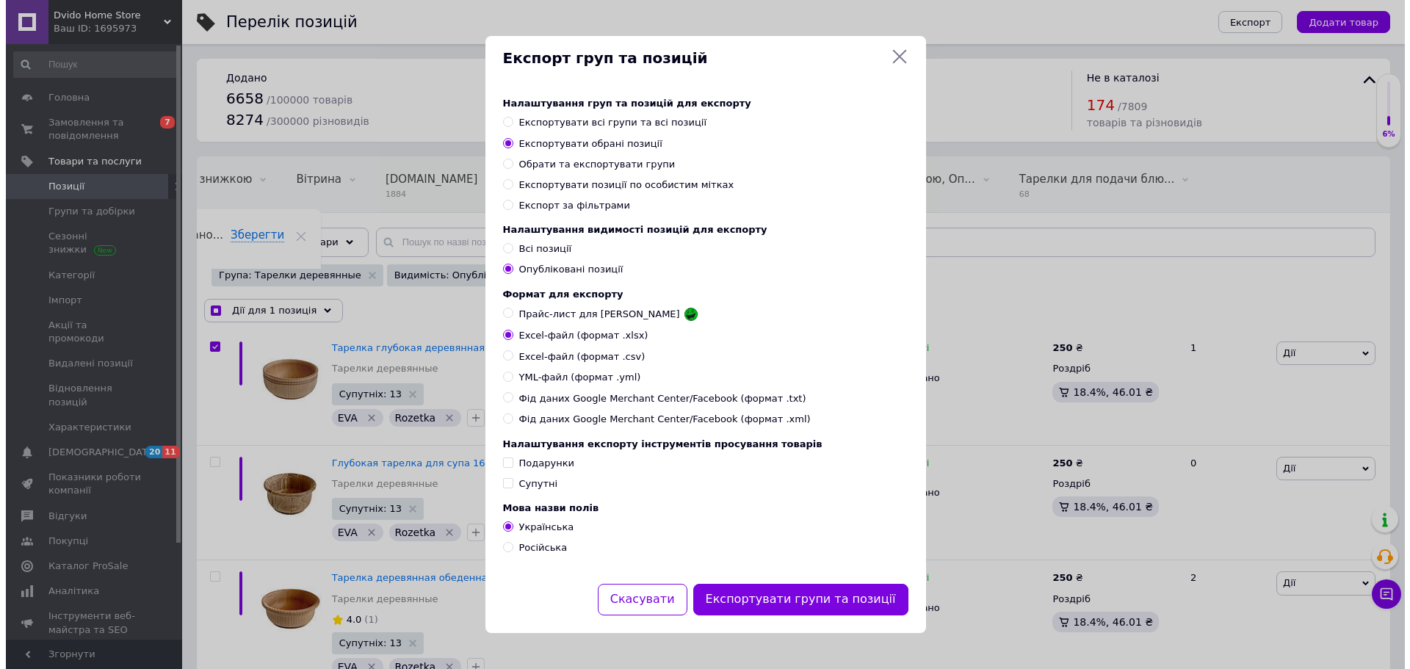
scroll to position [0, 79]
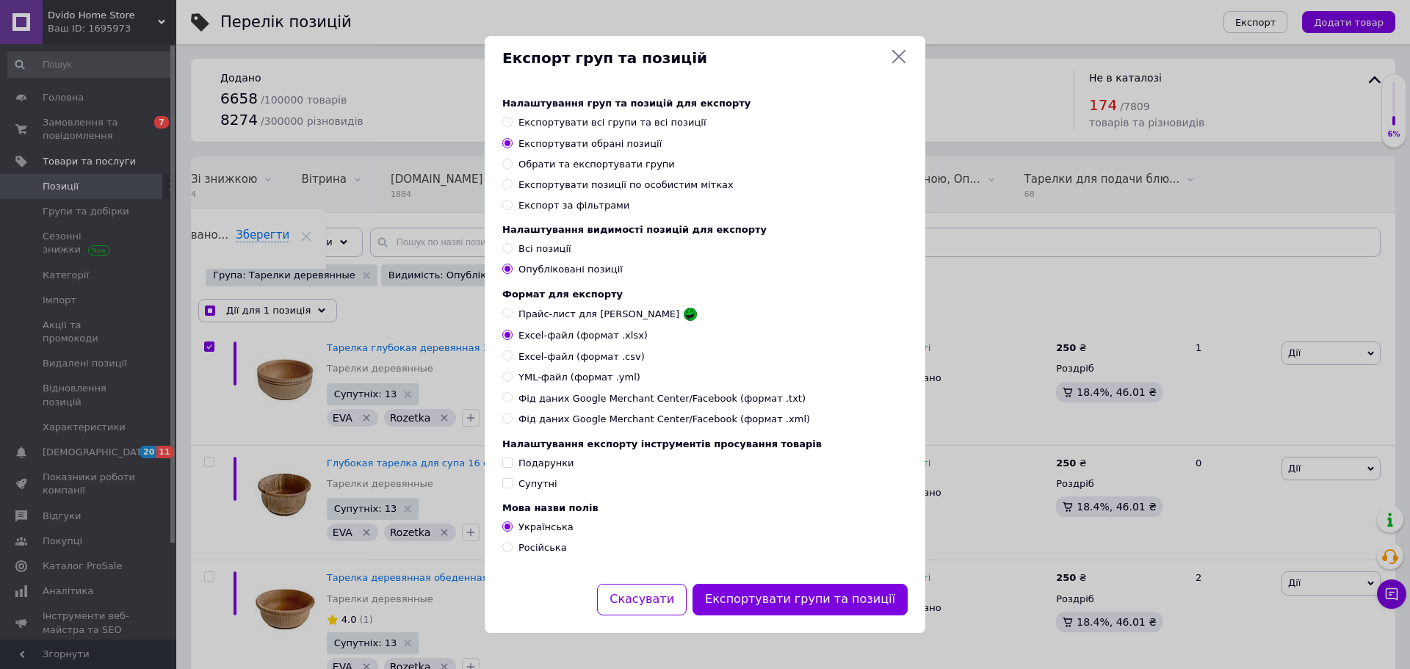
click at [541, 379] on span "YML-файл (формат .yml)" at bounding box center [580, 377] width 122 height 13
click at [512, 379] on input "YML-файл (формат .yml)" at bounding box center [507, 377] width 10 height 10
radio input "true"
checkbox input "true"
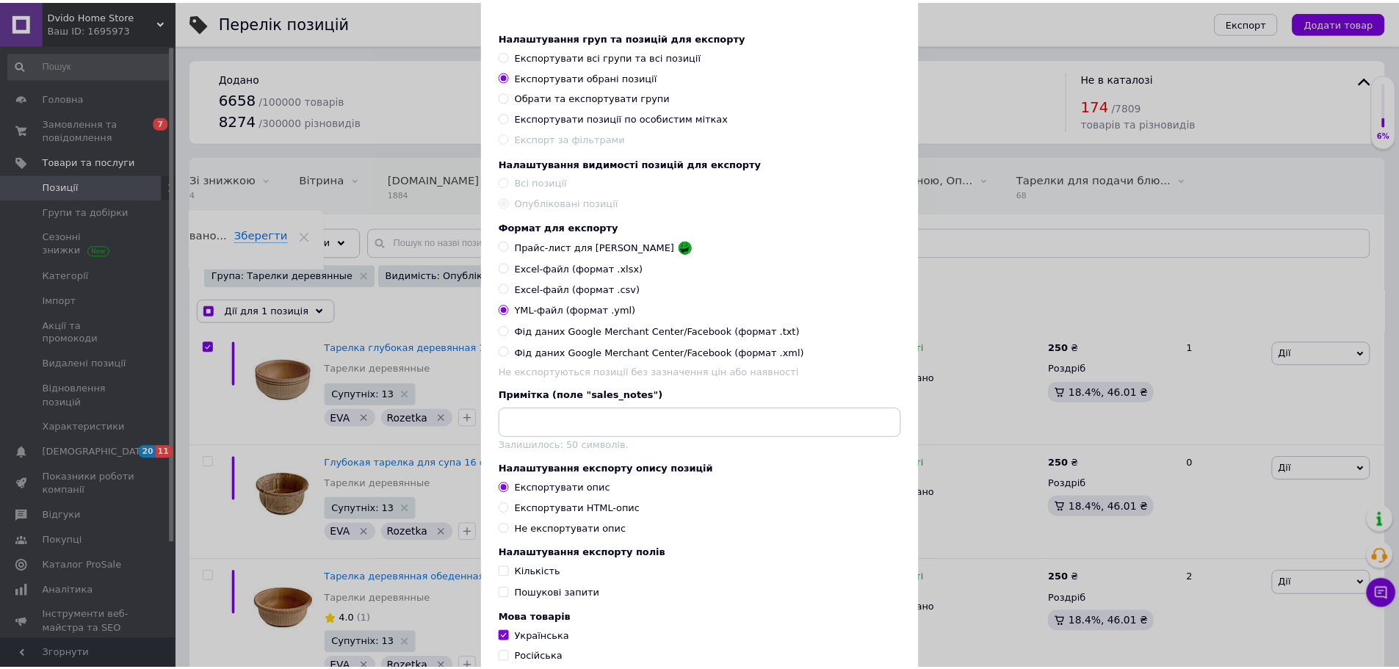
scroll to position [176, 0]
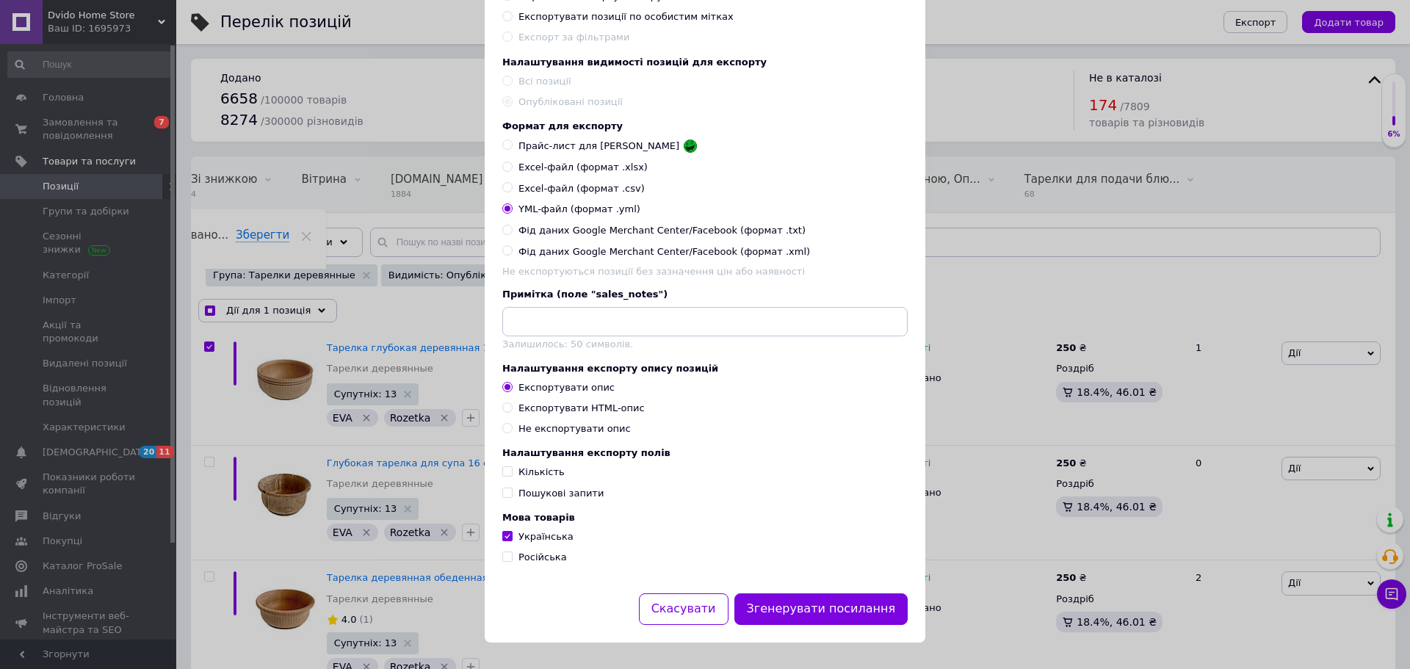
click at [592, 405] on div "Експортувати HTML-опис" at bounding box center [582, 408] width 126 height 13
click at [512, 405] on input "Експортувати HTML-опис" at bounding box center [507, 408] width 10 height 10
radio input "true"
click at [857, 616] on button "Згенерувати посилання" at bounding box center [822, 610] width 174 height 32
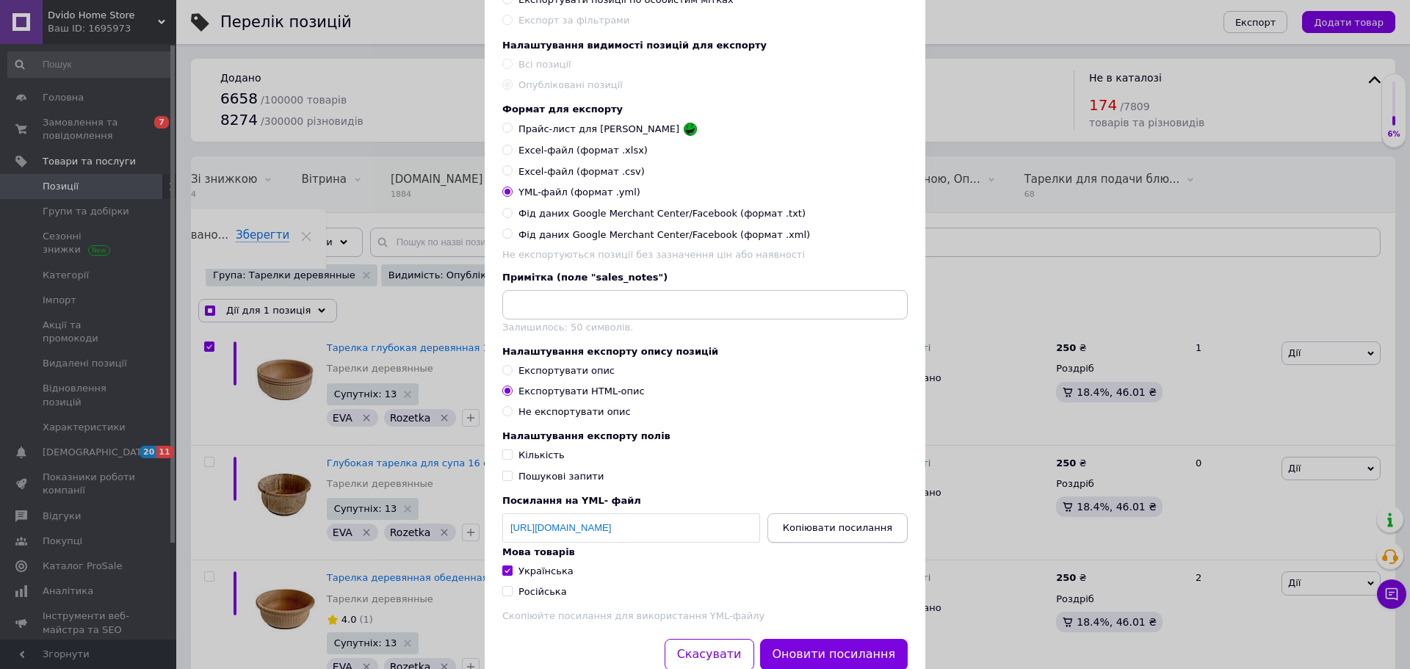
click at [834, 533] on span "Копіювати посилання" at bounding box center [837, 527] width 109 height 11
click at [1036, 248] on div "Експорт груп та позицій Налаштування груп та позицій для експорту Експортувати …" at bounding box center [705, 269] width 1410 height 890
checkbox input "true"
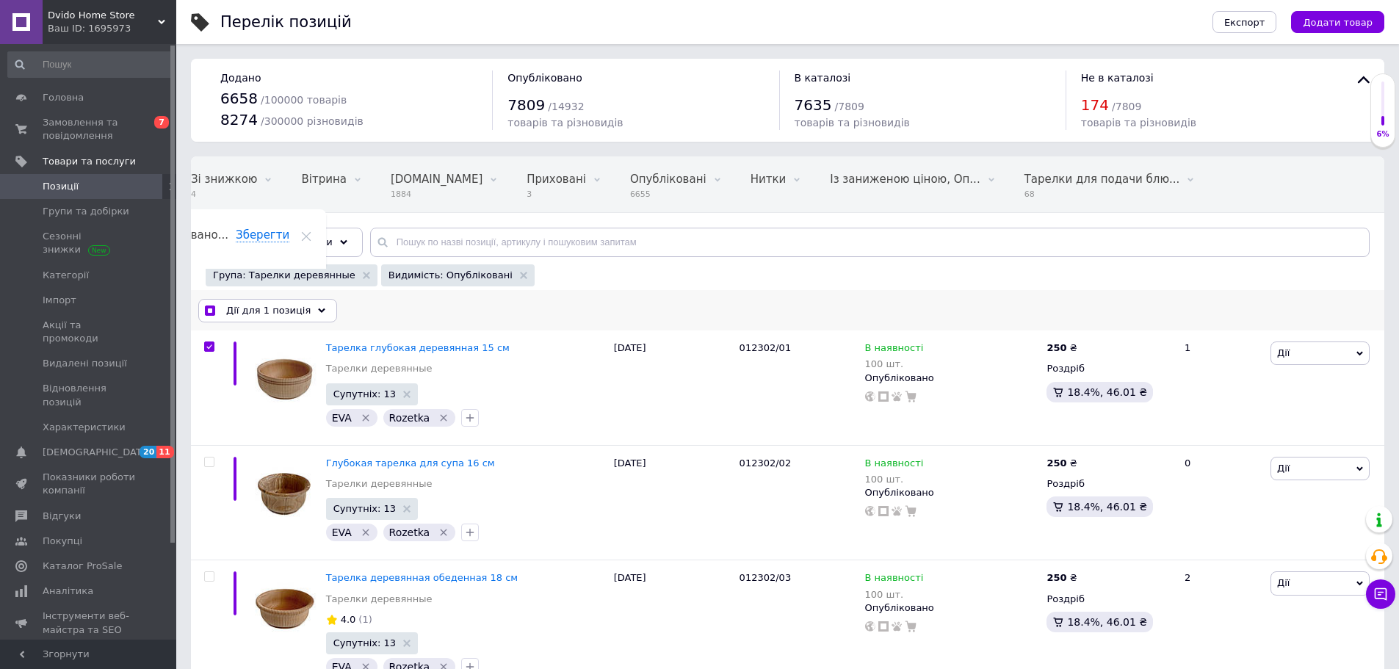
scroll to position [0, 90]
click at [422, 342] on span "Тарелка глубокая деревянная 15 см" at bounding box center [418, 347] width 184 height 11
